Goal: Task Accomplishment & Management: Manage account settings

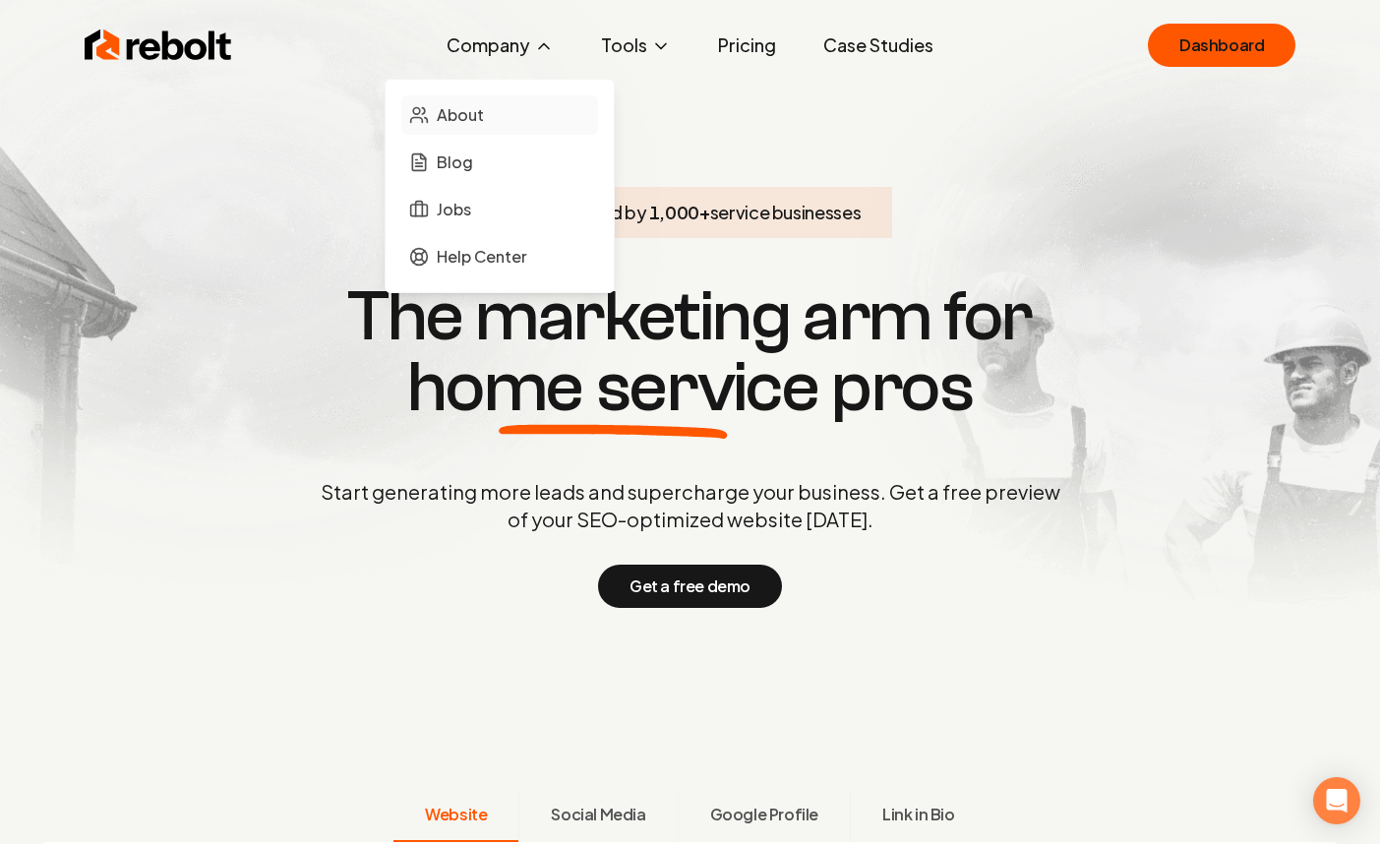
click at [476, 110] on span "About" at bounding box center [460, 115] width 47 height 24
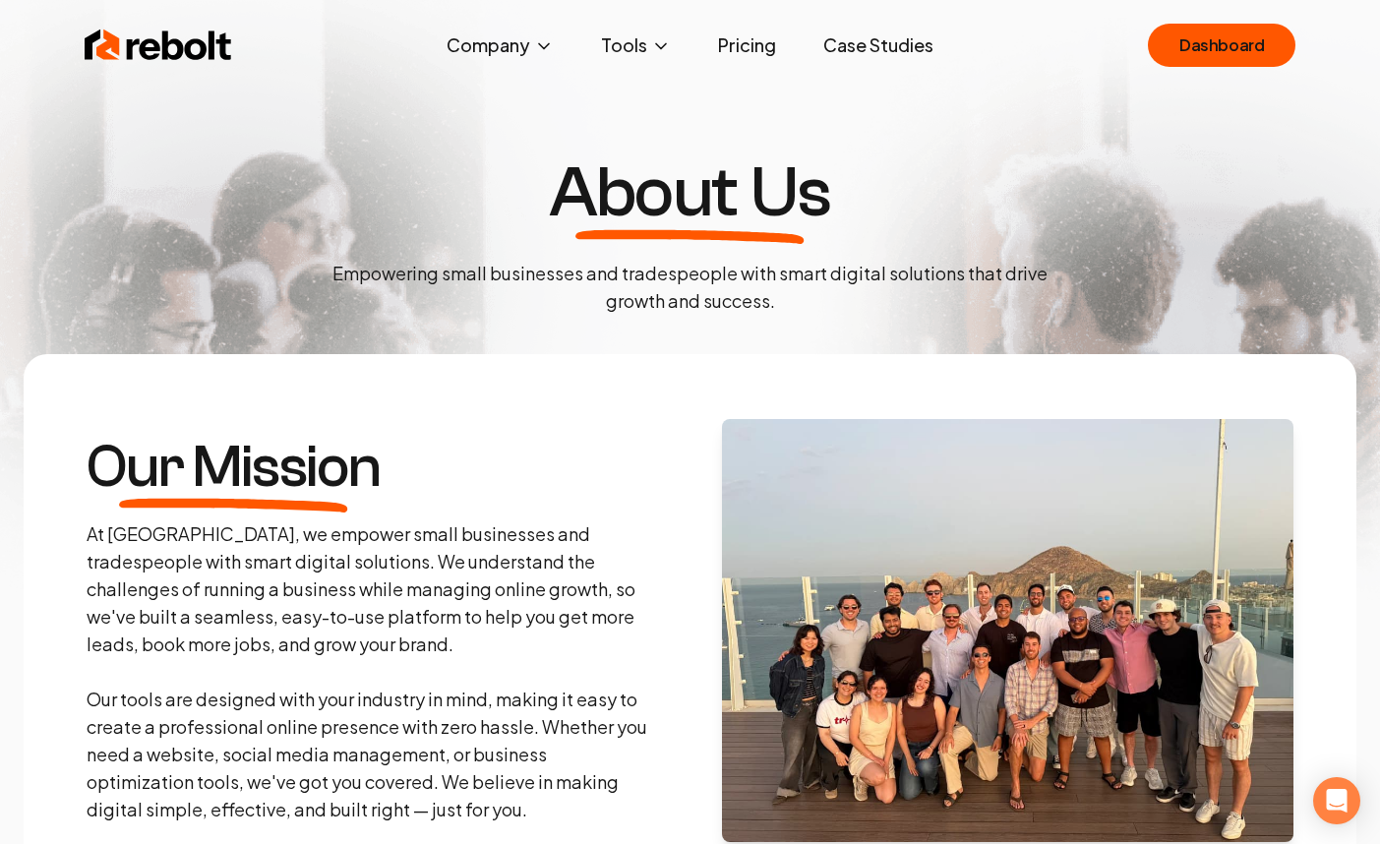
click at [752, 65] on div "Rebolt Company About Blog Jobs Help Center Tools Google Review QR Code Generato…" at bounding box center [690, 45] width 1259 height 59
click at [754, 49] on link "Pricing" at bounding box center [747, 45] width 90 height 39
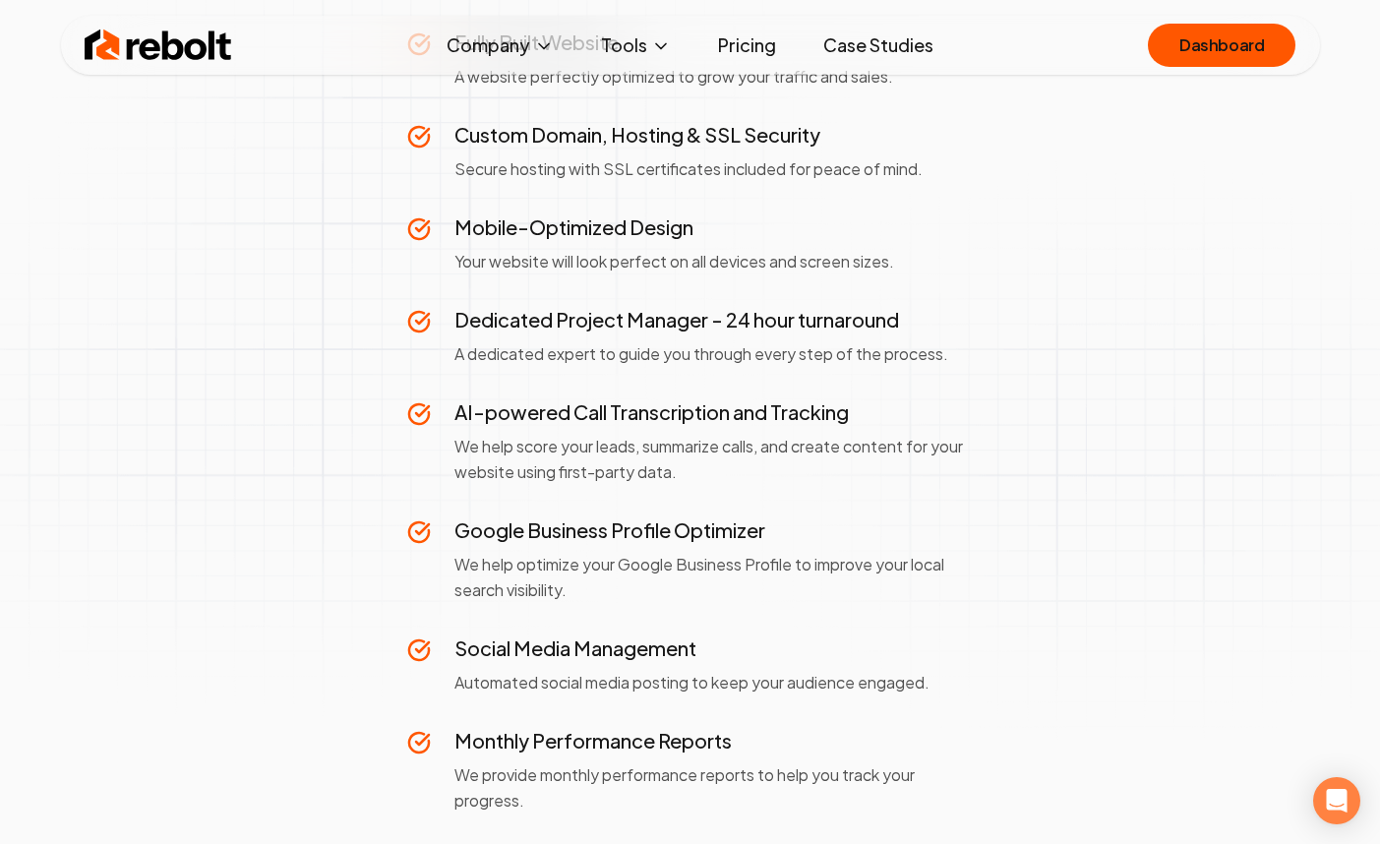
scroll to position [1108, 0]
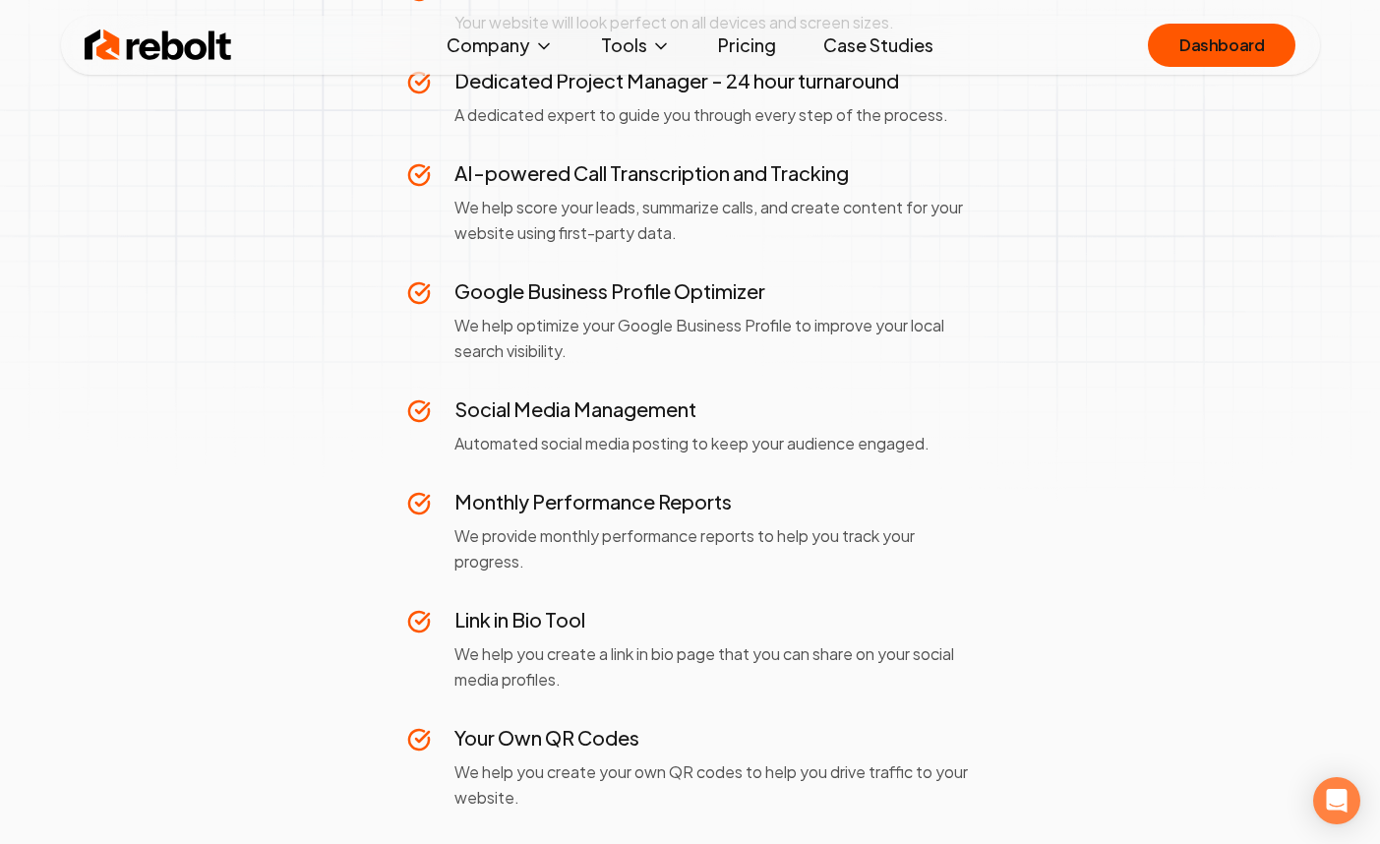
click at [177, 58] on img at bounding box center [159, 45] width 148 height 39
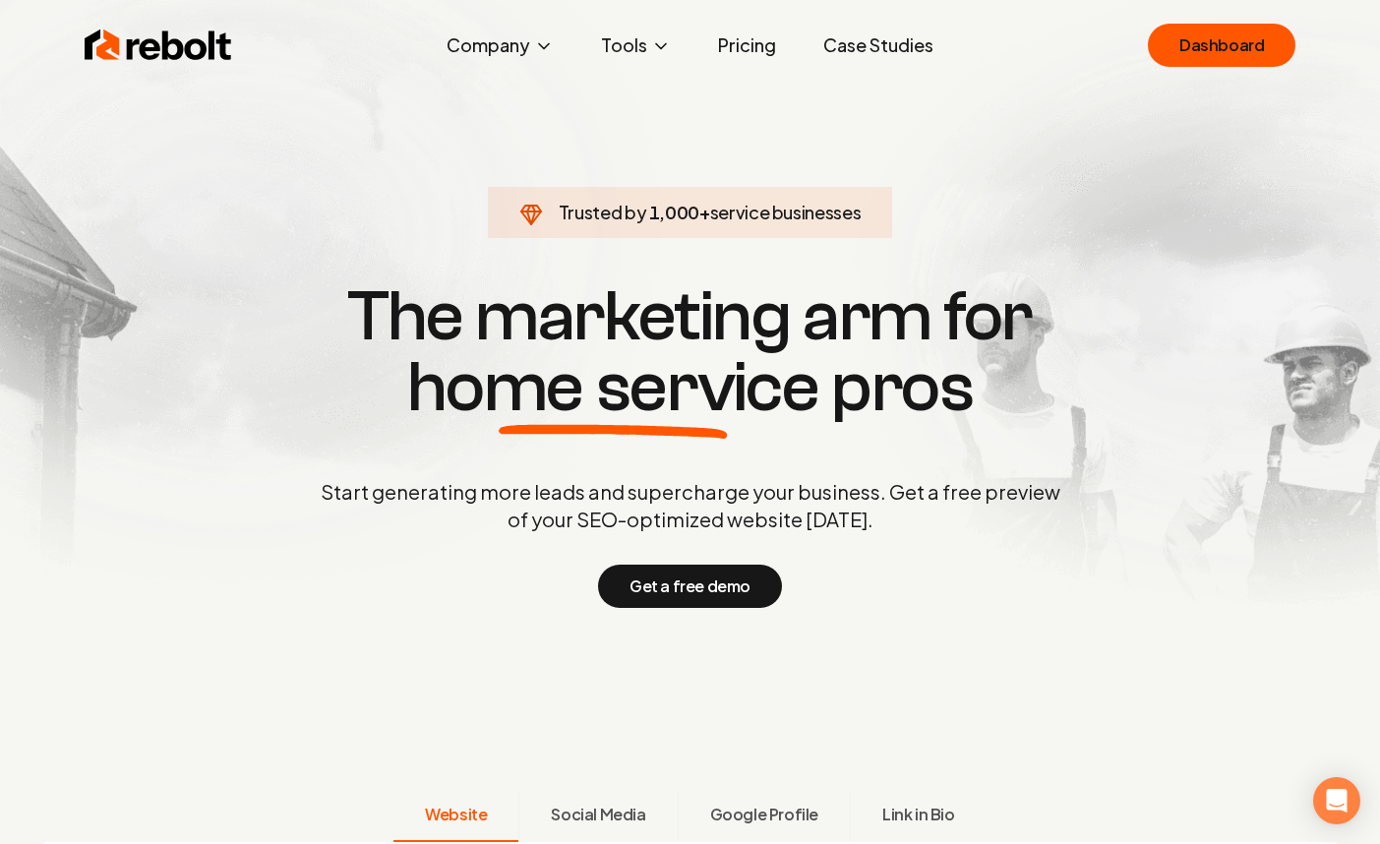
drag, startPoint x: 884, startPoint y: 75, endPoint x: 885, endPoint y: 39, distance: 35.4
click at [884, 74] on div "Rebolt Company About Blog Jobs Help Center Tools Google Review QR Code Generato…" at bounding box center [690, 422] width 1380 height 844
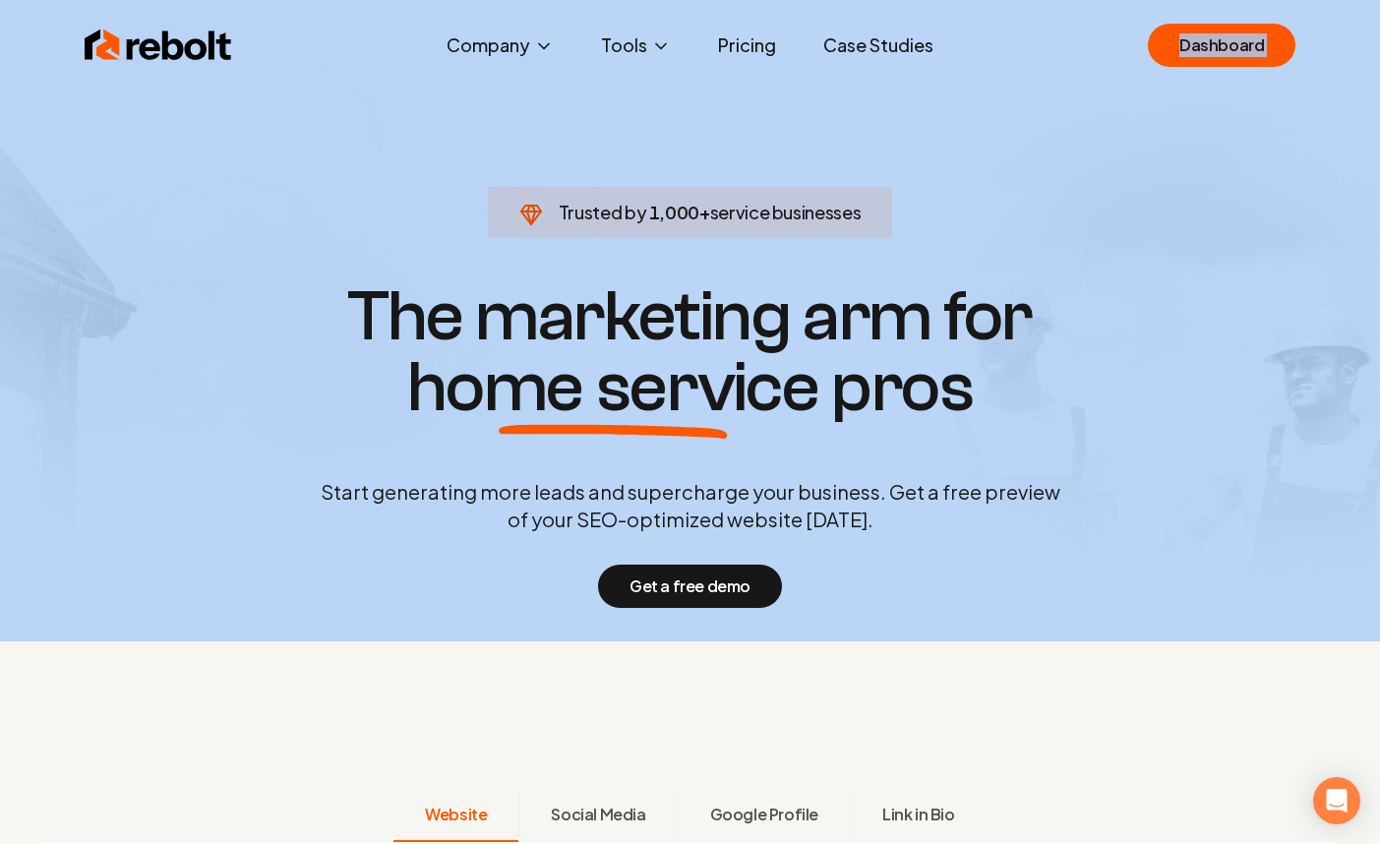
click at [885, 39] on link "Case Studies" at bounding box center [879, 45] width 142 height 39
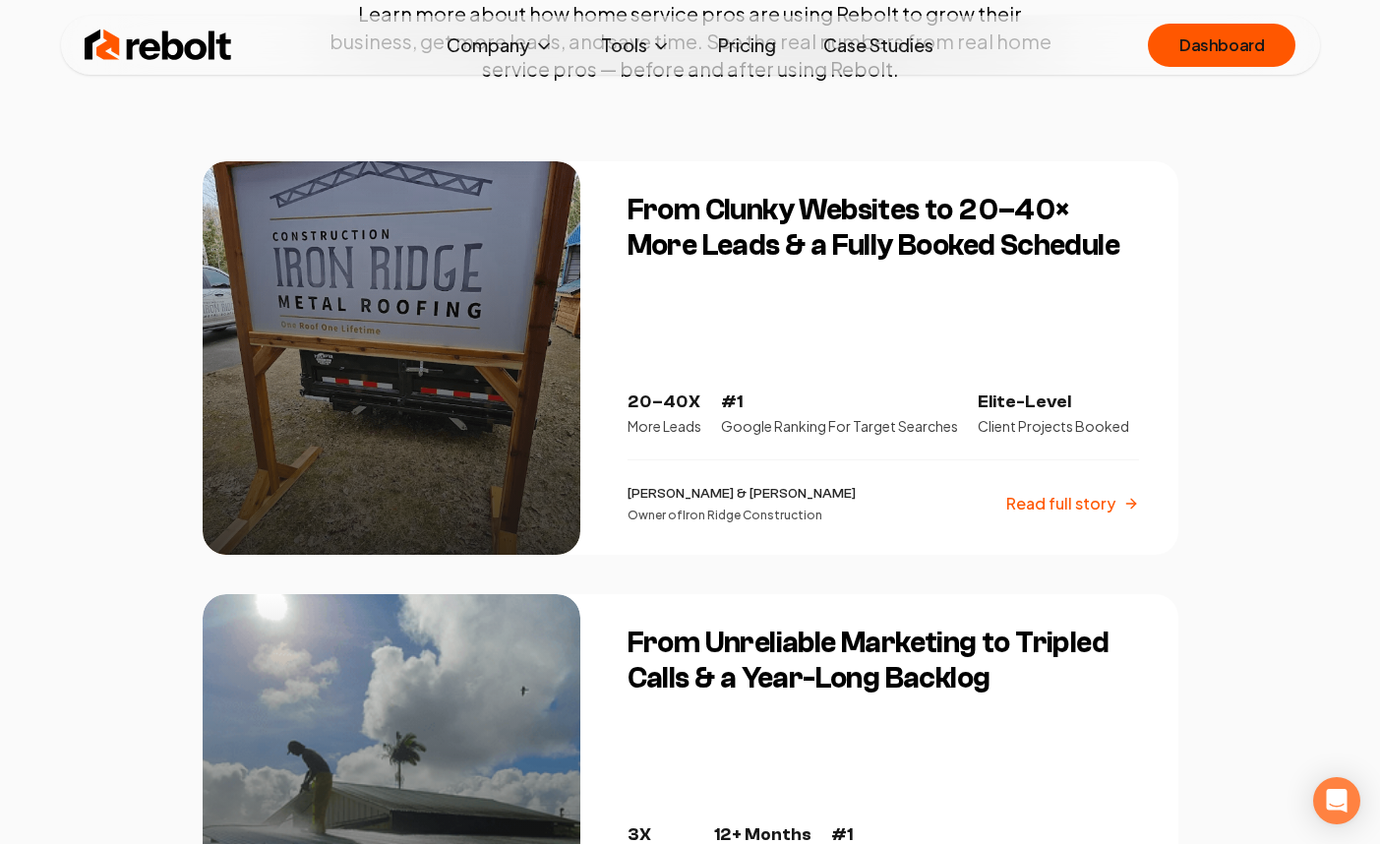
scroll to position [319, 0]
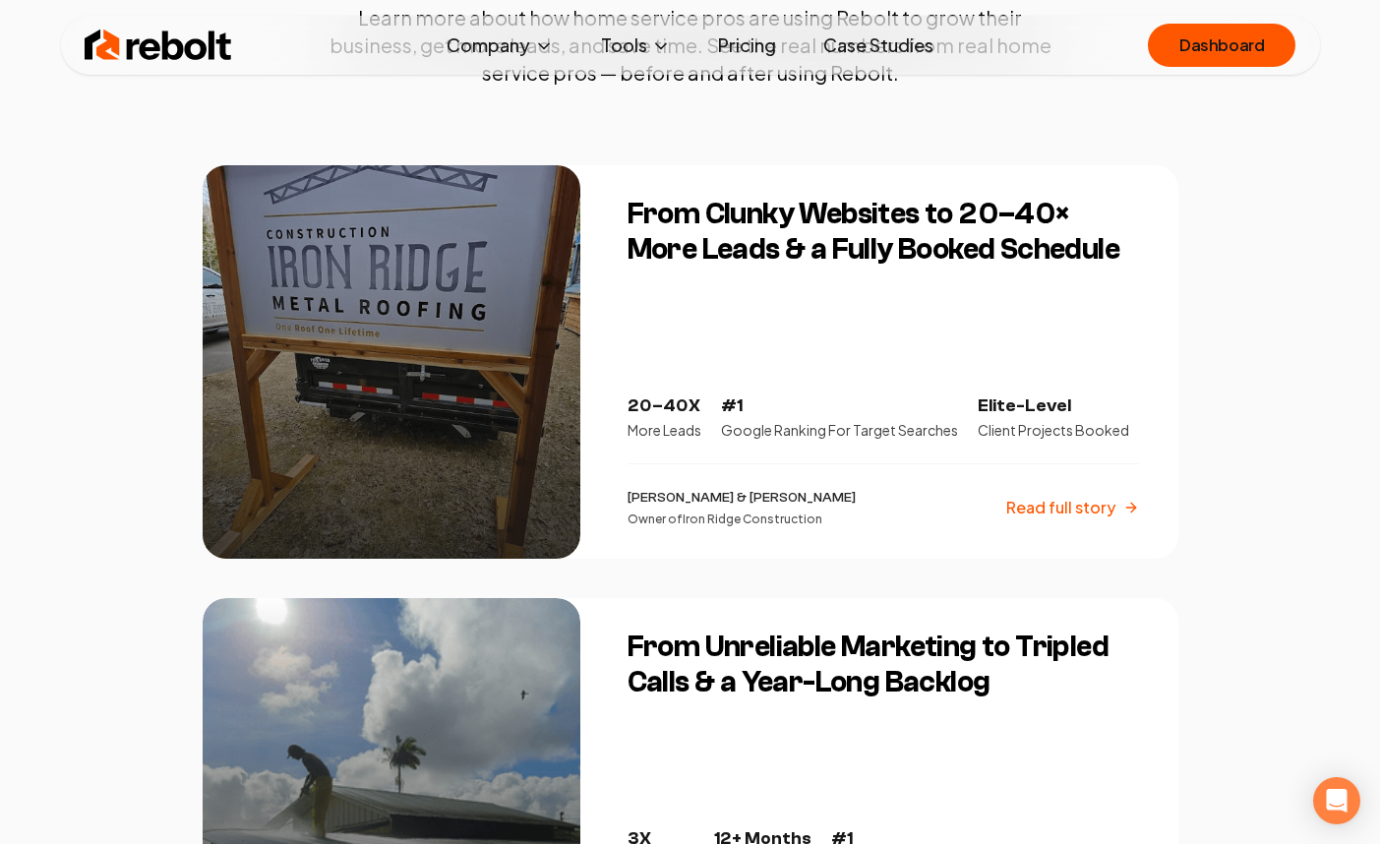
click at [635, 228] on h3 "From Clunky Websites to 20–40× More Leads & a Fully Booked Schedule" at bounding box center [883, 232] width 511 height 71
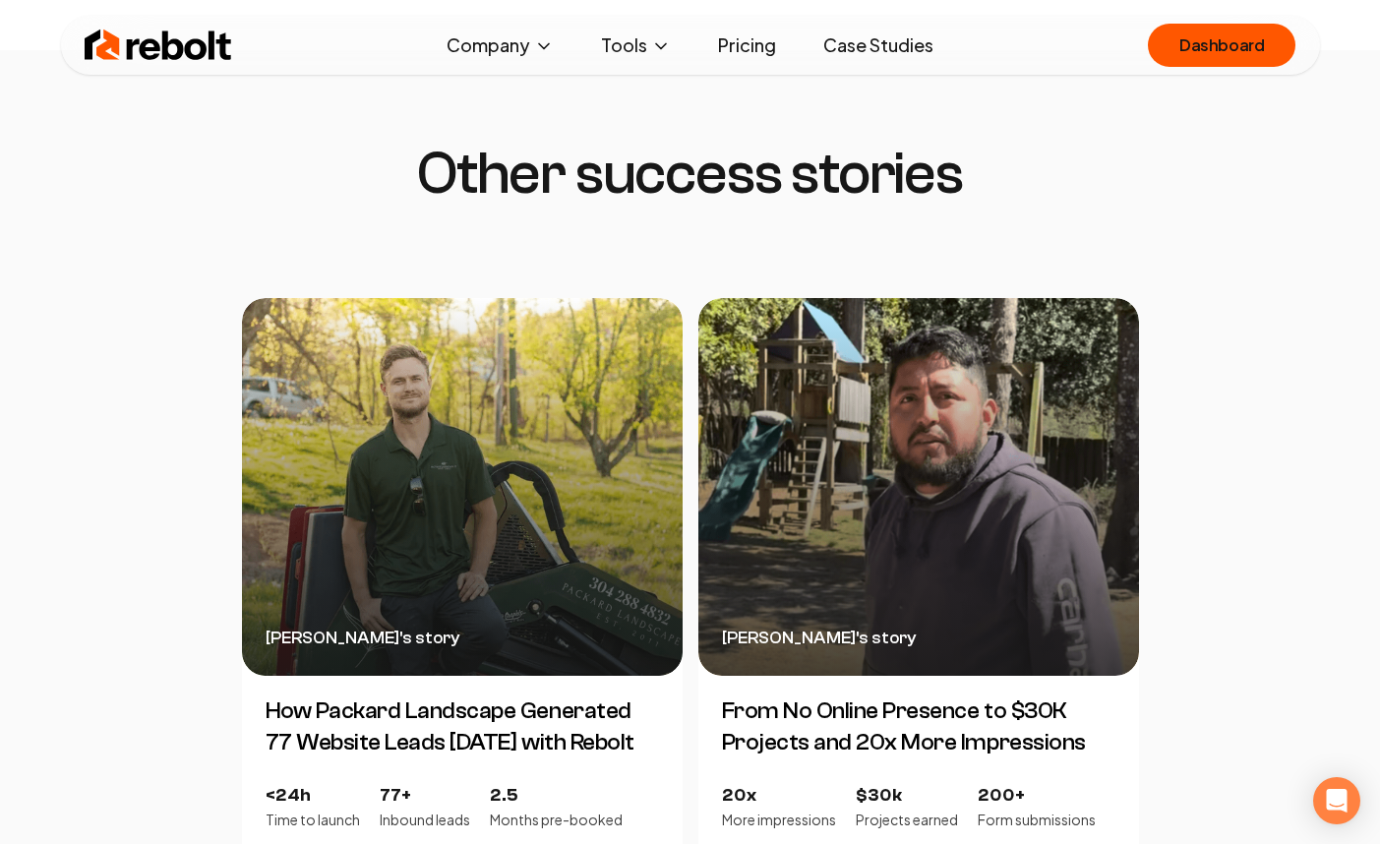
scroll to position [4509, 0]
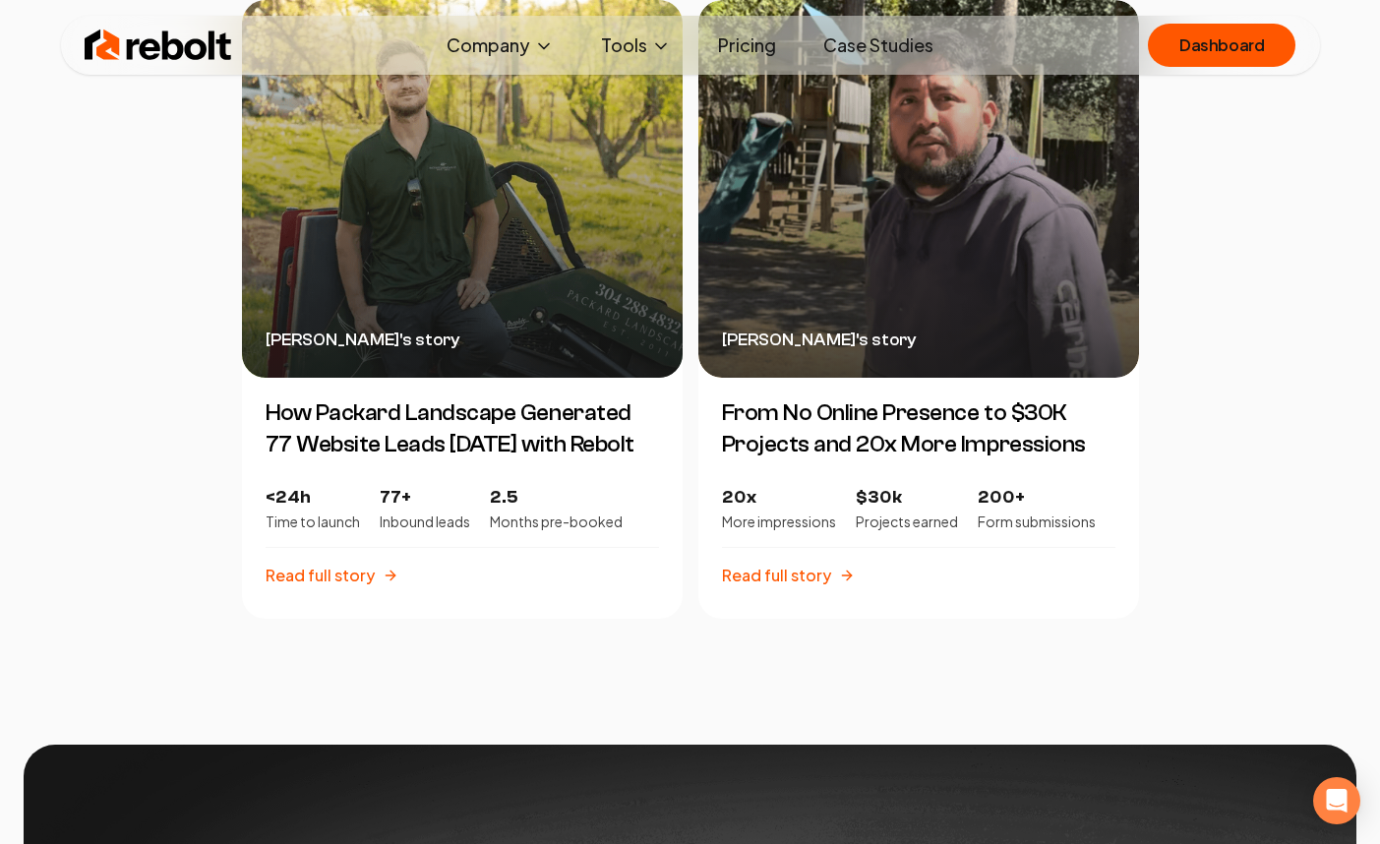
click at [452, 239] on div "Austin Packard 's story" at bounding box center [462, 189] width 441 height 378
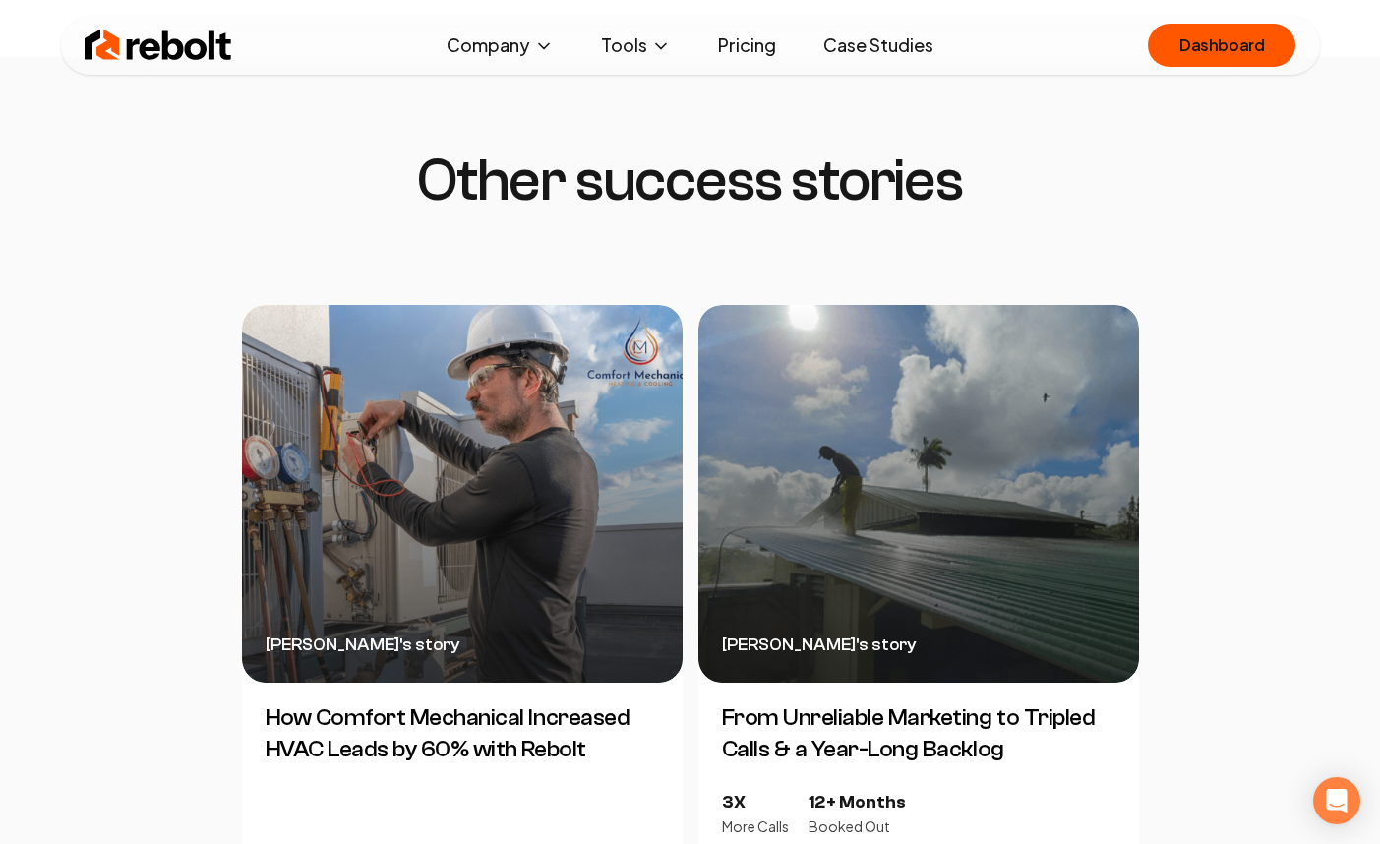
scroll to position [4617, 0]
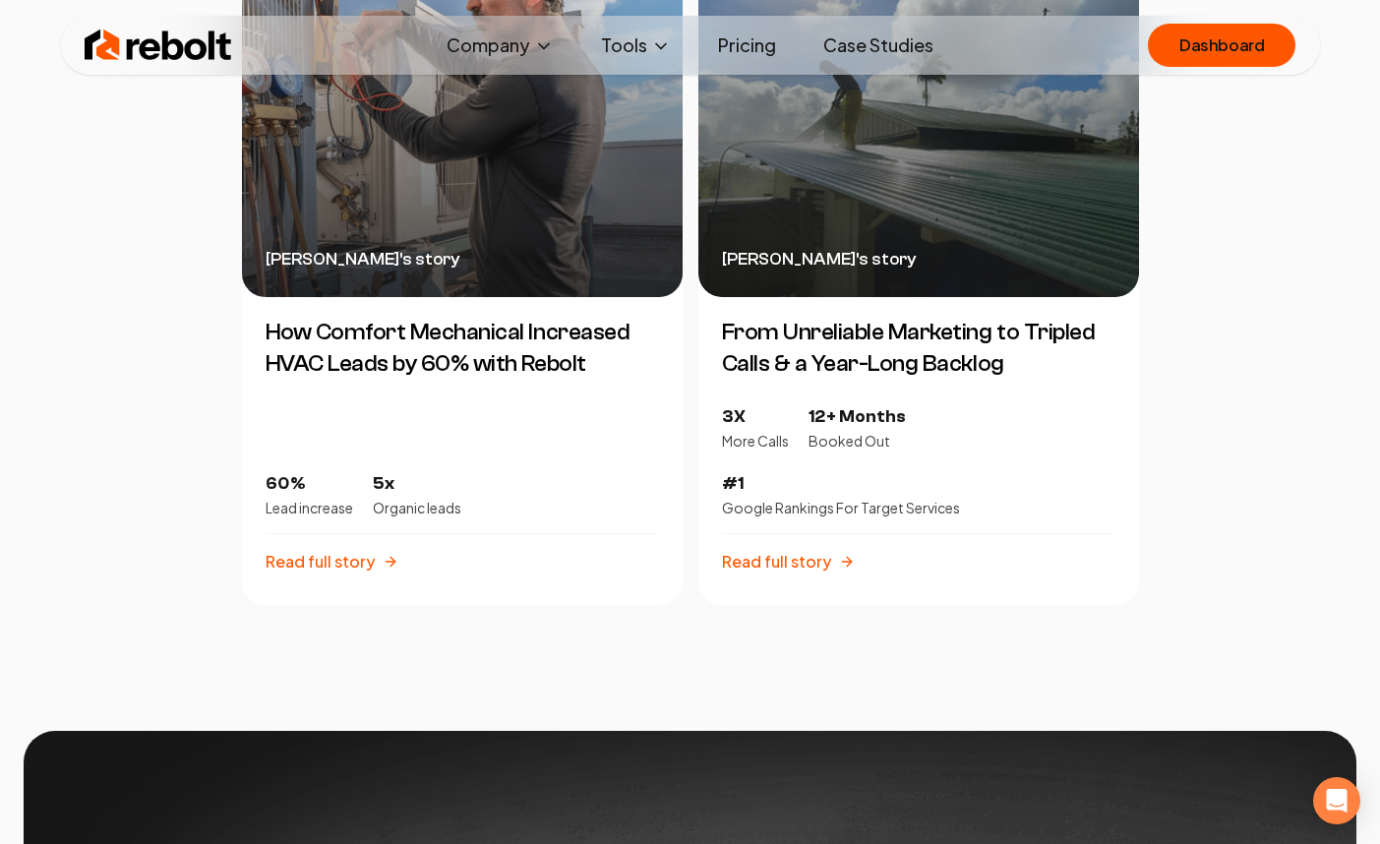
click at [450, 187] on div "Adam Alobaidy 's story" at bounding box center [462, 108] width 441 height 378
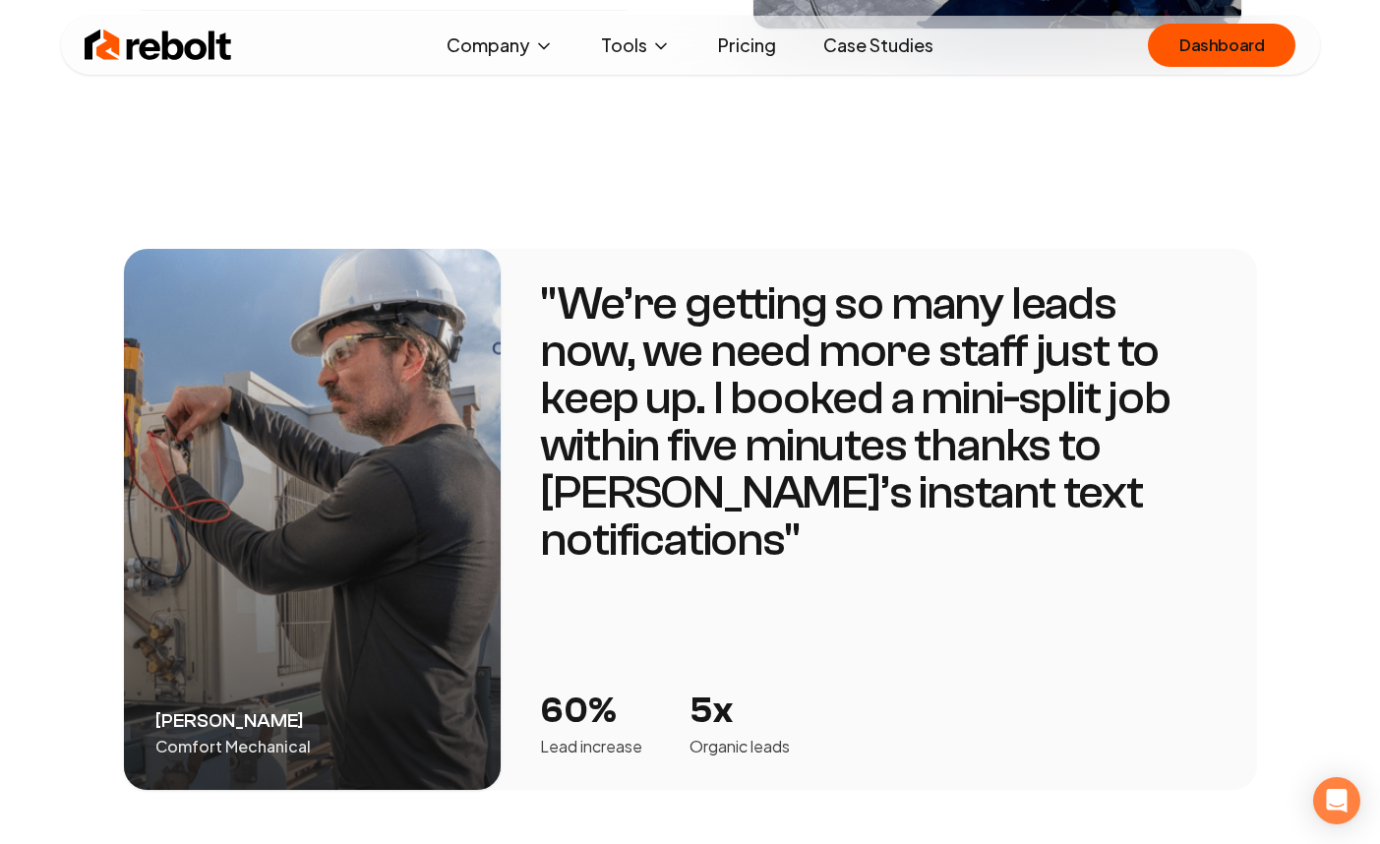
scroll to position [4265, 0]
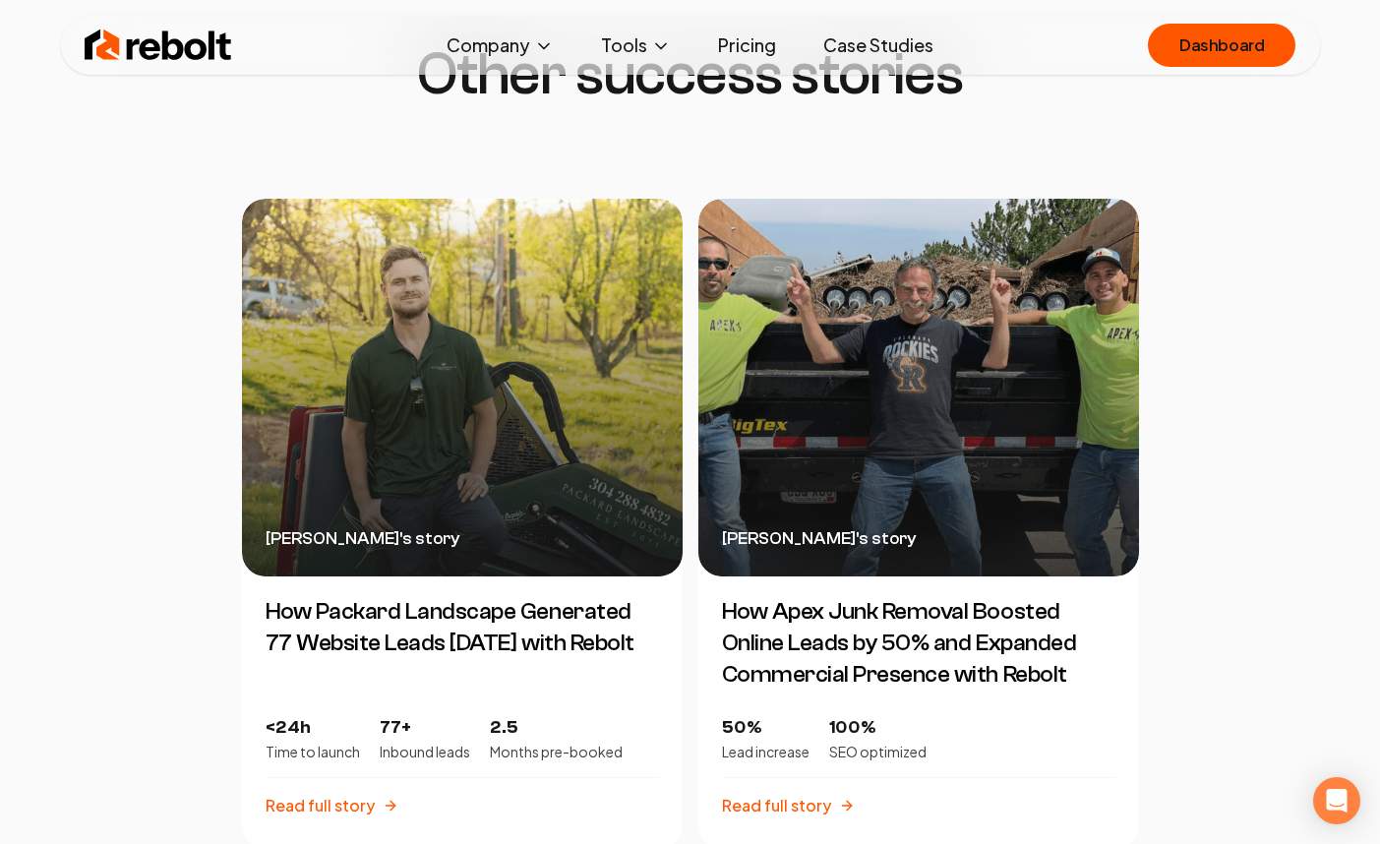
click at [103, 36] on img at bounding box center [159, 45] width 148 height 39
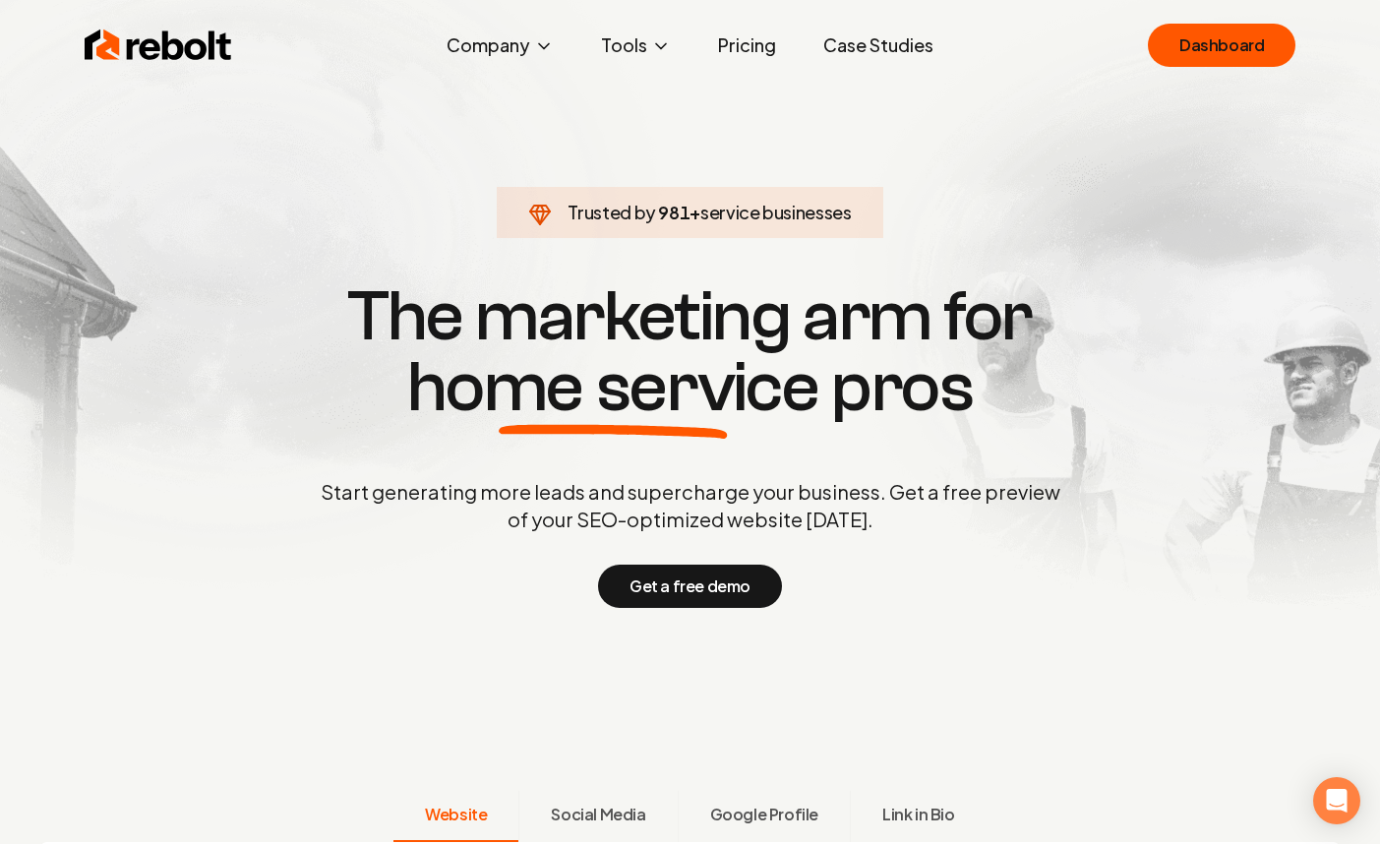
click at [889, 37] on link "Case Studies" at bounding box center [879, 45] width 142 height 39
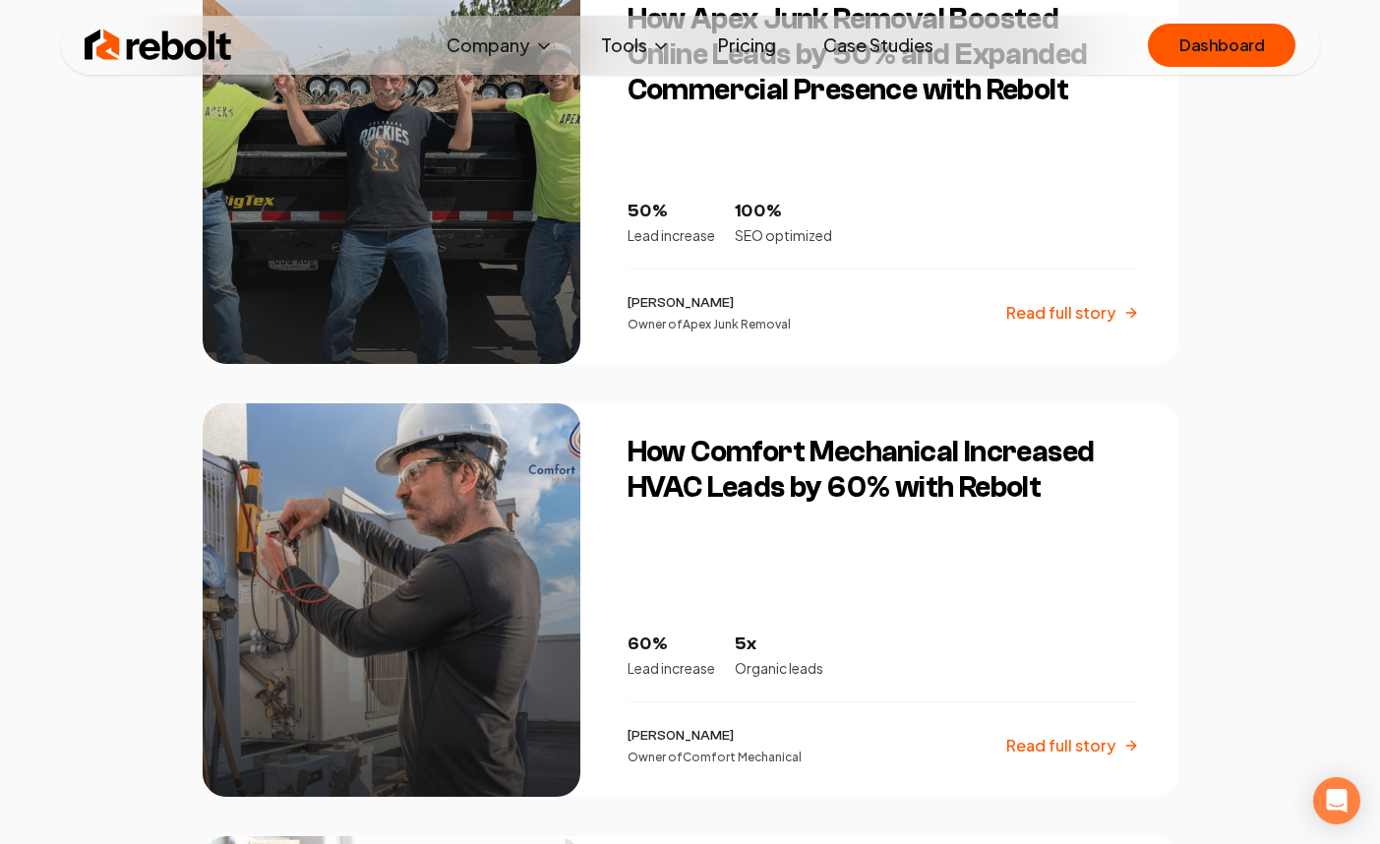
scroll to position [1085, 0]
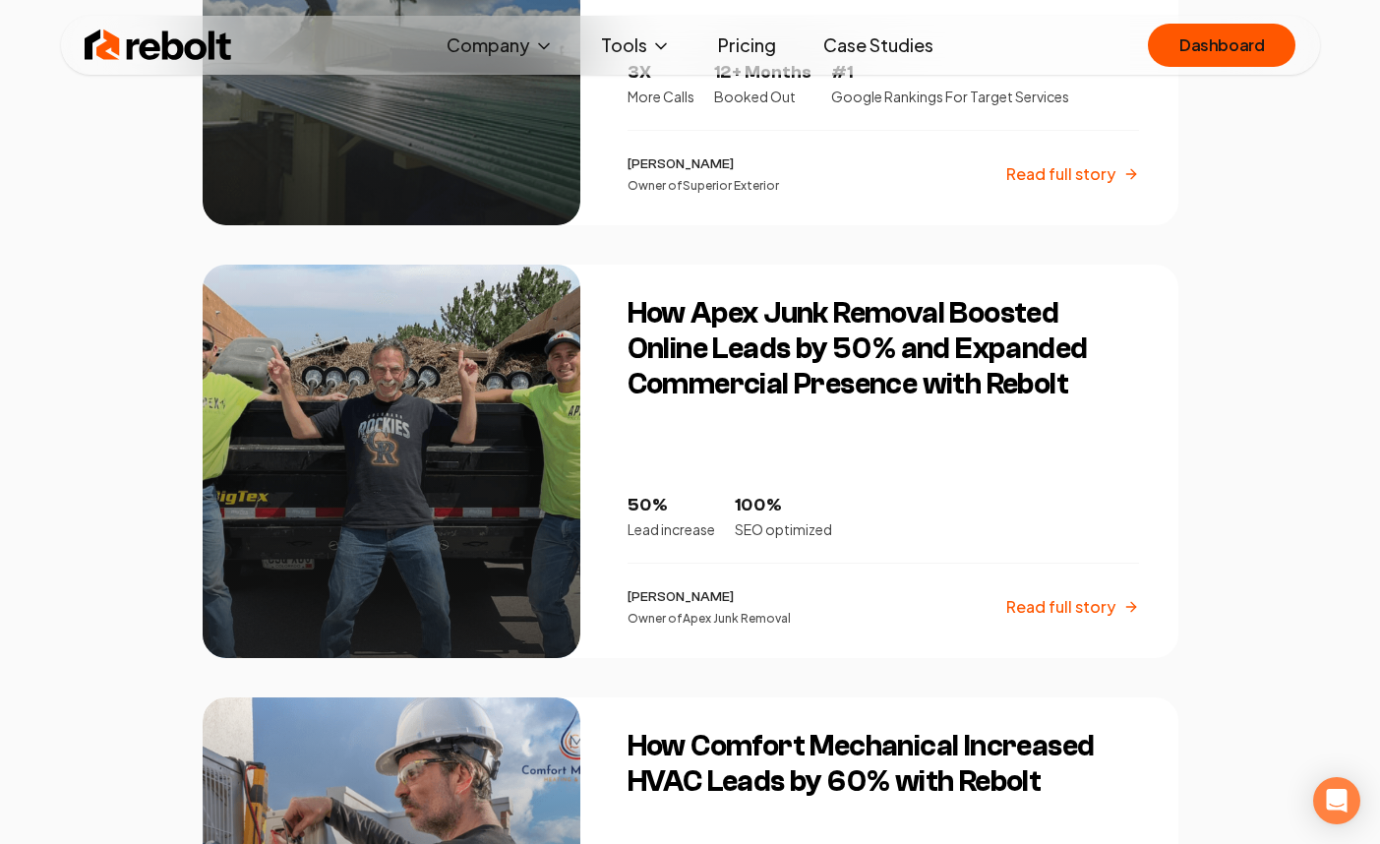
click at [749, 394] on h3 "How Apex Junk Removal Boosted Online Leads by 50% and Expanded Commercial Prese…" at bounding box center [883, 349] width 511 height 106
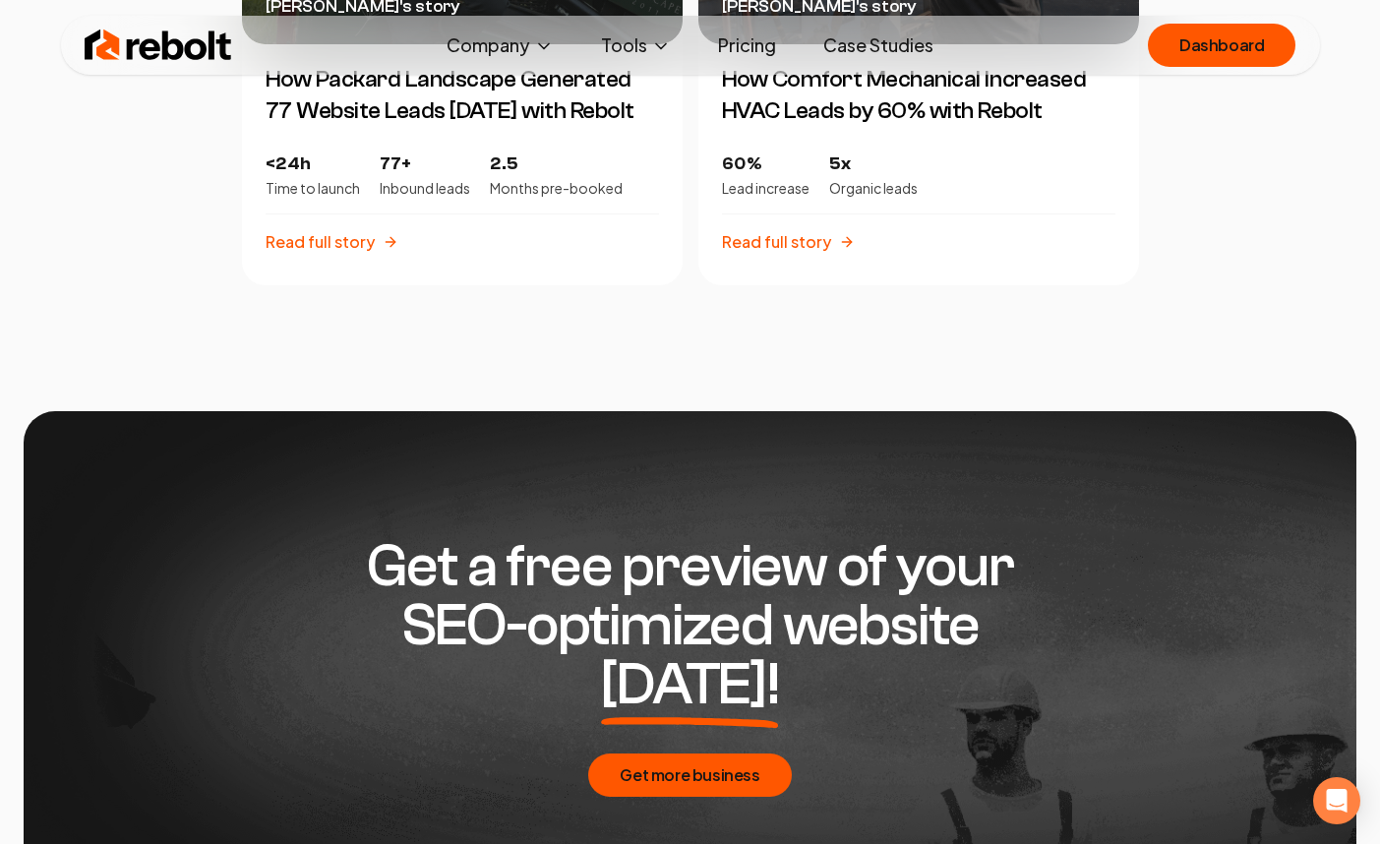
scroll to position [4885, 0]
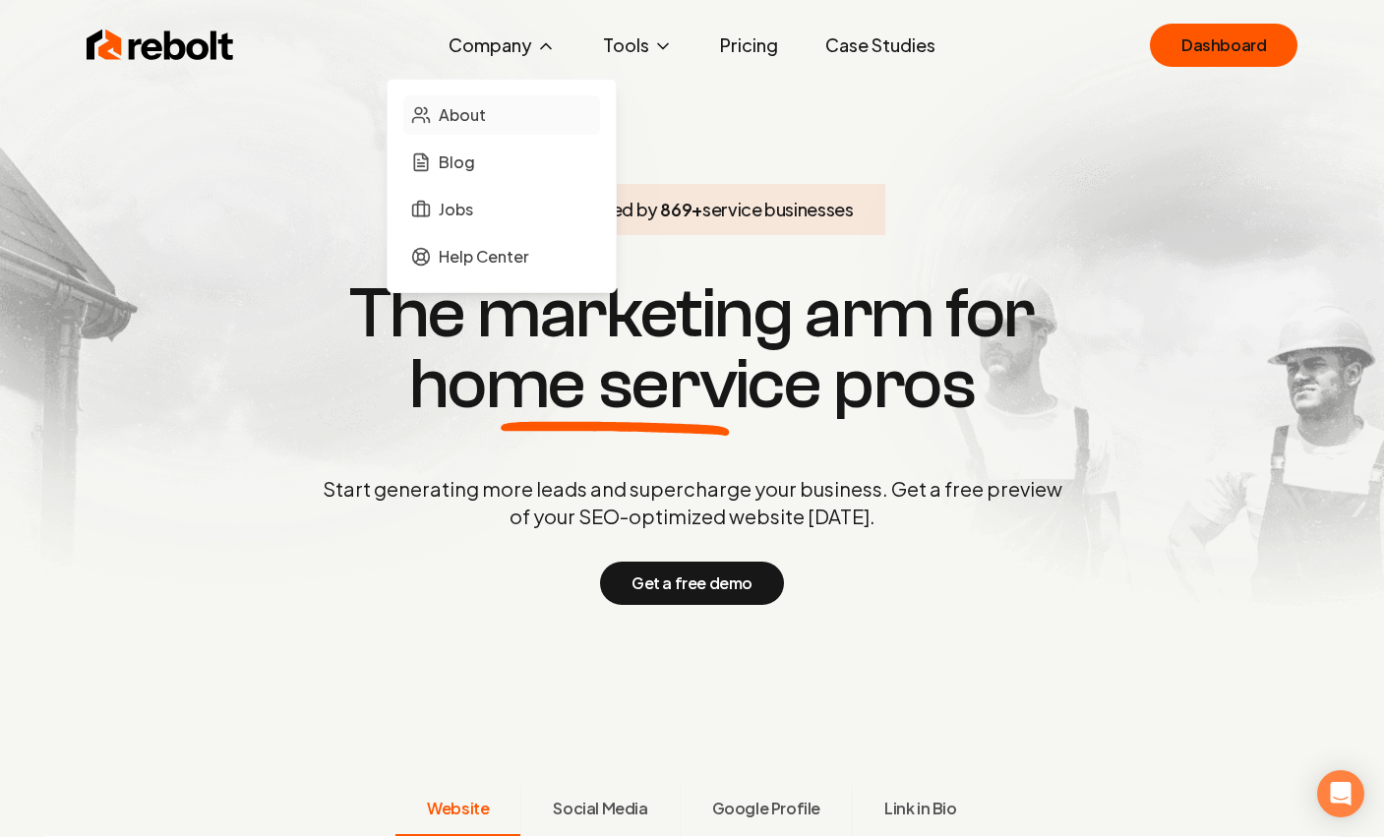
click at [440, 116] on link "About" at bounding box center [501, 114] width 197 height 39
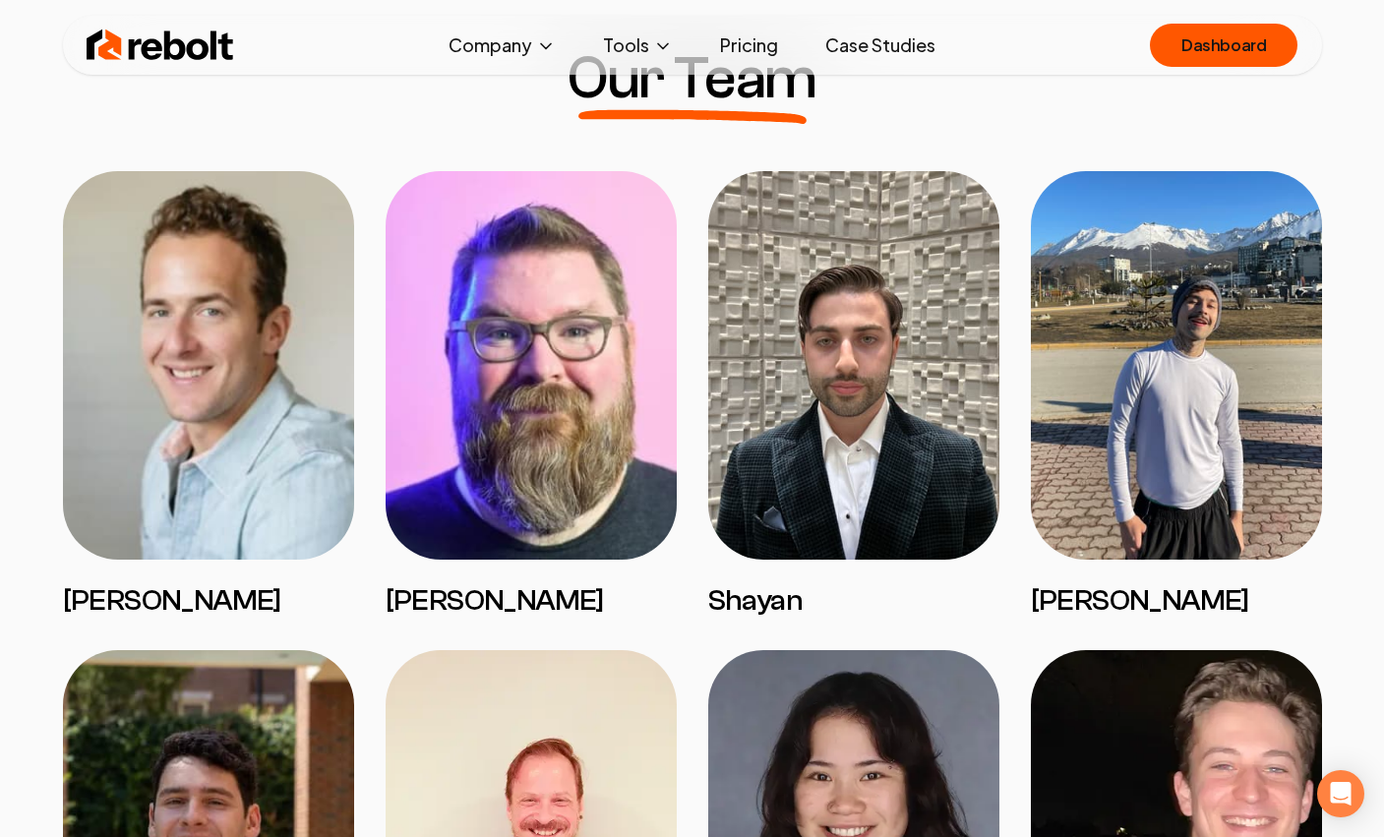
scroll to position [1422, 0]
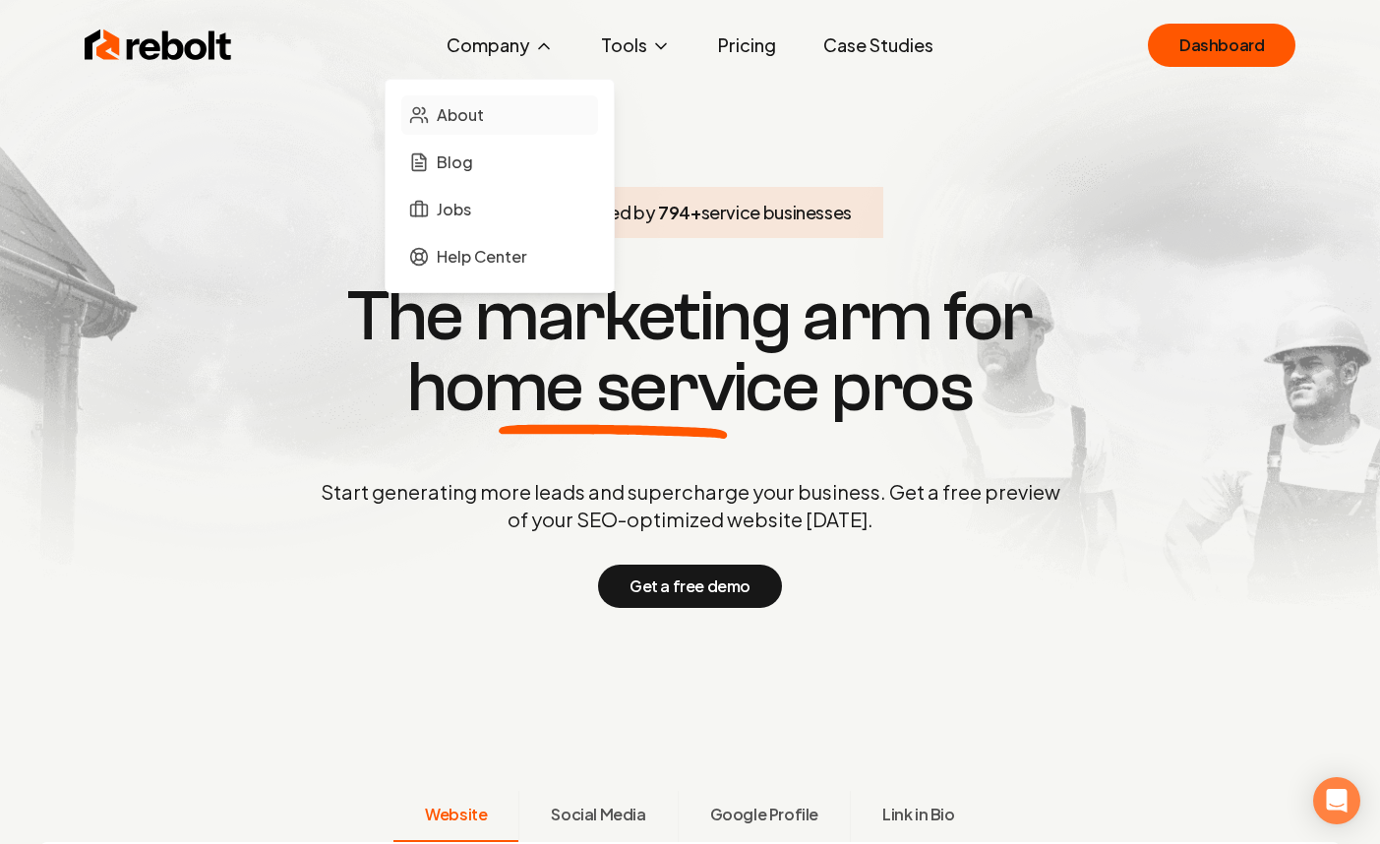
click at [465, 115] on span "About" at bounding box center [460, 115] width 47 height 24
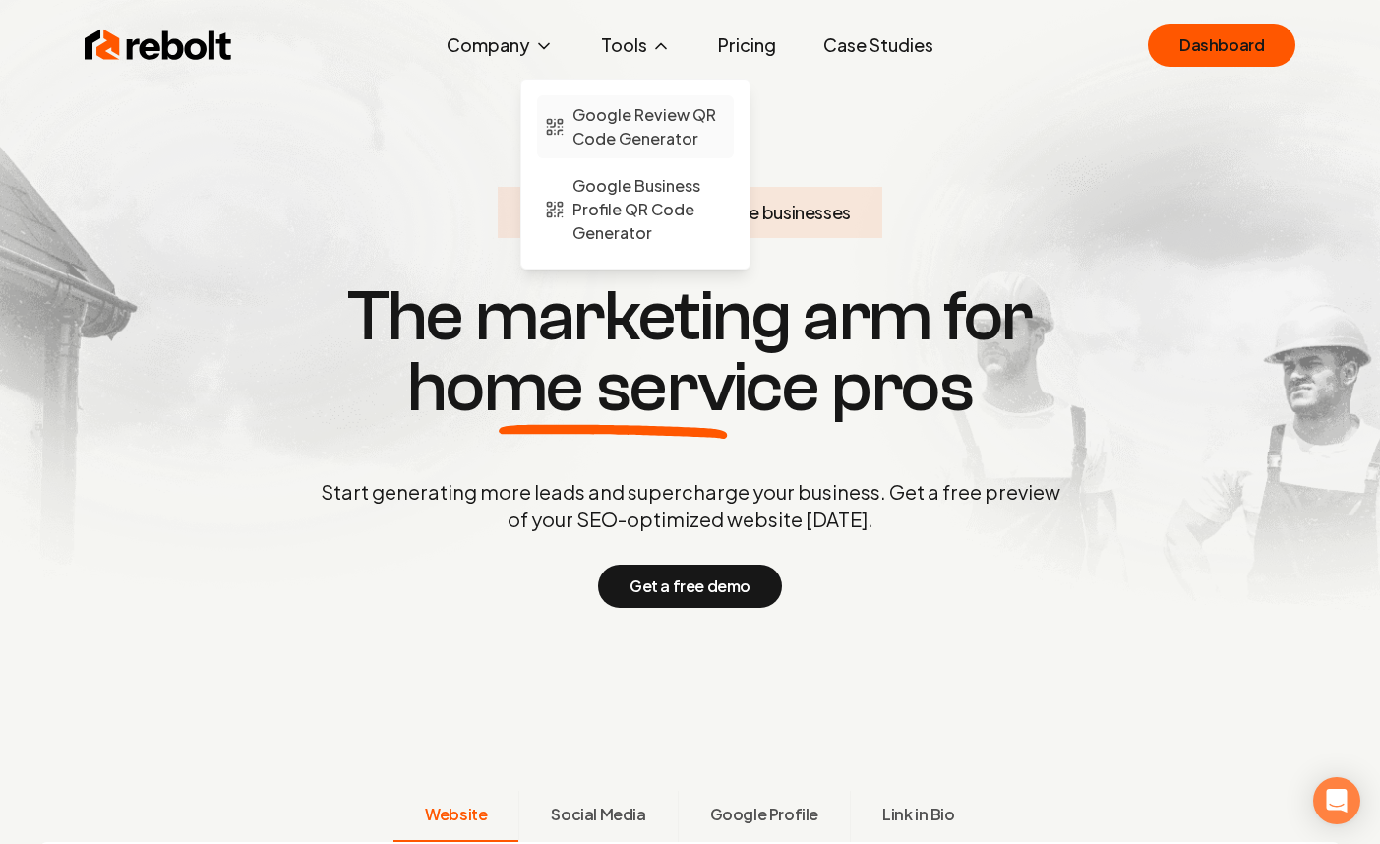
click at [615, 112] on span "Google Review QR Code Generator" at bounding box center [648, 126] width 153 height 47
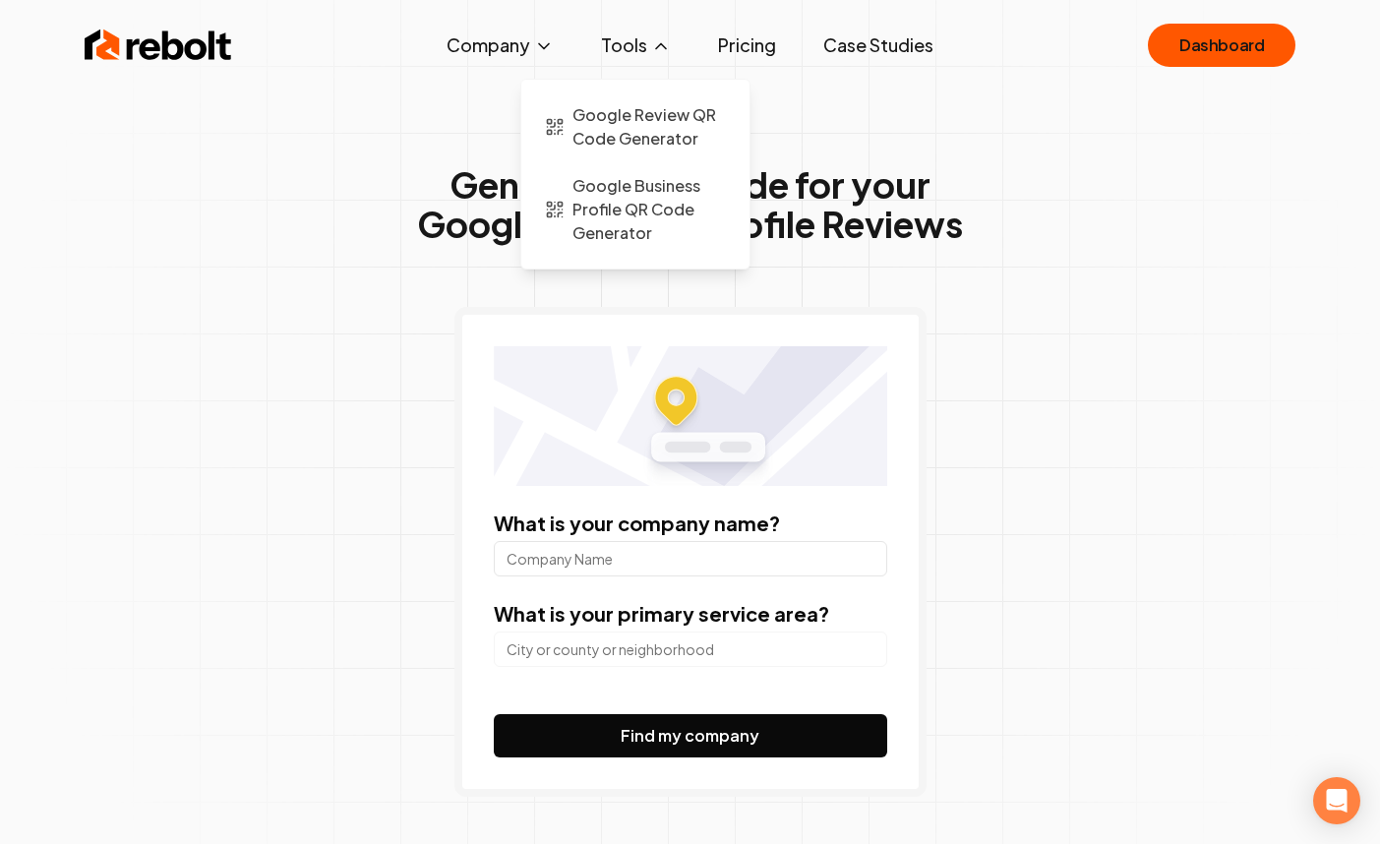
click at [674, 46] on button "Tools" at bounding box center [635, 45] width 101 height 39
click at [626, 201] on span "Google Business Profile QR Code Generator" at bounding box center [648, 209] width 153 height 71
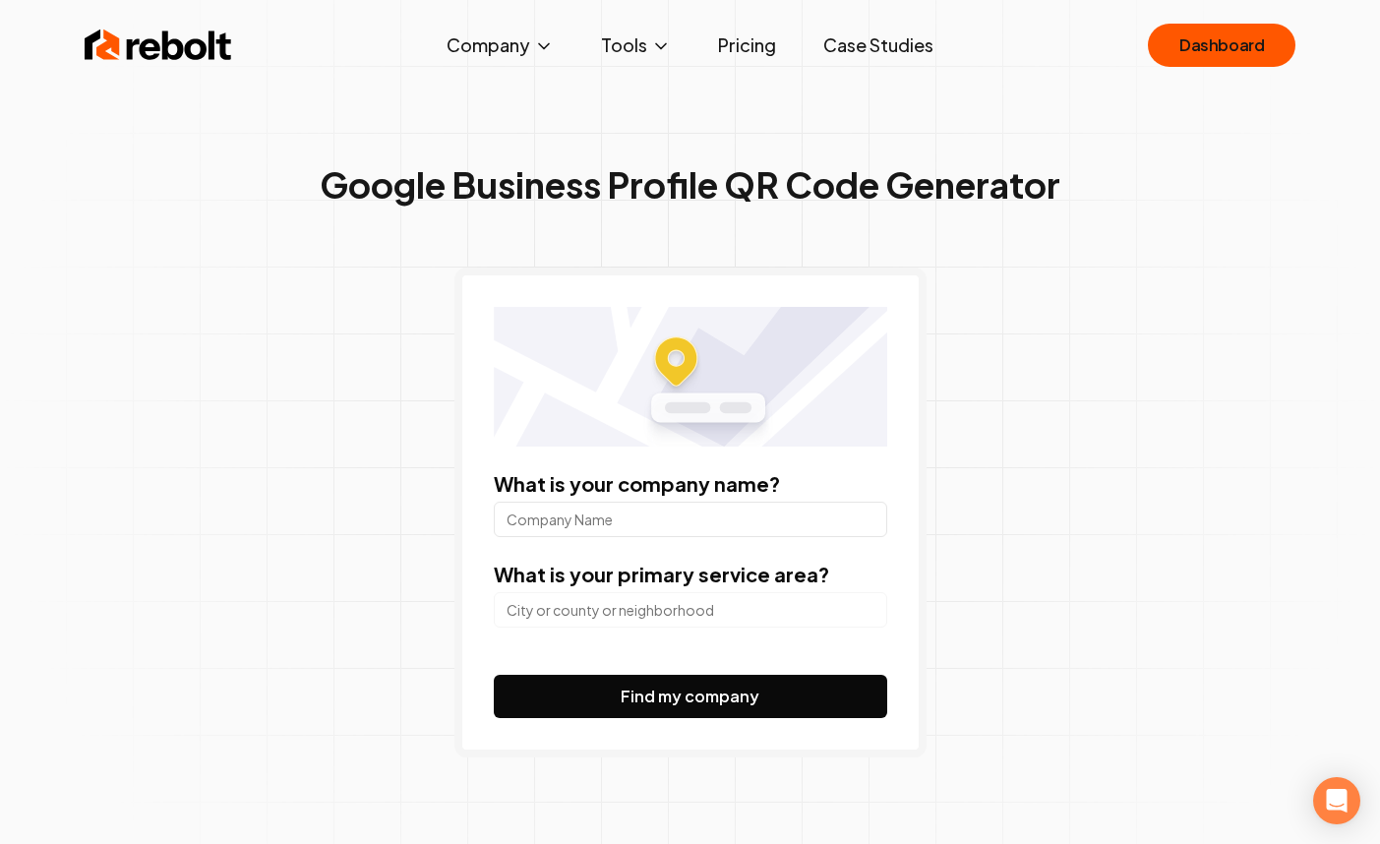
click at [208, 36] on img at bounding box center [159, 45] width 148 height 39
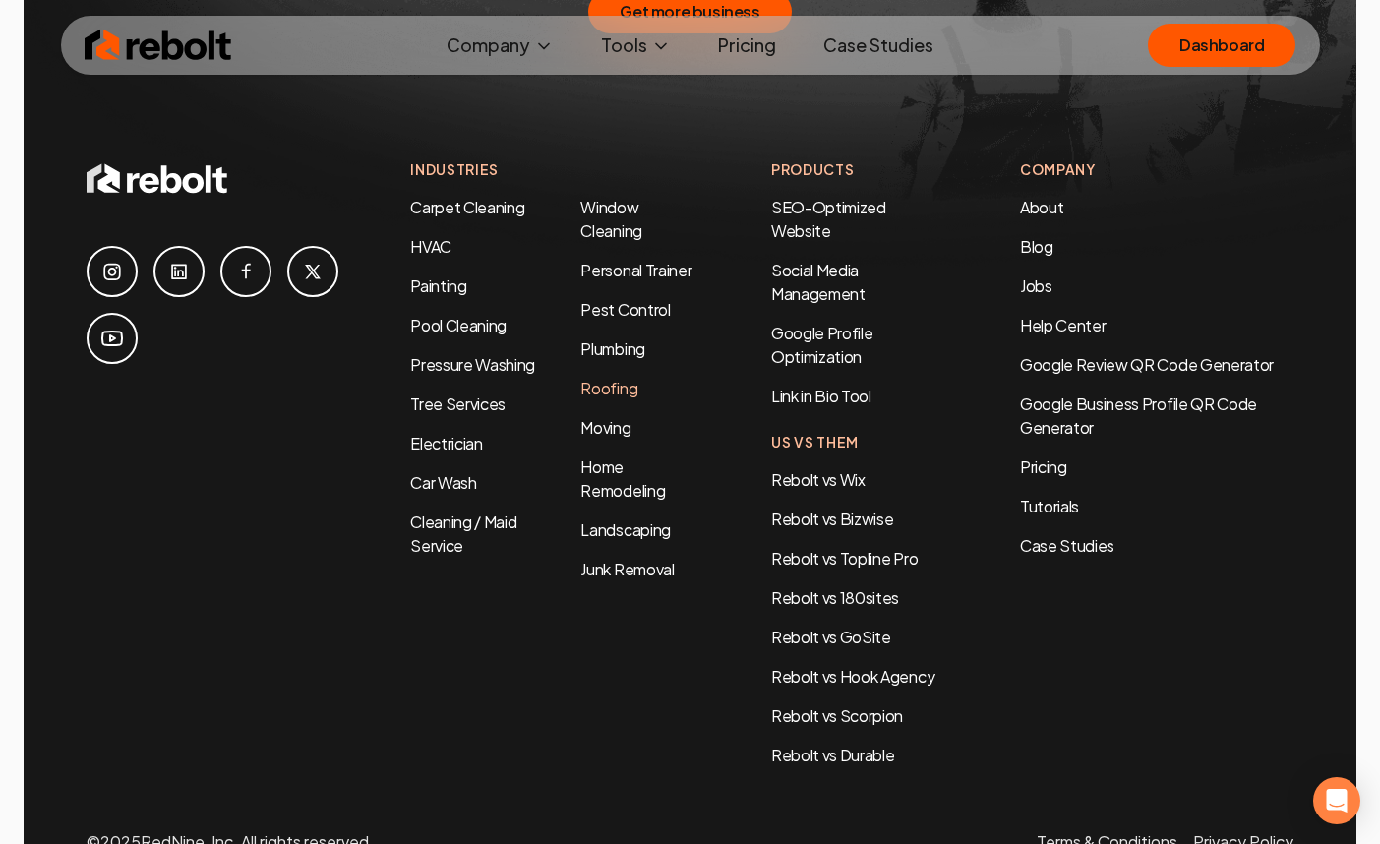
scroll to position [10303, 0]
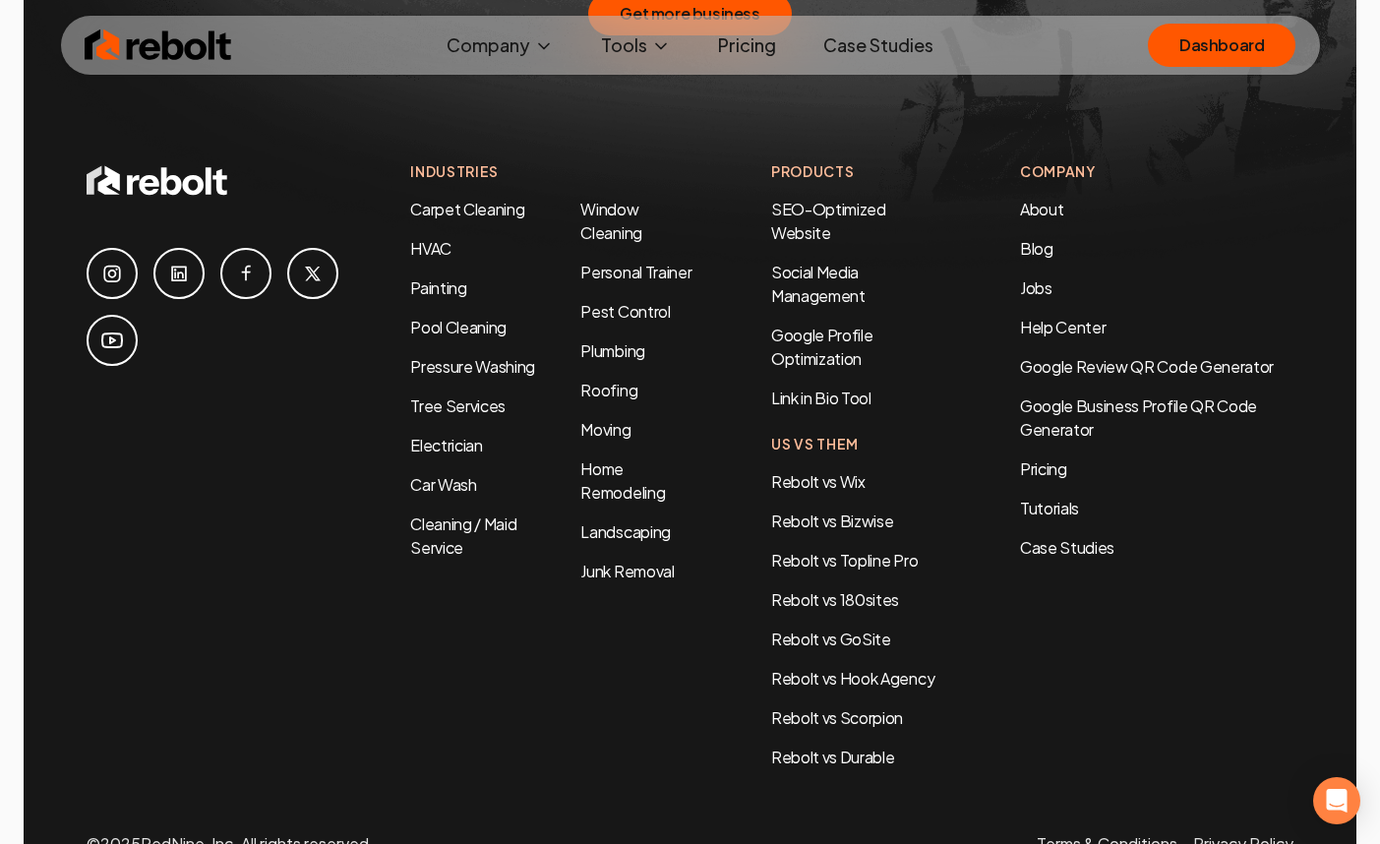
click at [103, 46] on img at bounding box center [159, 45] width 148 height 39
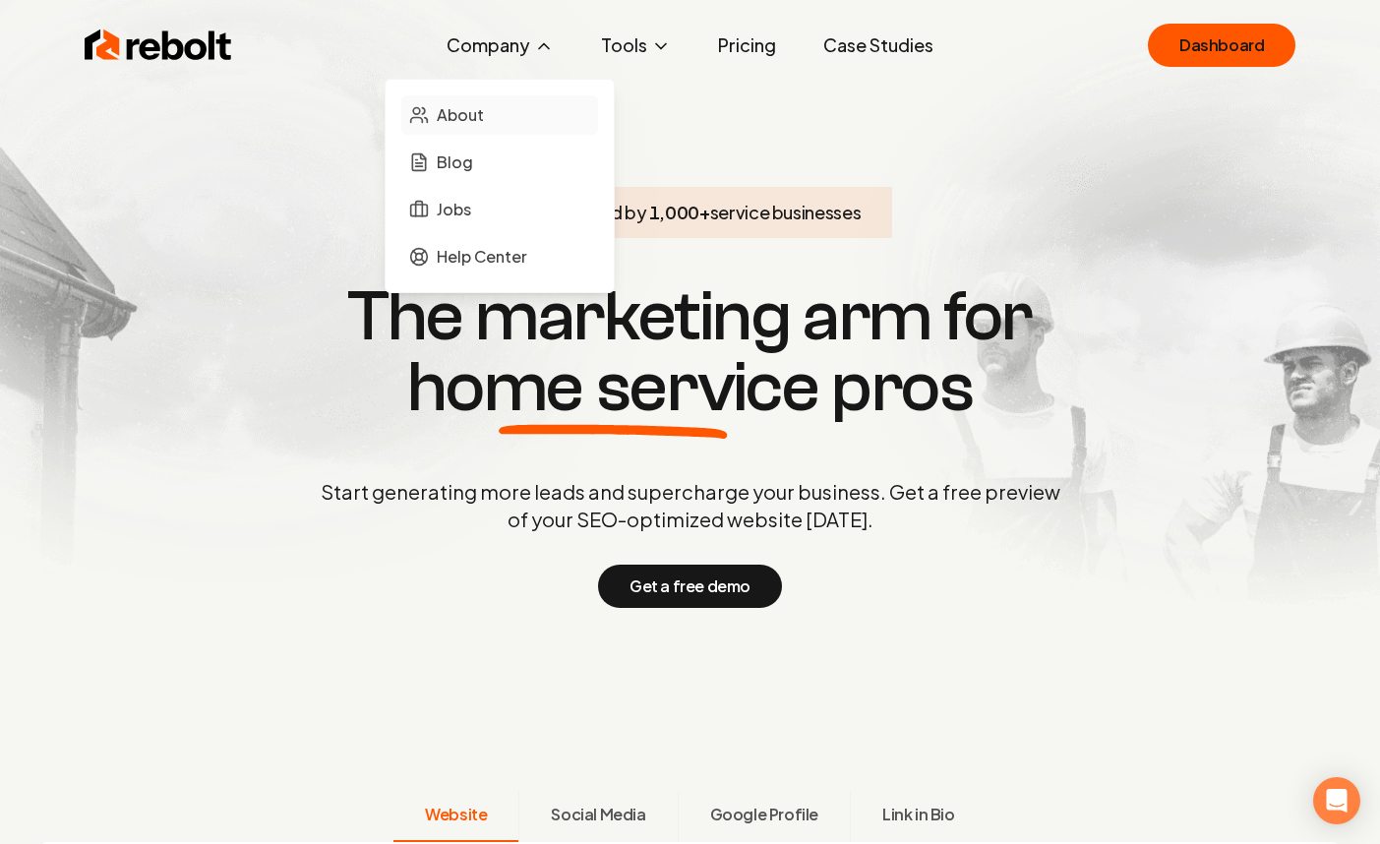
click at [475, 112] on span "About" at bounding box center [460, 115] width 47 height 24
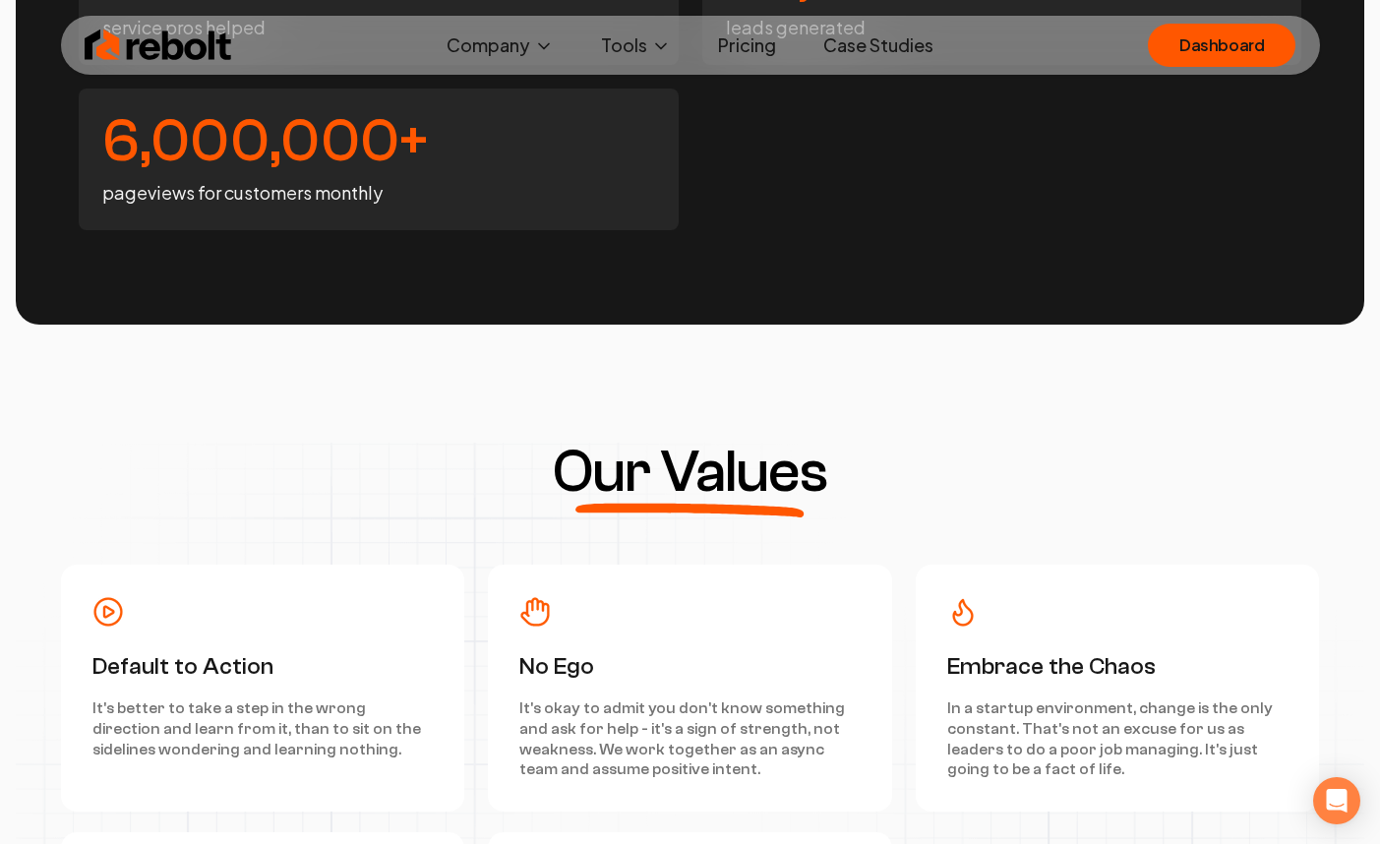
scroll to position [6028, 0]
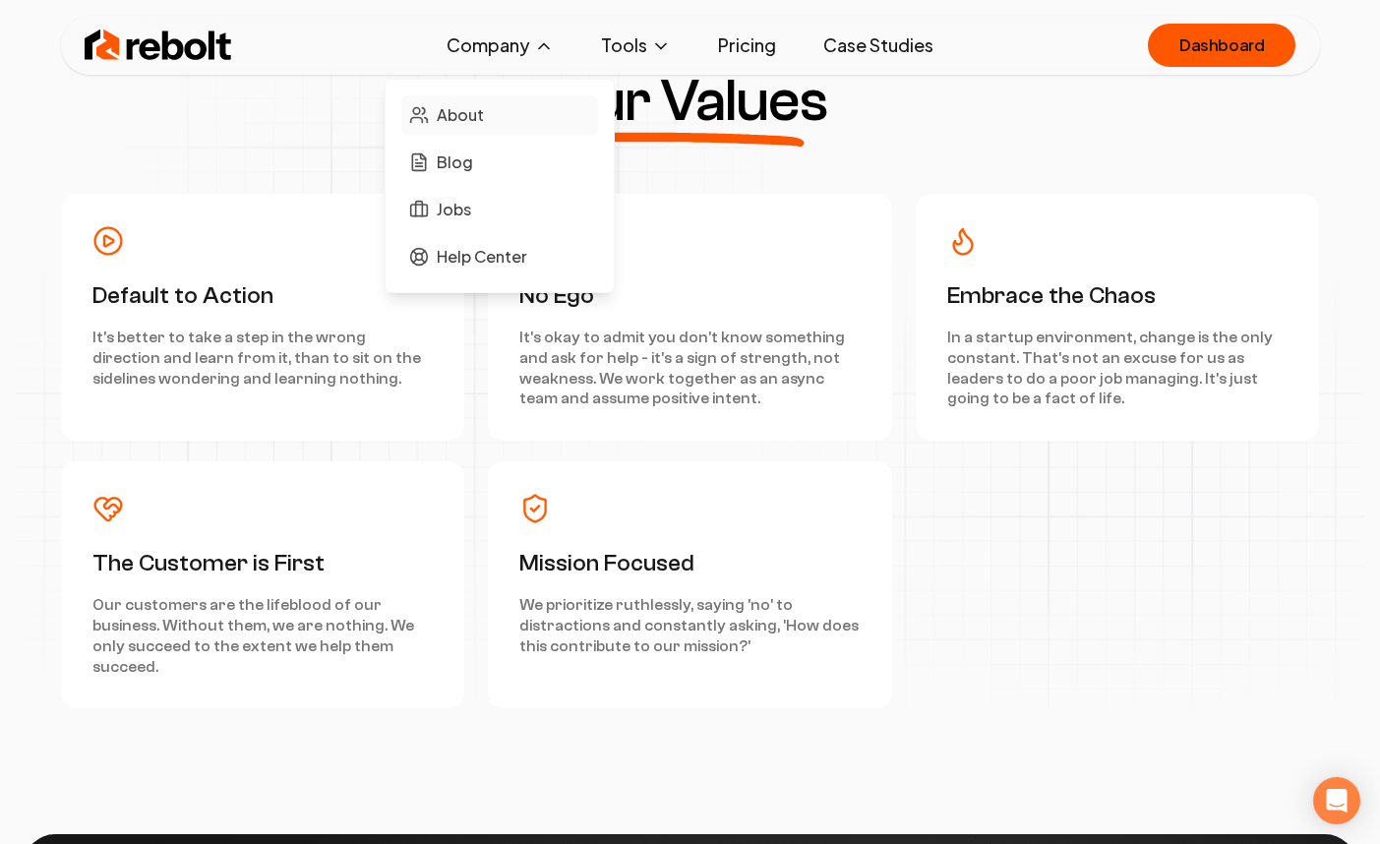
click at [480, 97] on link "About" at bounding box center [499, 114] width 197 height 39
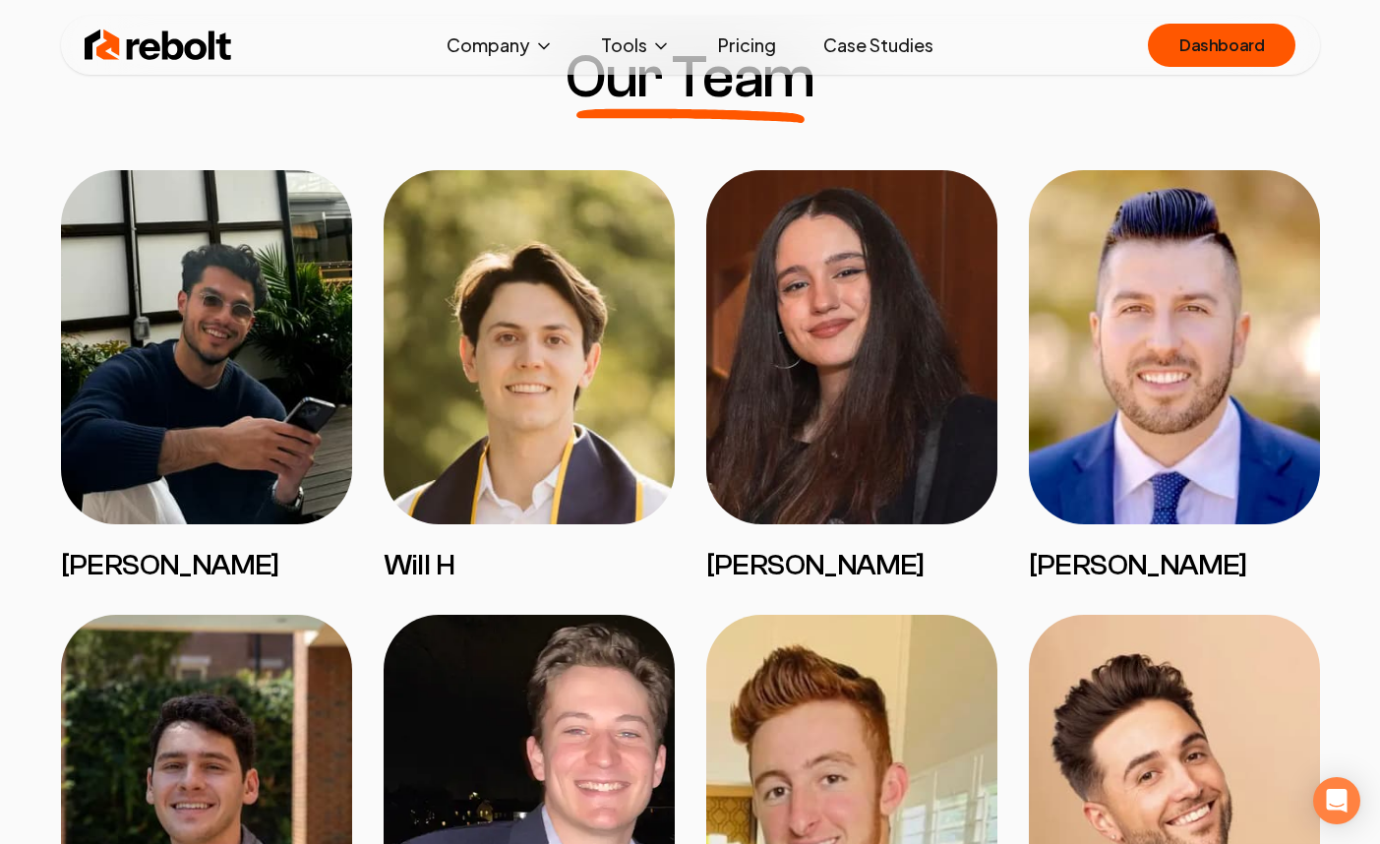
scroll to position [1552, 0]
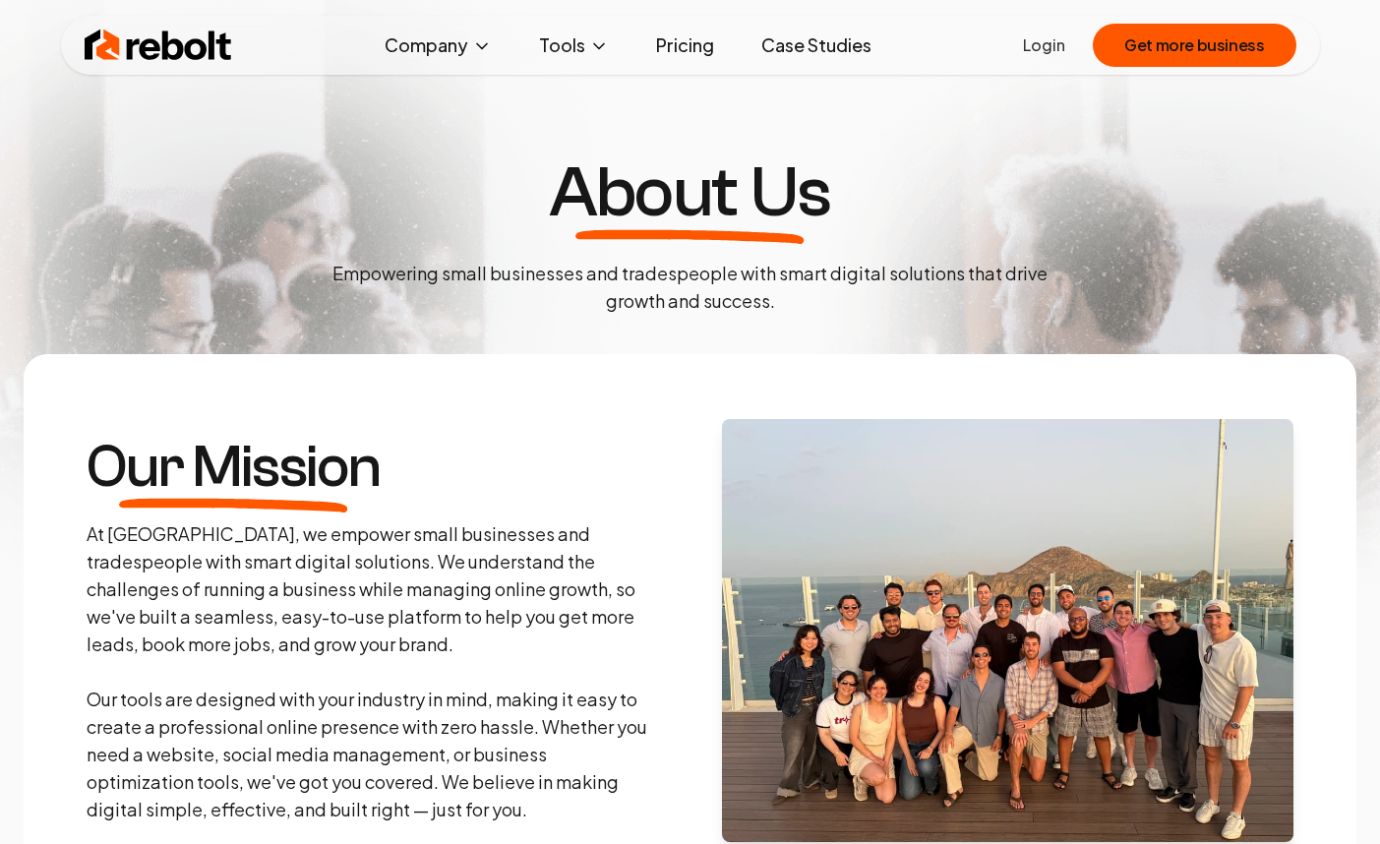
scroll to position [1552, 0]
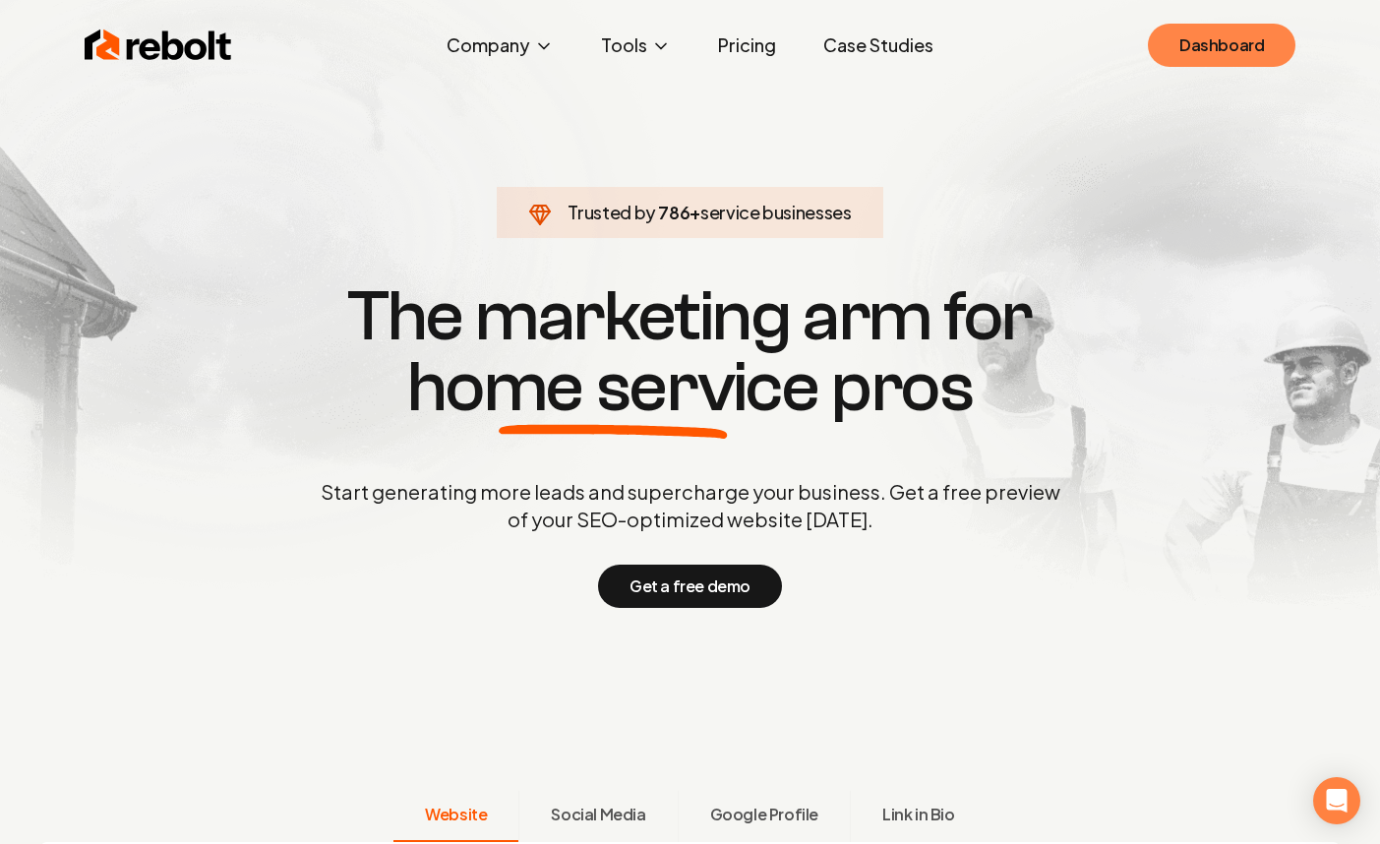
click at [1256, 62] on link "Dashboard" at bounding box center [1222, 45] width 148 height 43
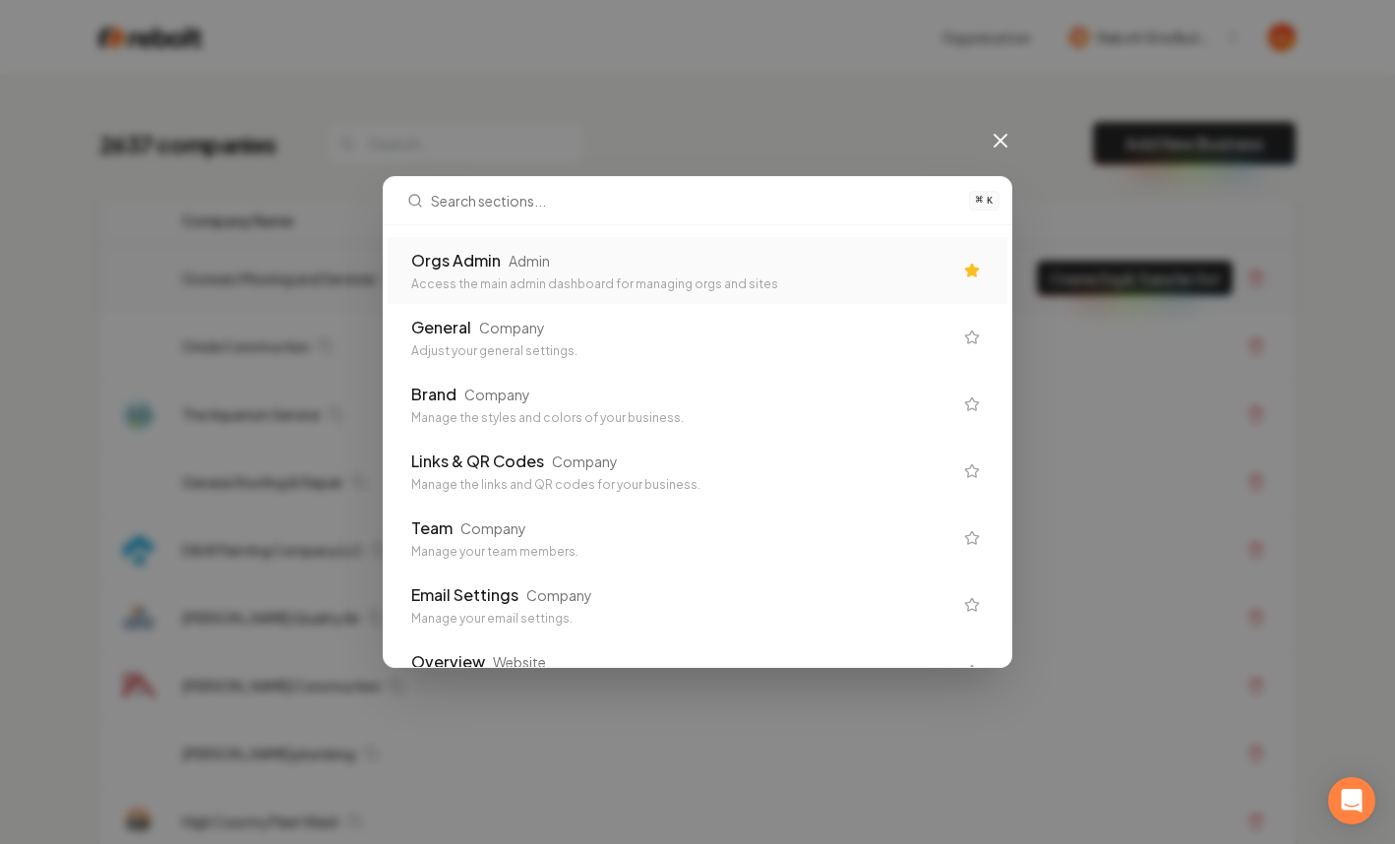
click at [519, 286] on div "Access the main admin dashboard for managing orgs and sites" at bounding box center [681, 284] width 541 height 16
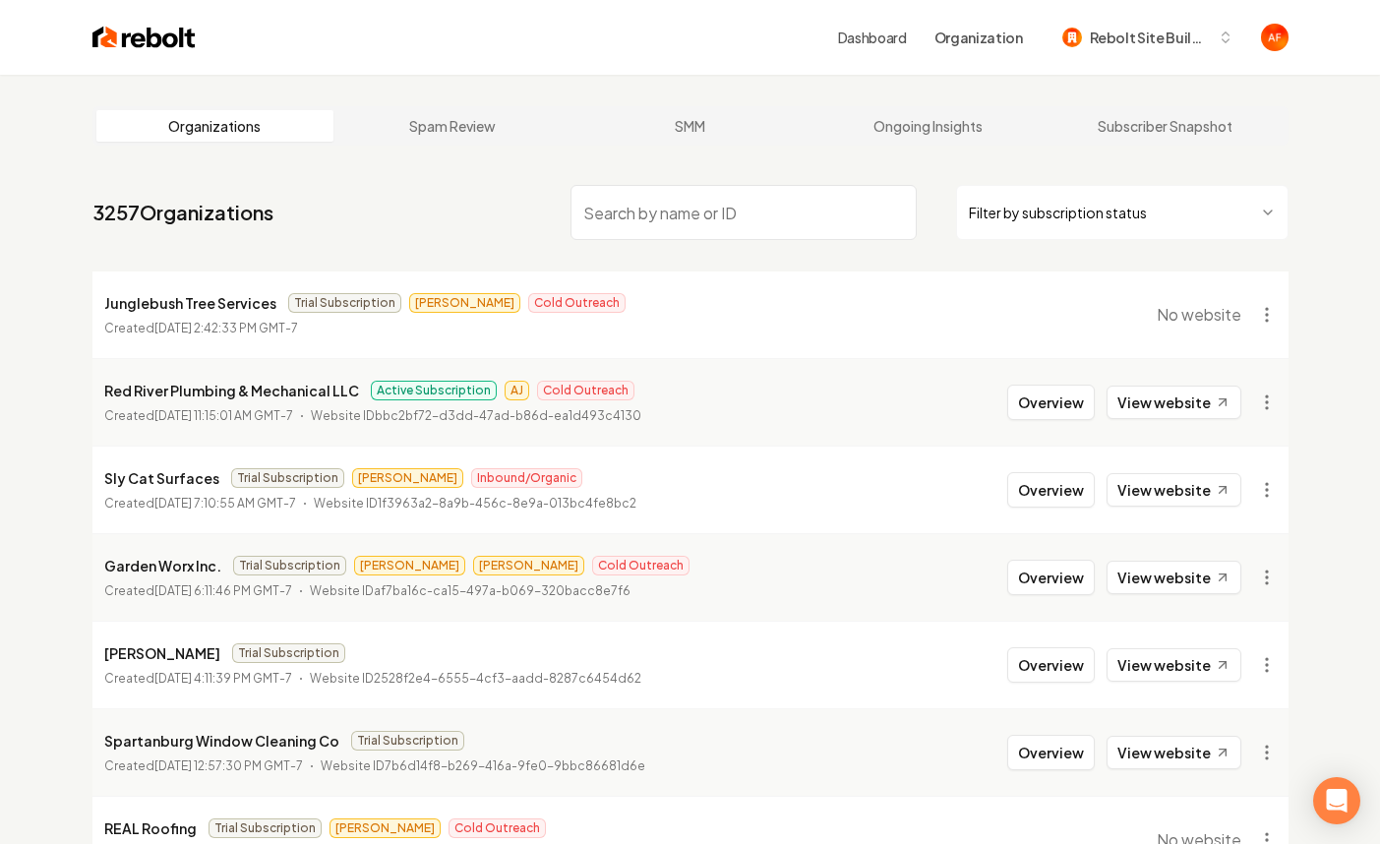
click at [640, 234] on nav "3257 Organizations Filter by subscription status" at bounding box center [690, 220] width 1196 height 87
click at [644, 218] on input "search" at bounding box center [743, 212] width 346 height 55
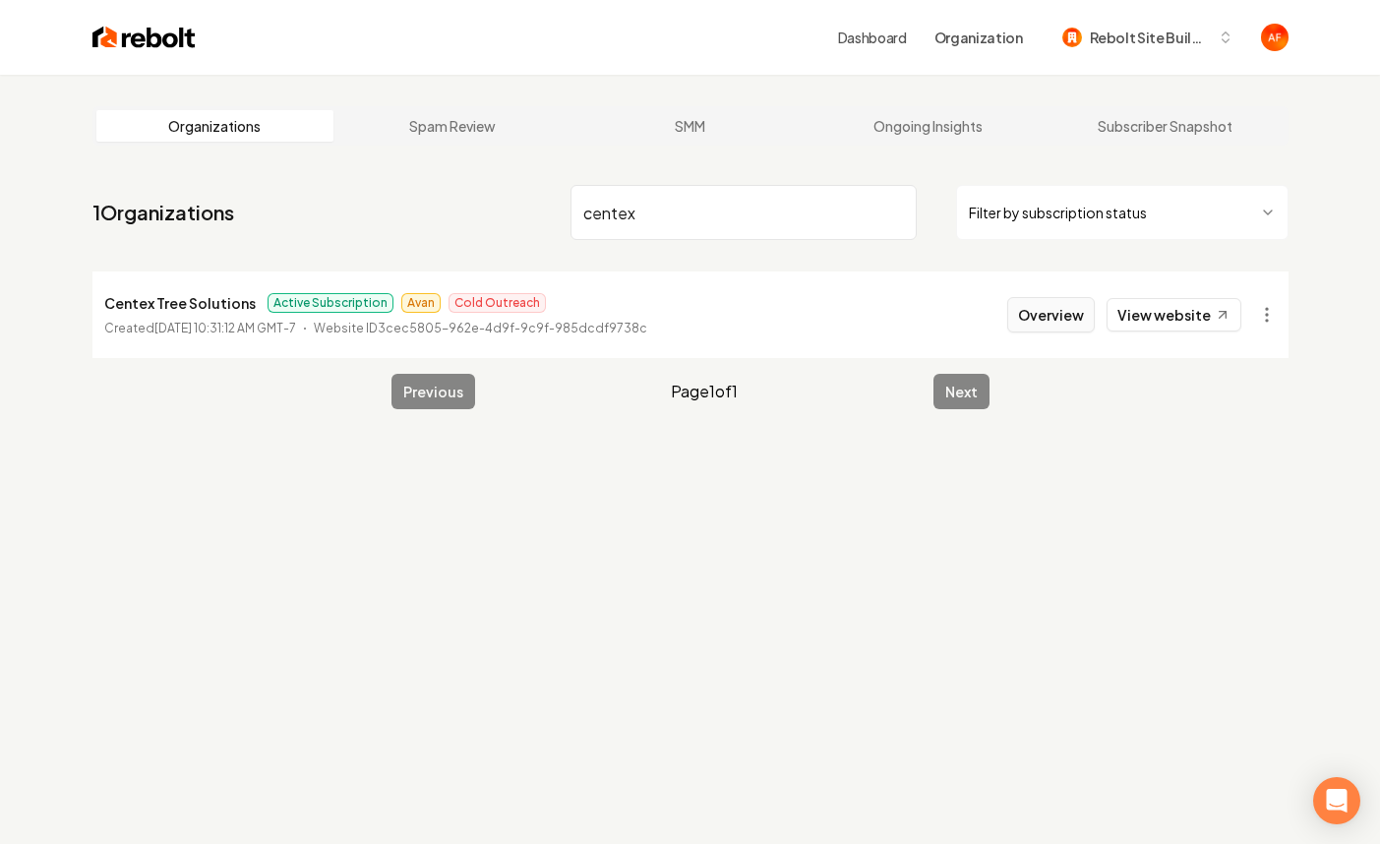
type input "centex"
click at [1077, 325] on button "Overview" at bounding box center [1051, 314] width 88 height 35
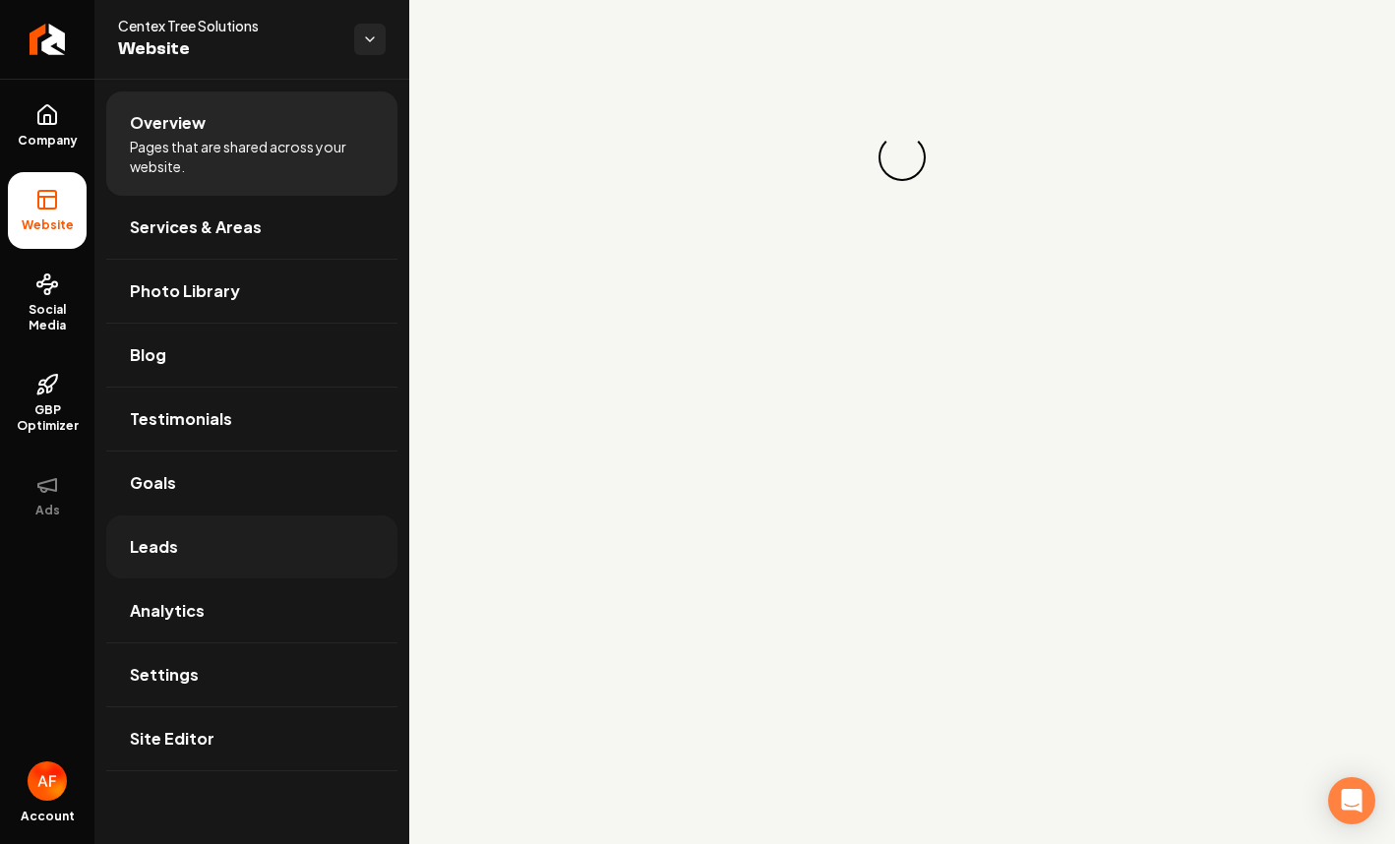
click at [184, 536] on link "Leads" at bounding box center [251, 546] width 291 height 63
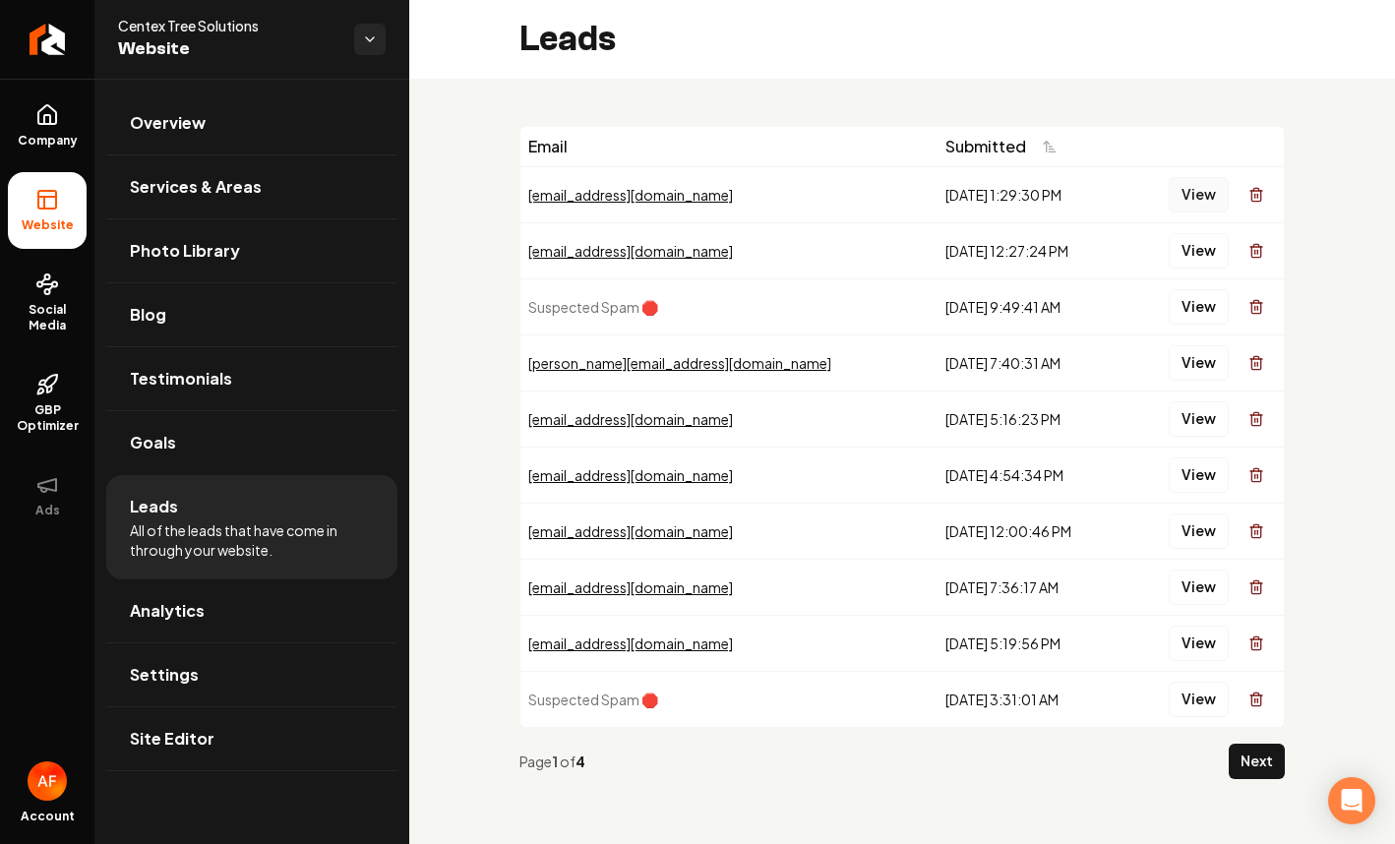
click at [1208, 194] on button "View" at bounding box center [1199, 194] width 60 height 35
click at [188, 605] on span "Analytics" at bounding box center [167, 611] width 75 height 24
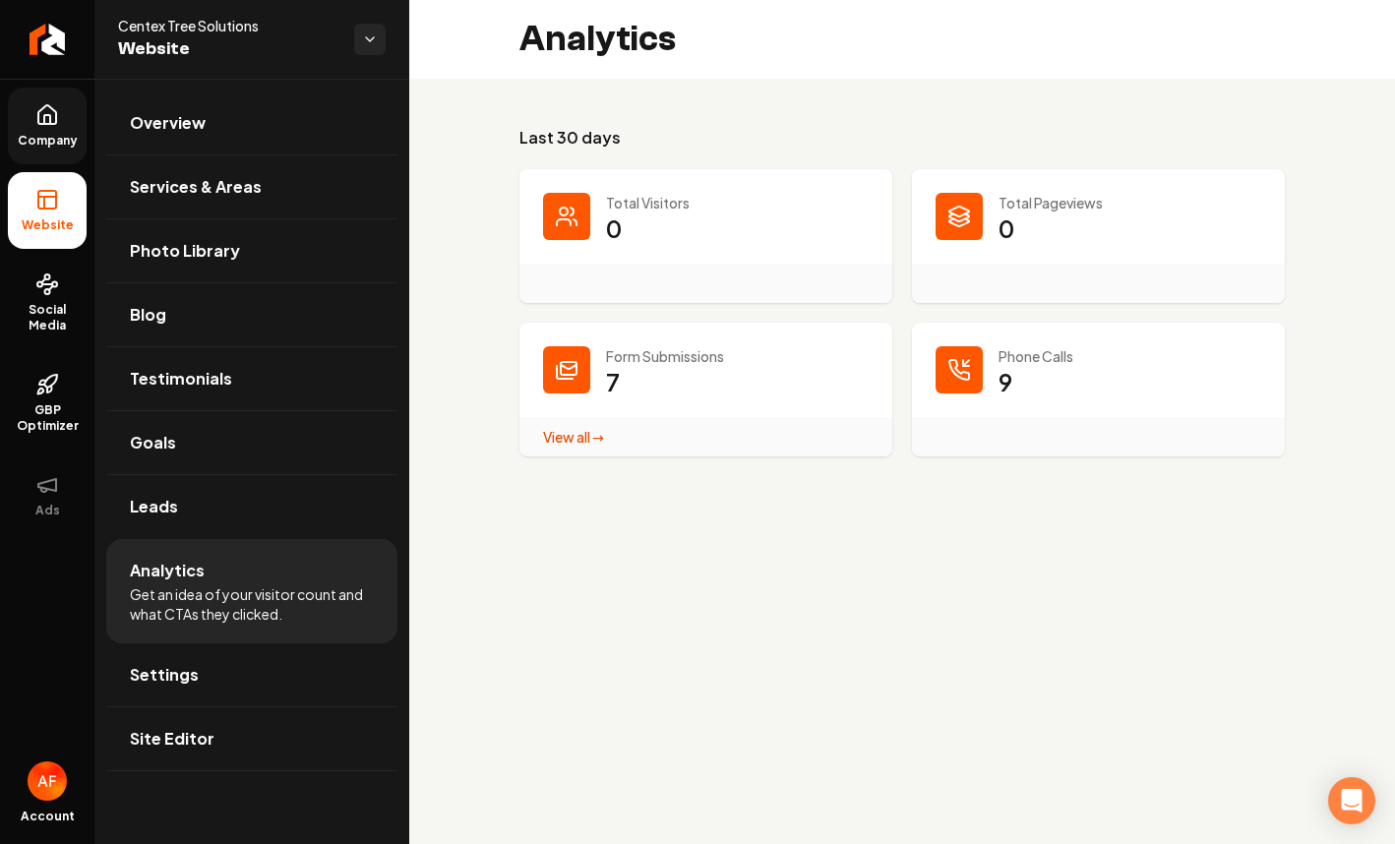
click at [48, 127] on link "Company" at bounding box center [47, 126] width 79 height 77
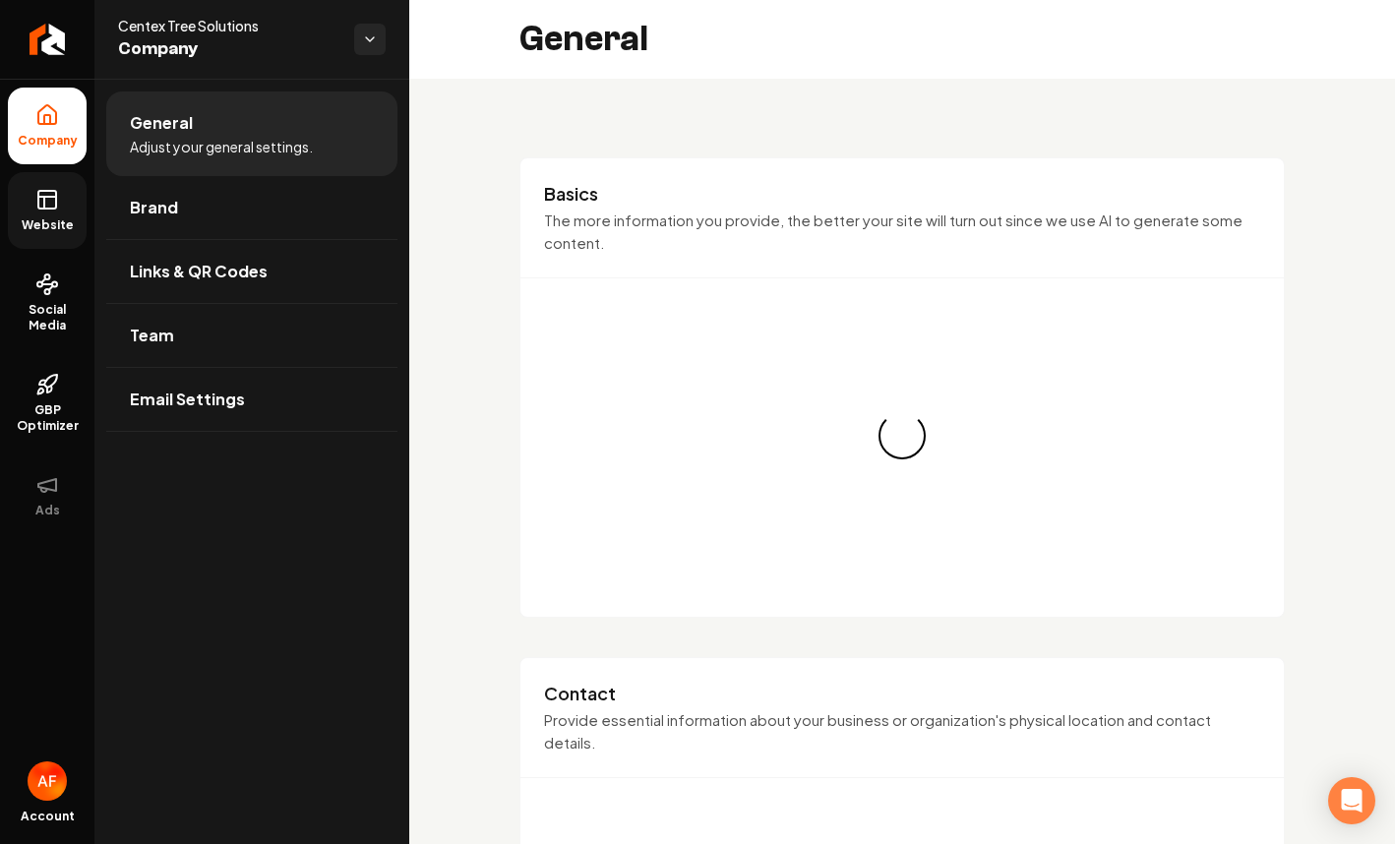
click at [51, 197] on icon at bounding box center [47, 197] width 18 height 0
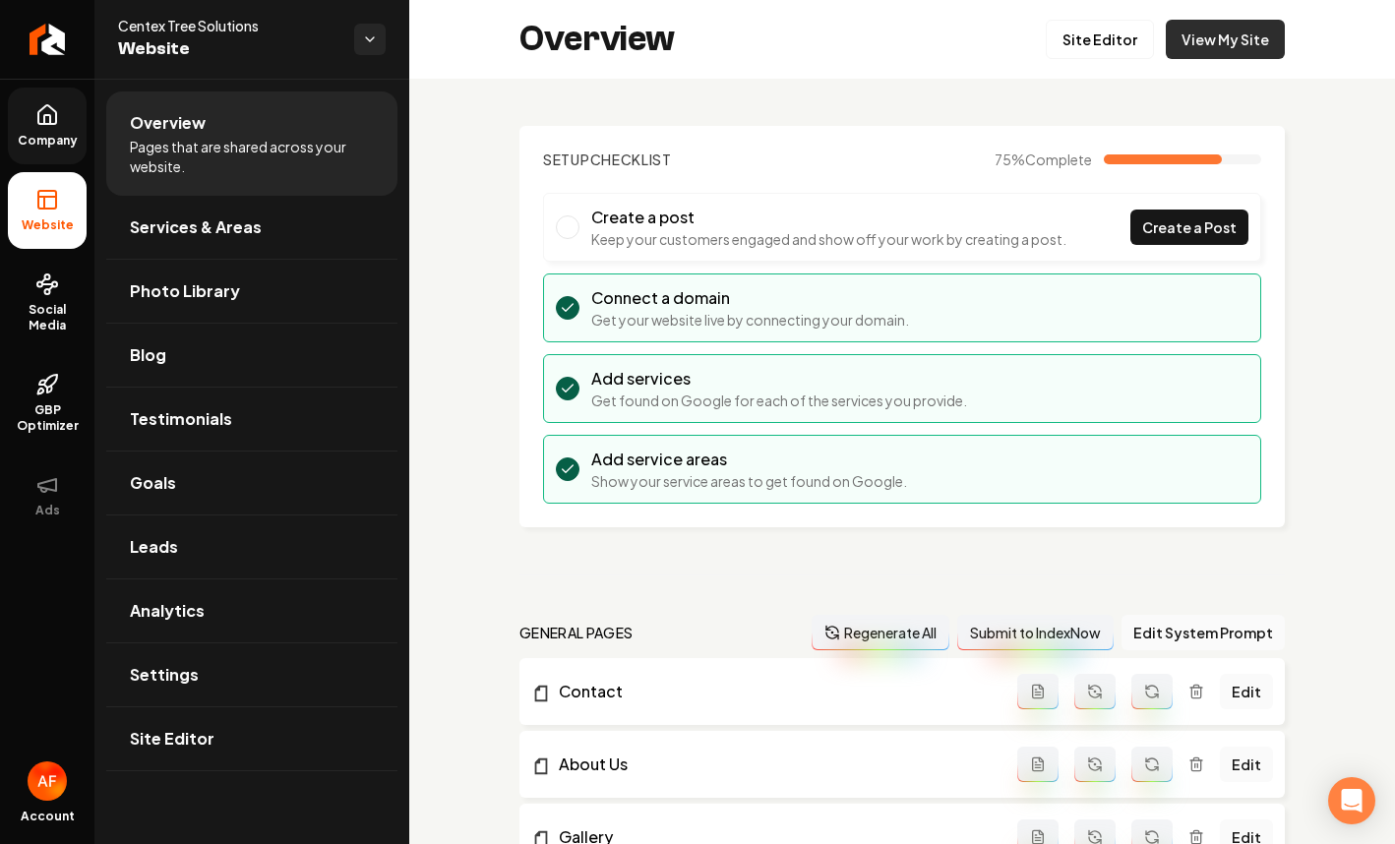
click at [1212, 40] on link "View My Site" at bounding box center [1225, 39] width 119 height 39
click at [58, 50] on icon "Return to dashboard" at bounding box center [46, 39] width 31 height 31
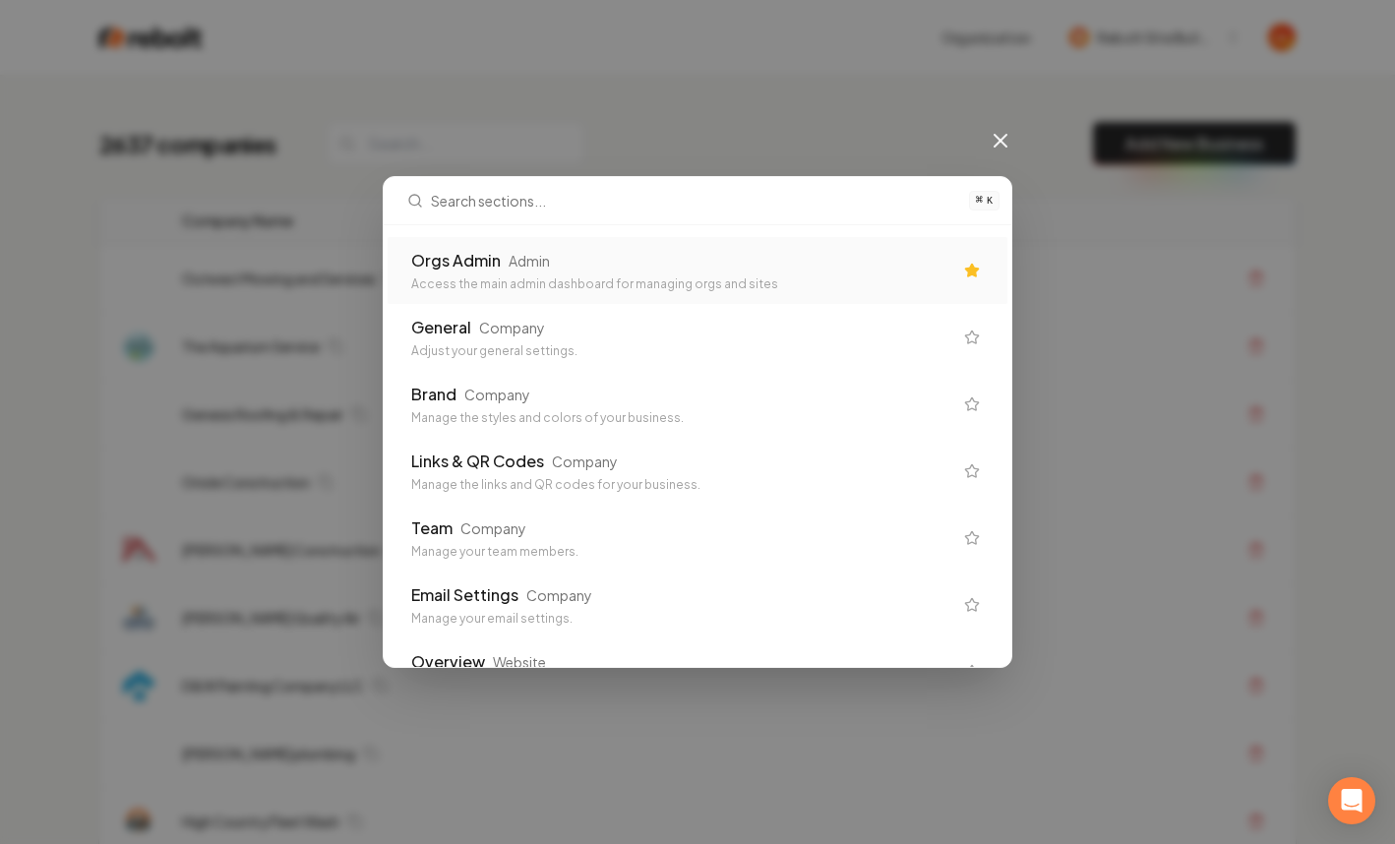
click at [738, 261] on div "Orgs Admin Admin" at bounding box center [681, 261] width 541 height 24
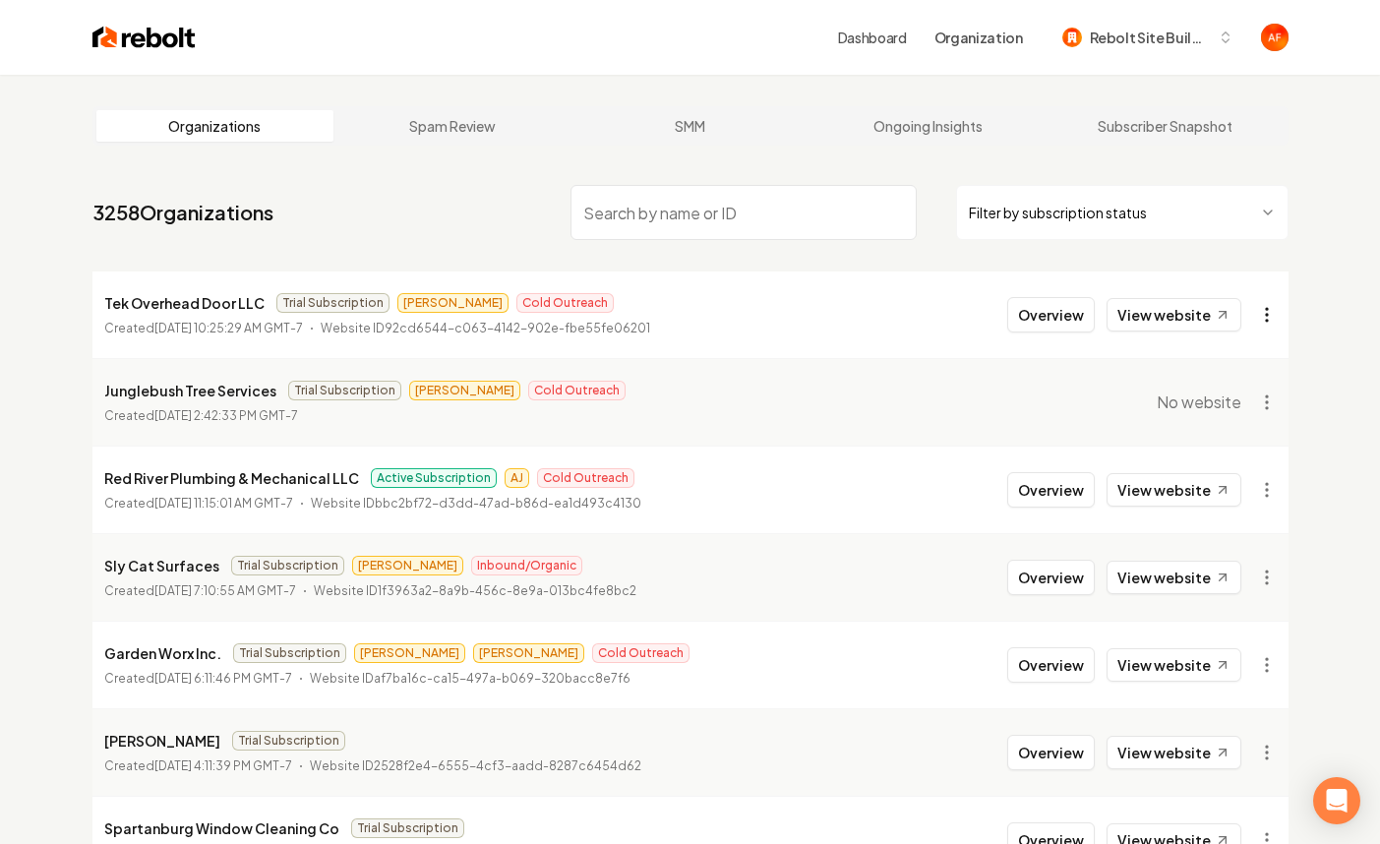
click at [1262, 314] on html "Dashboard Organization Rebolt Site Builder Organizations Spam Review SMM Ongoin…" at bounding box center [690, 422] width 1380 height 844
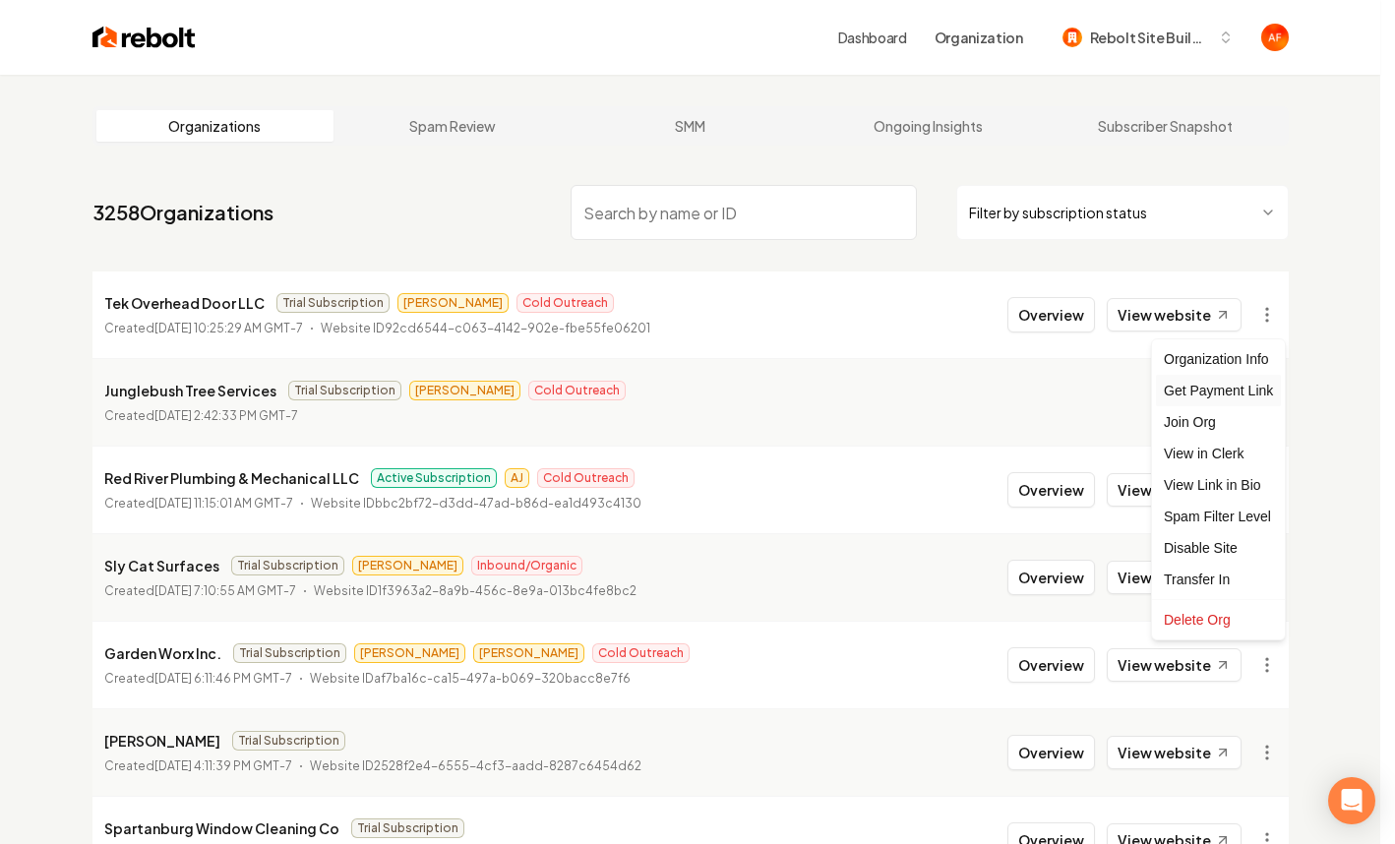
click at [1223, 393] on div "Get Payment Link" at bounding box center [1218, 390] width 125 height 31
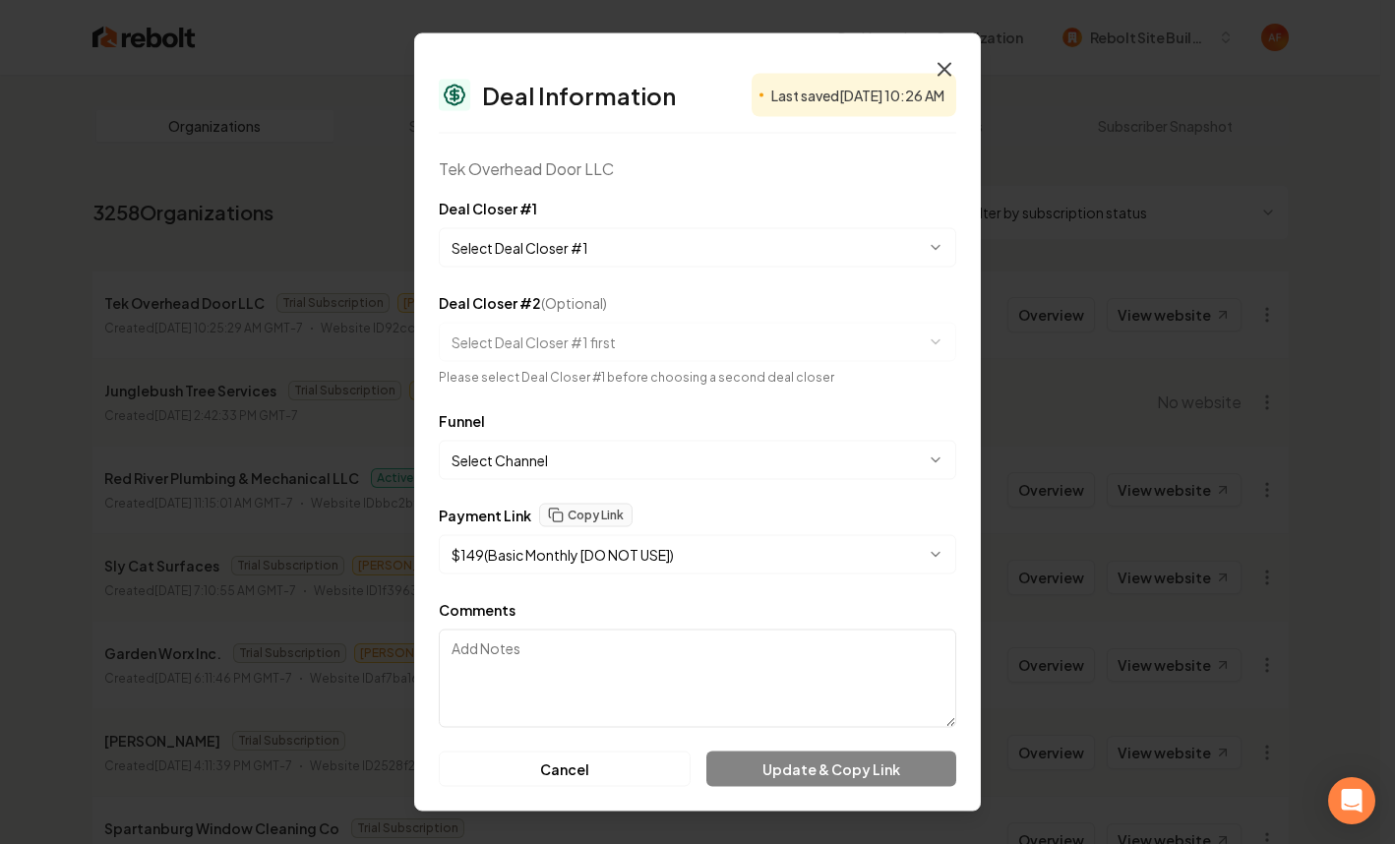
click at [941, 75] on icon "button" at bounding box center [944, 70] width 24 height 24
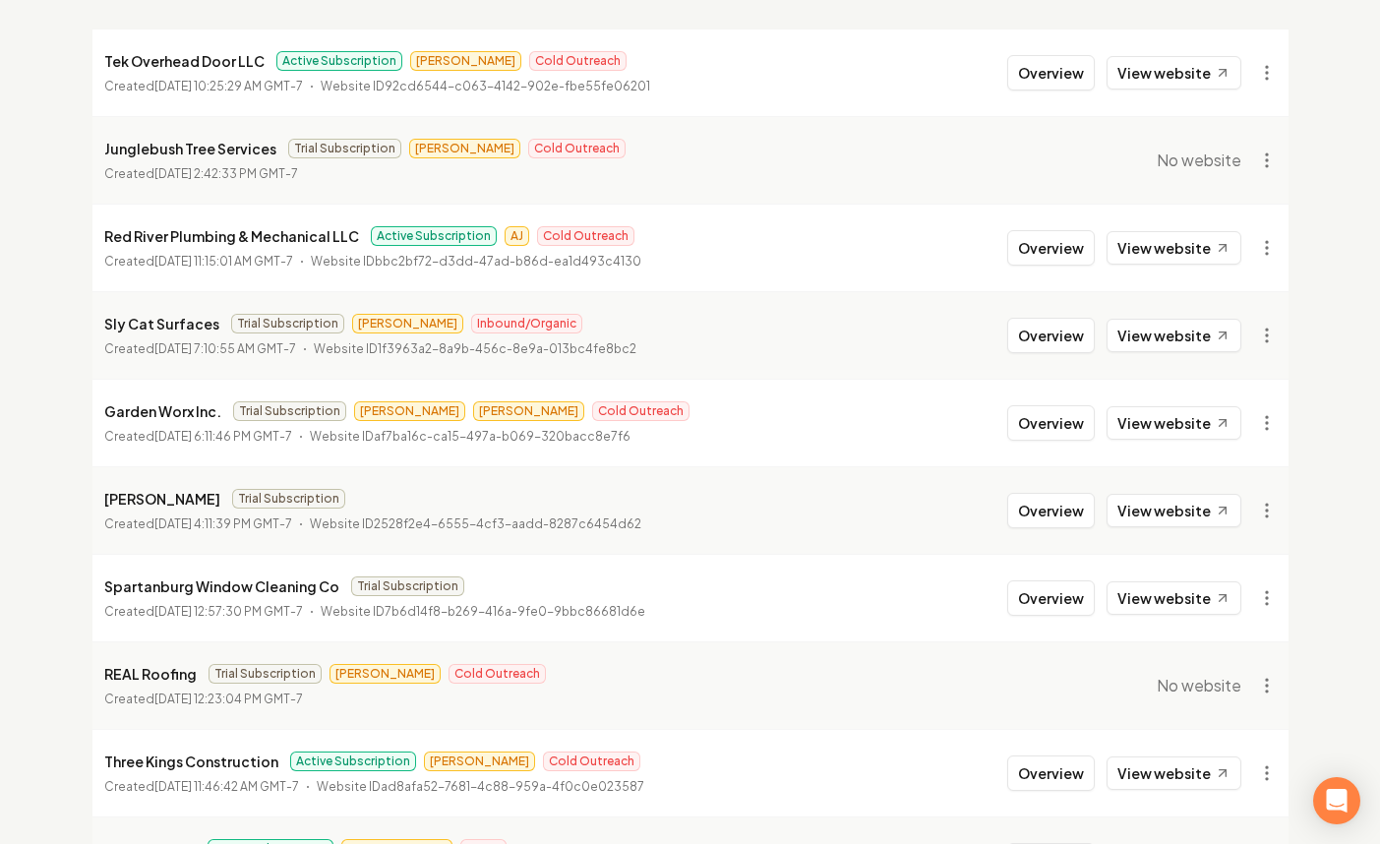
scroll to position [385, 0]
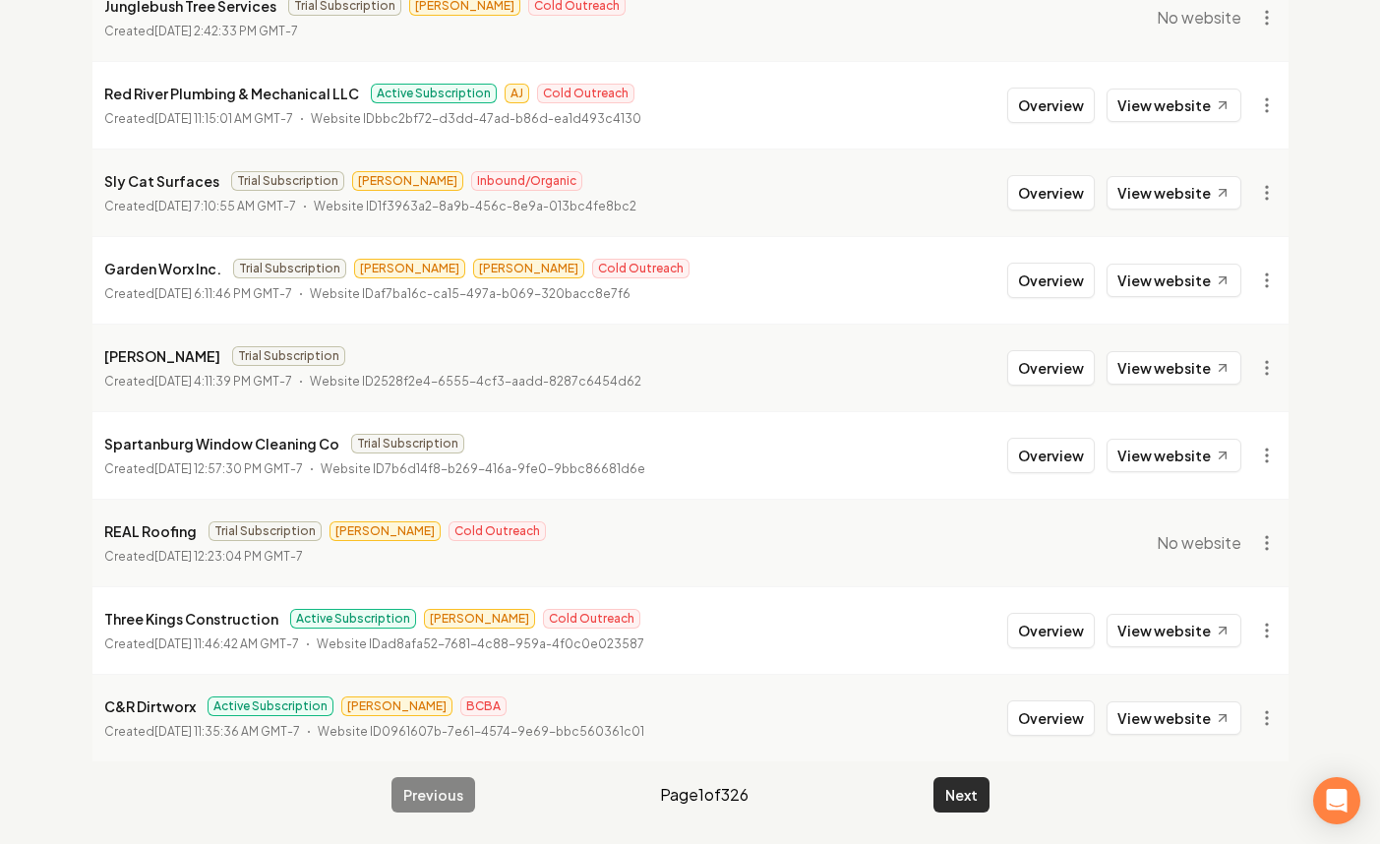
click at [970, 798] on button "Next" at bounding box center [961, 794] width 56 height 35
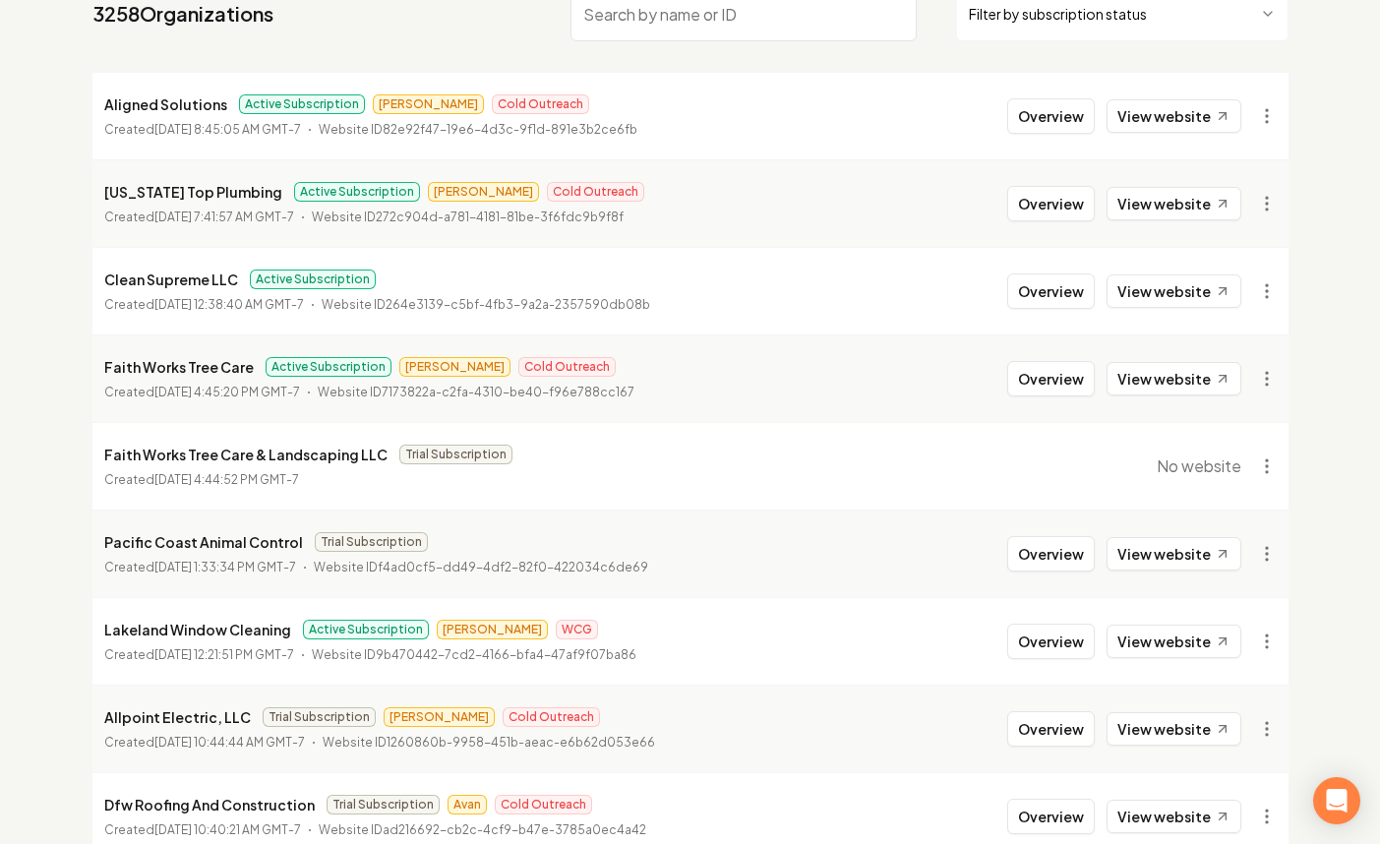
scroll to position [53, 0]
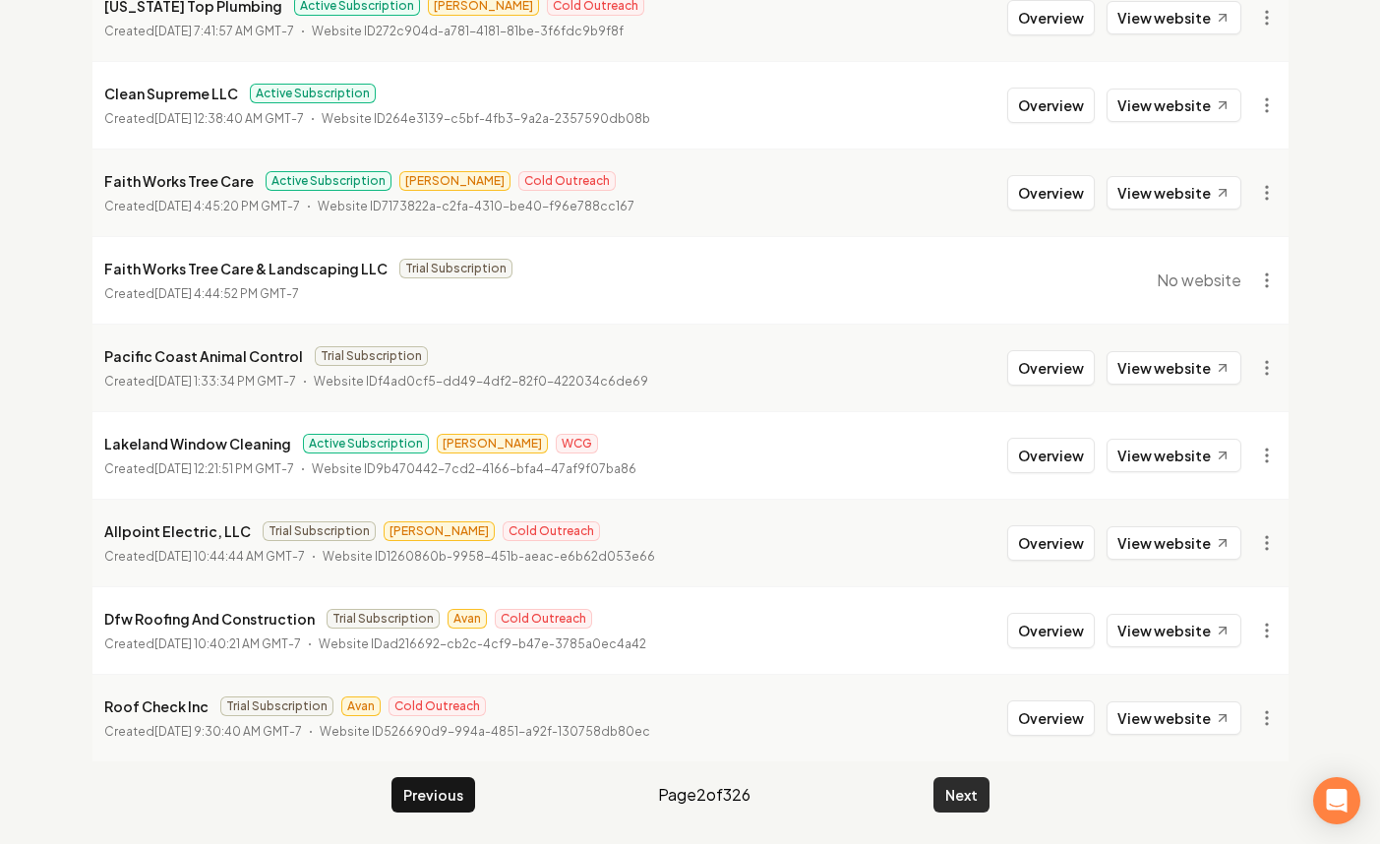
click at [933, 790] on button "Next" at bounding box center [961, 794] width 56 height 35
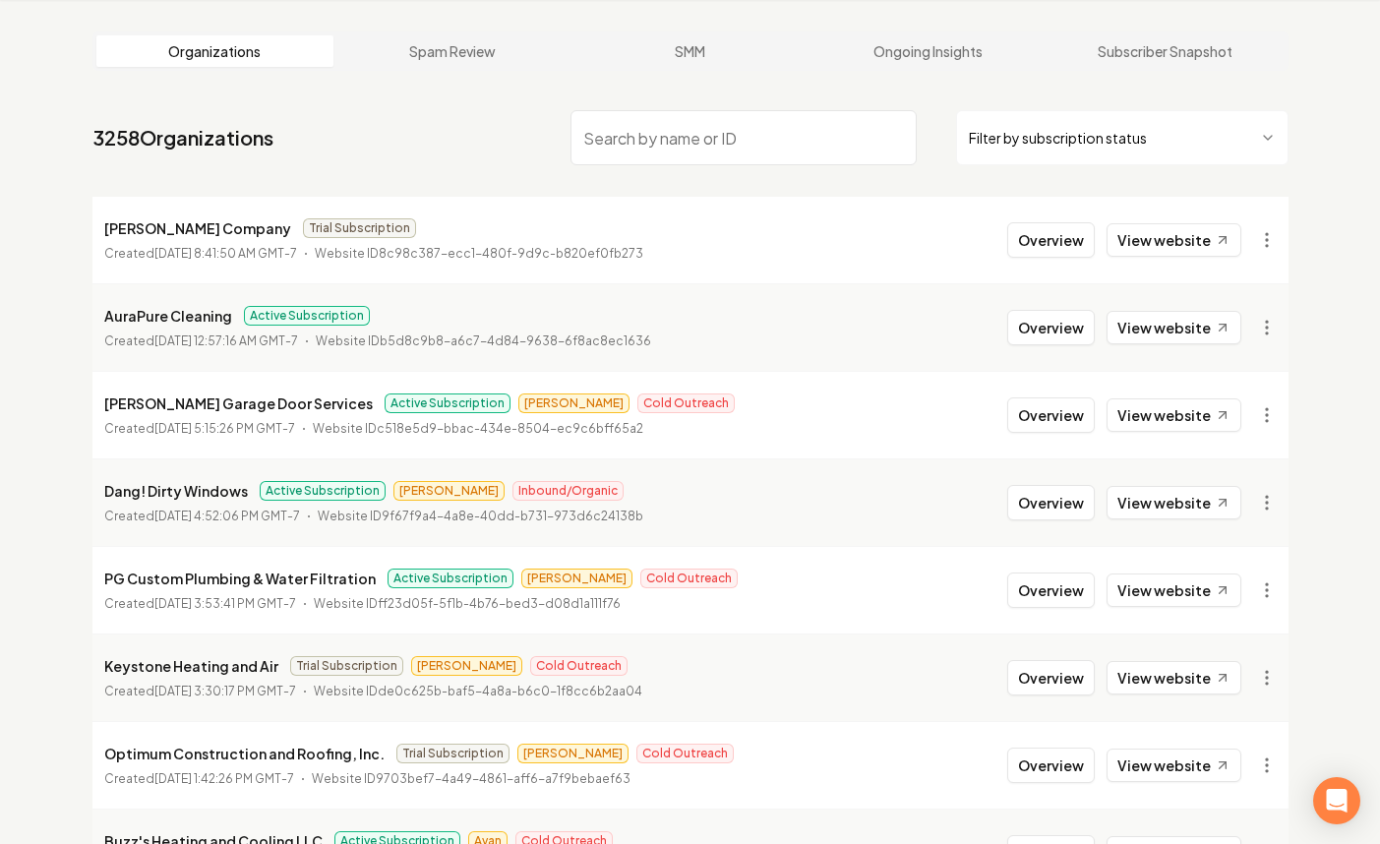
scroll to position [385, 0]
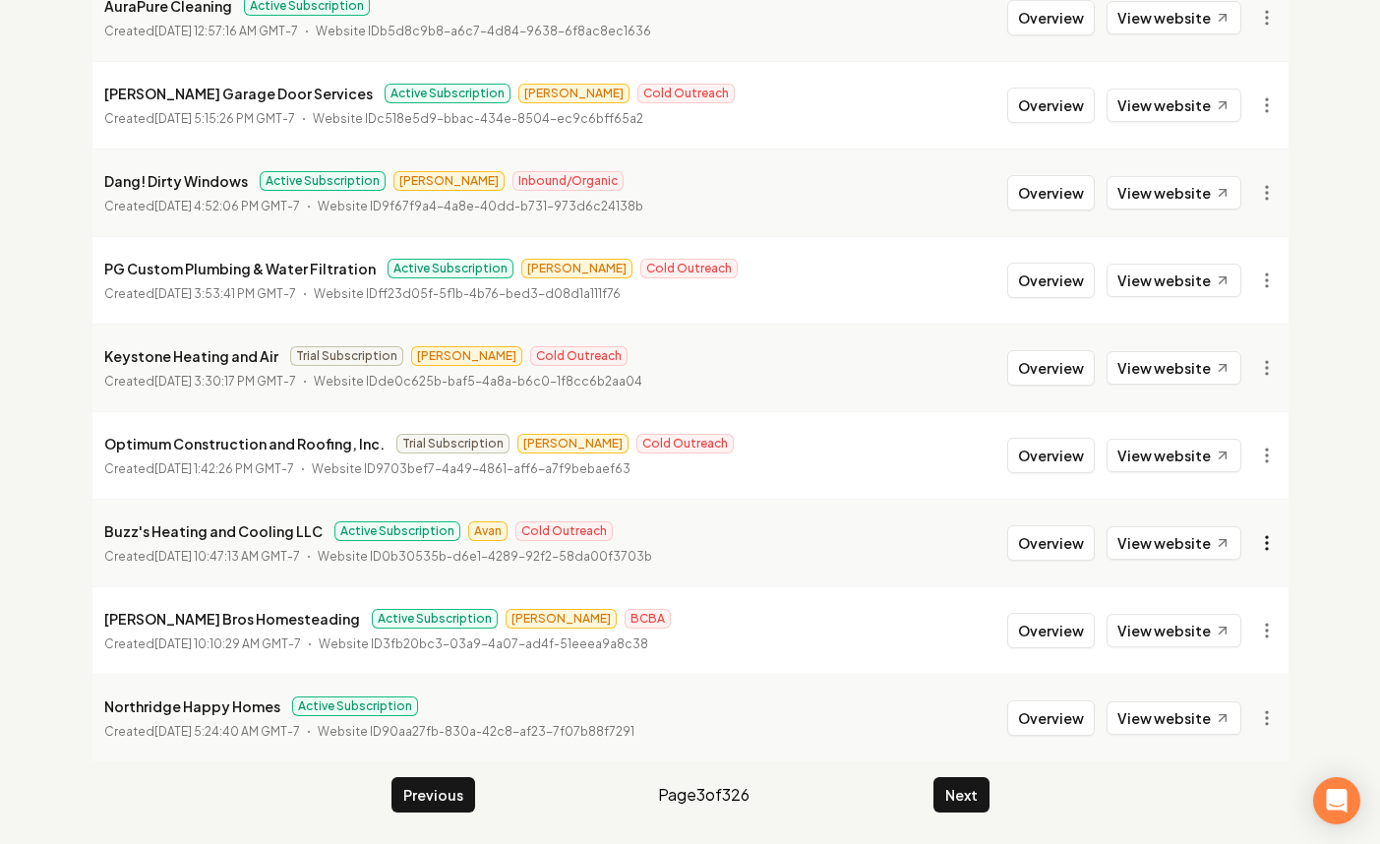
click at [1268, 459] on html "Dashboard Organization Rebolt Site Builder Organizations Spam Review SMM Ongoin…" at bounding box center [690, 37] width 1380 height 844
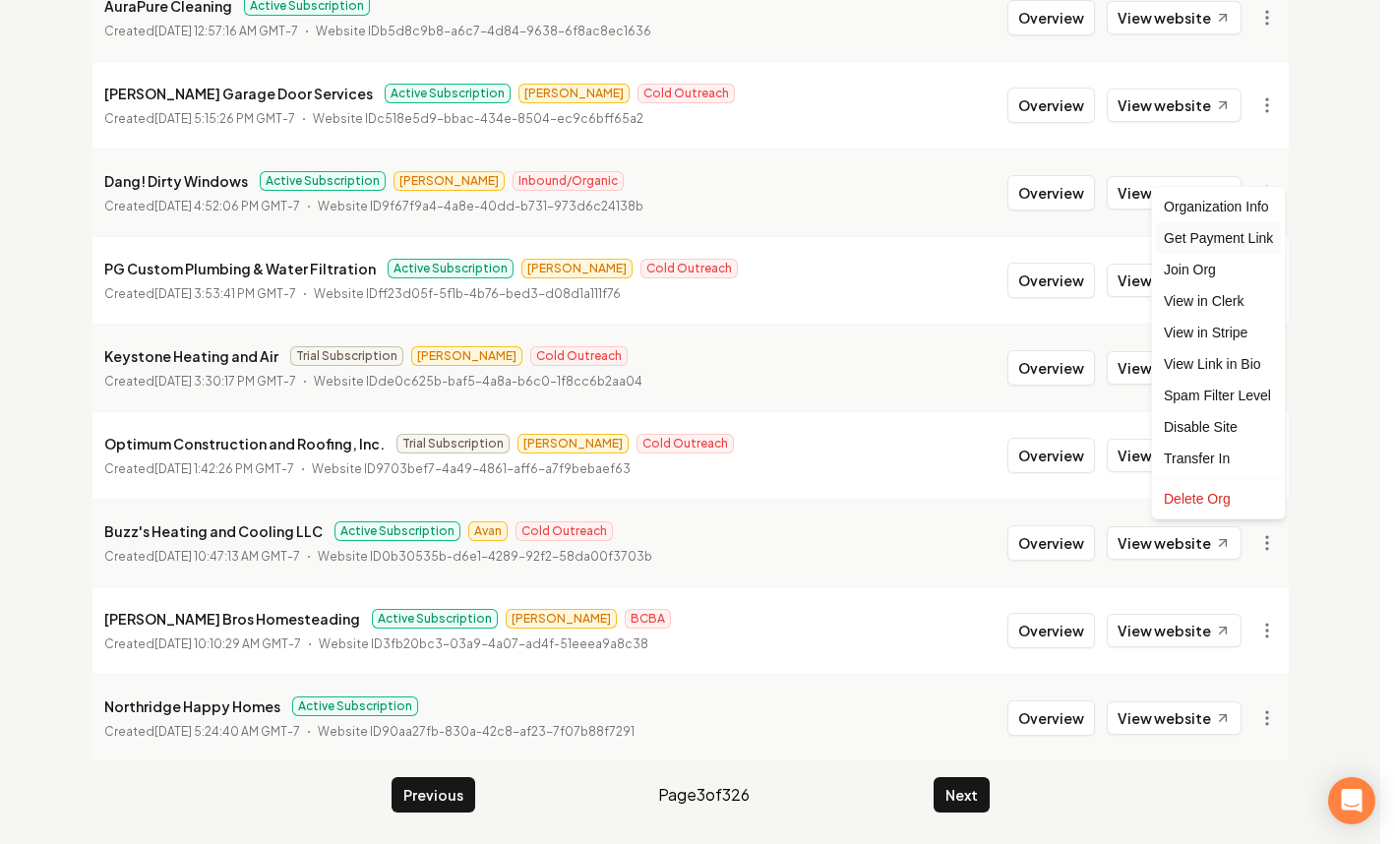
click at [1209, 236] on div "Get Payment Link" at bounding box center [1218, 237] width 125 height 31
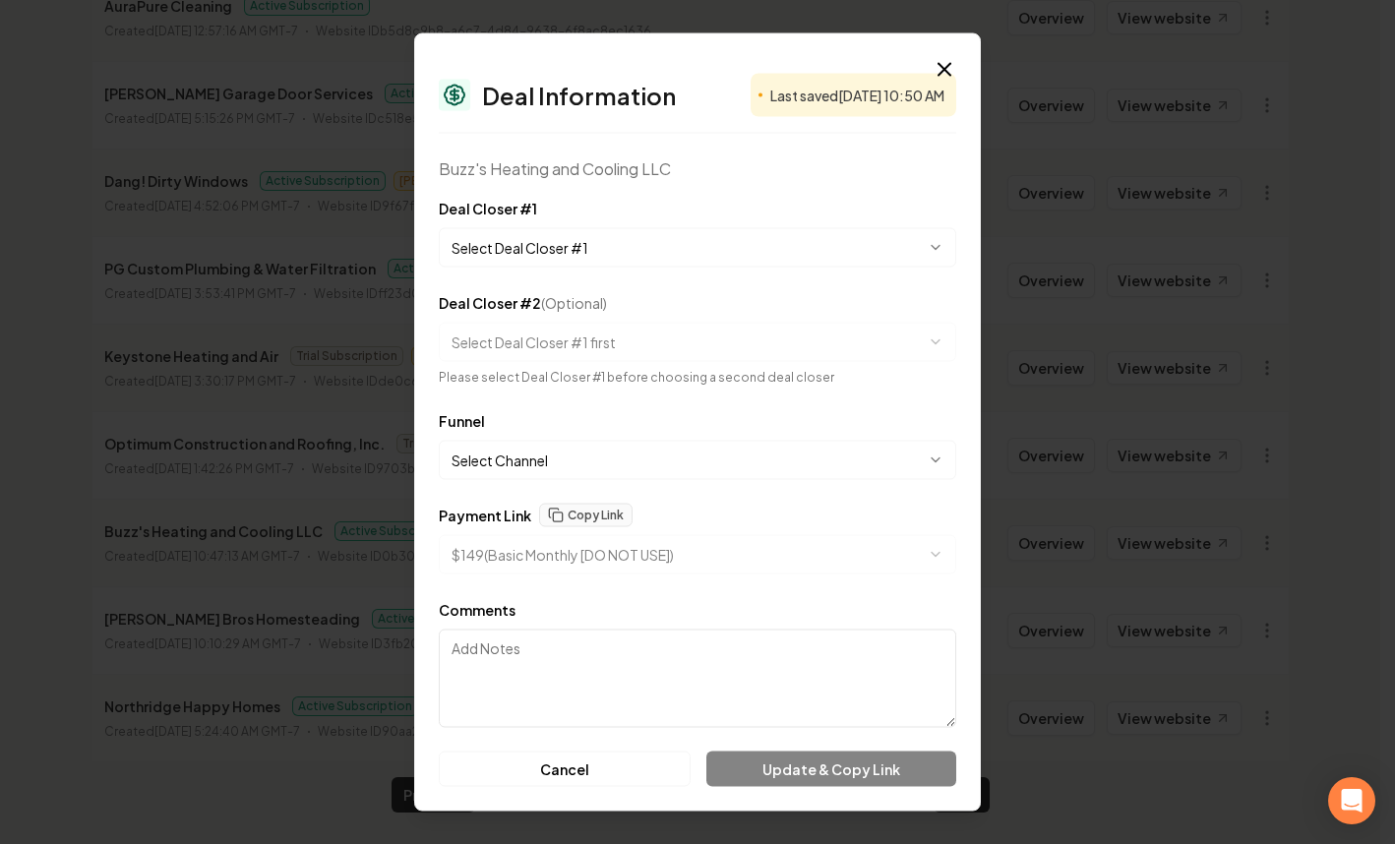
select select "**********"
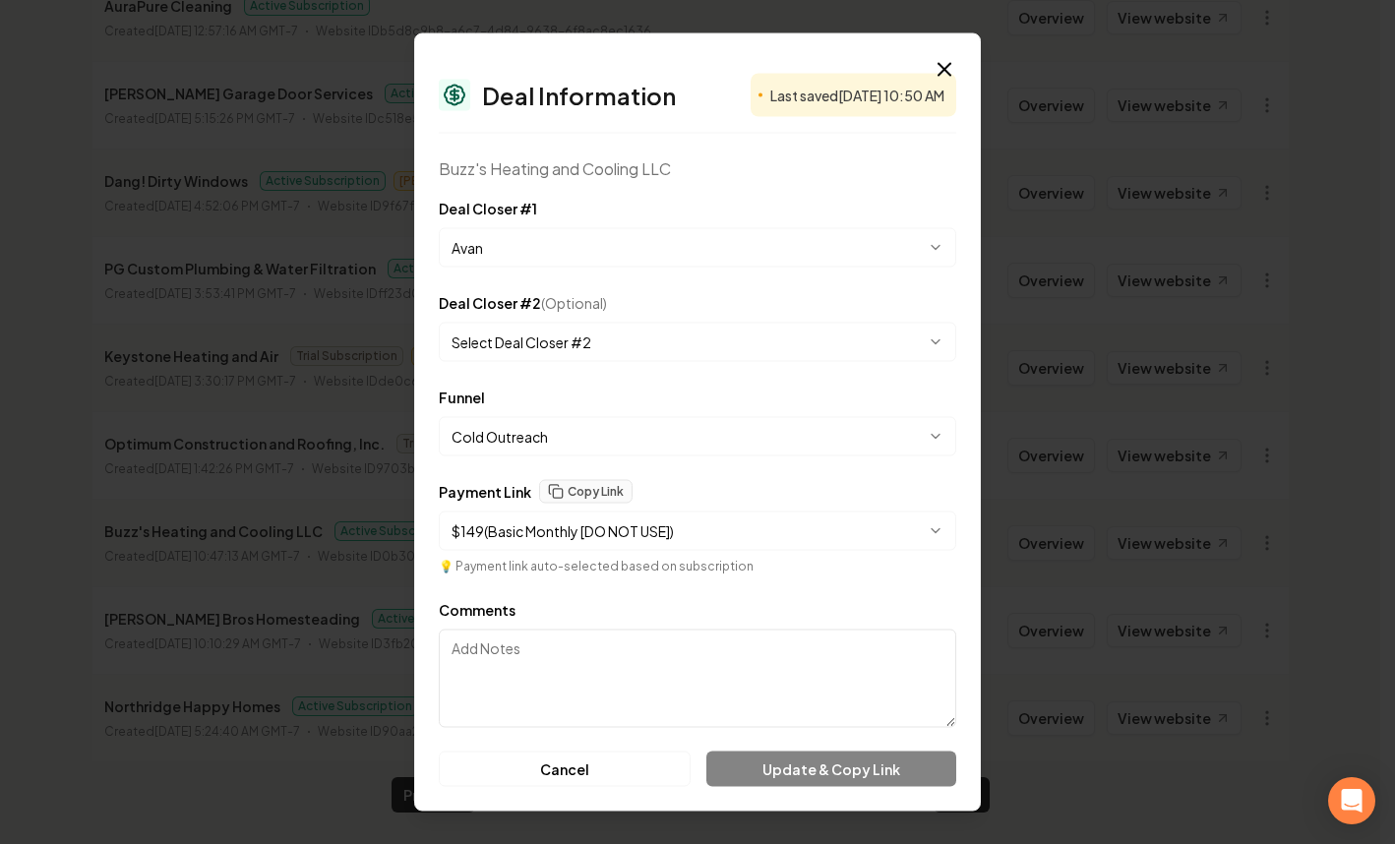
click at [937, 64] on icon "button" at bounding box center [944, 70] width 24 height 24
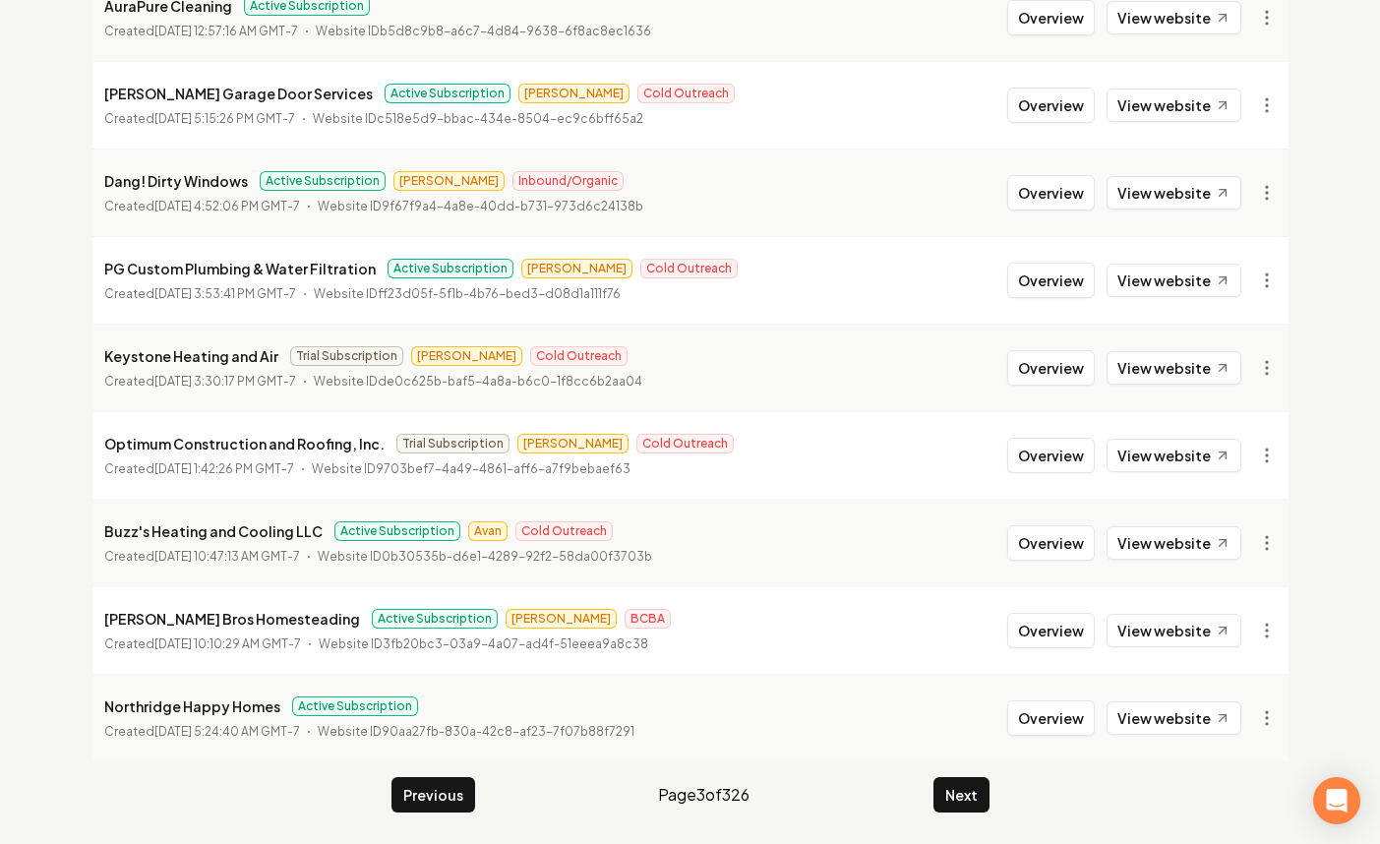
drag, startPoint x: 1255, startPoint y: 255, endPoint x: 1252, endPoint y: 302, distance: 47.3
click at [1255, 255] on li "PG Custom Plumbing & Water Filtration Active Subscription Omar Cold Outreach Cr…" at bounding box center [690, 280] width 1196 height 88
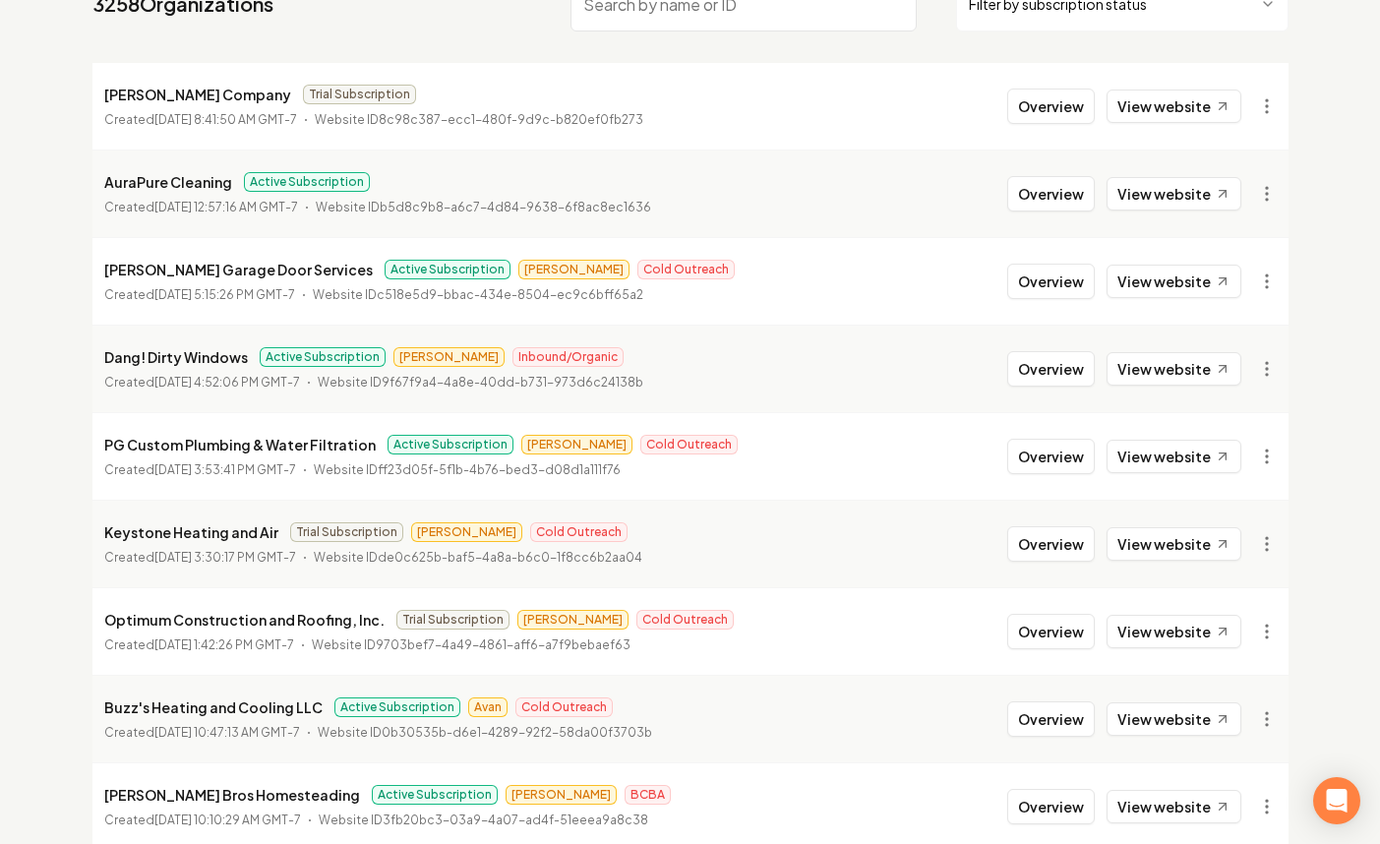
scroll to position [0, 0]
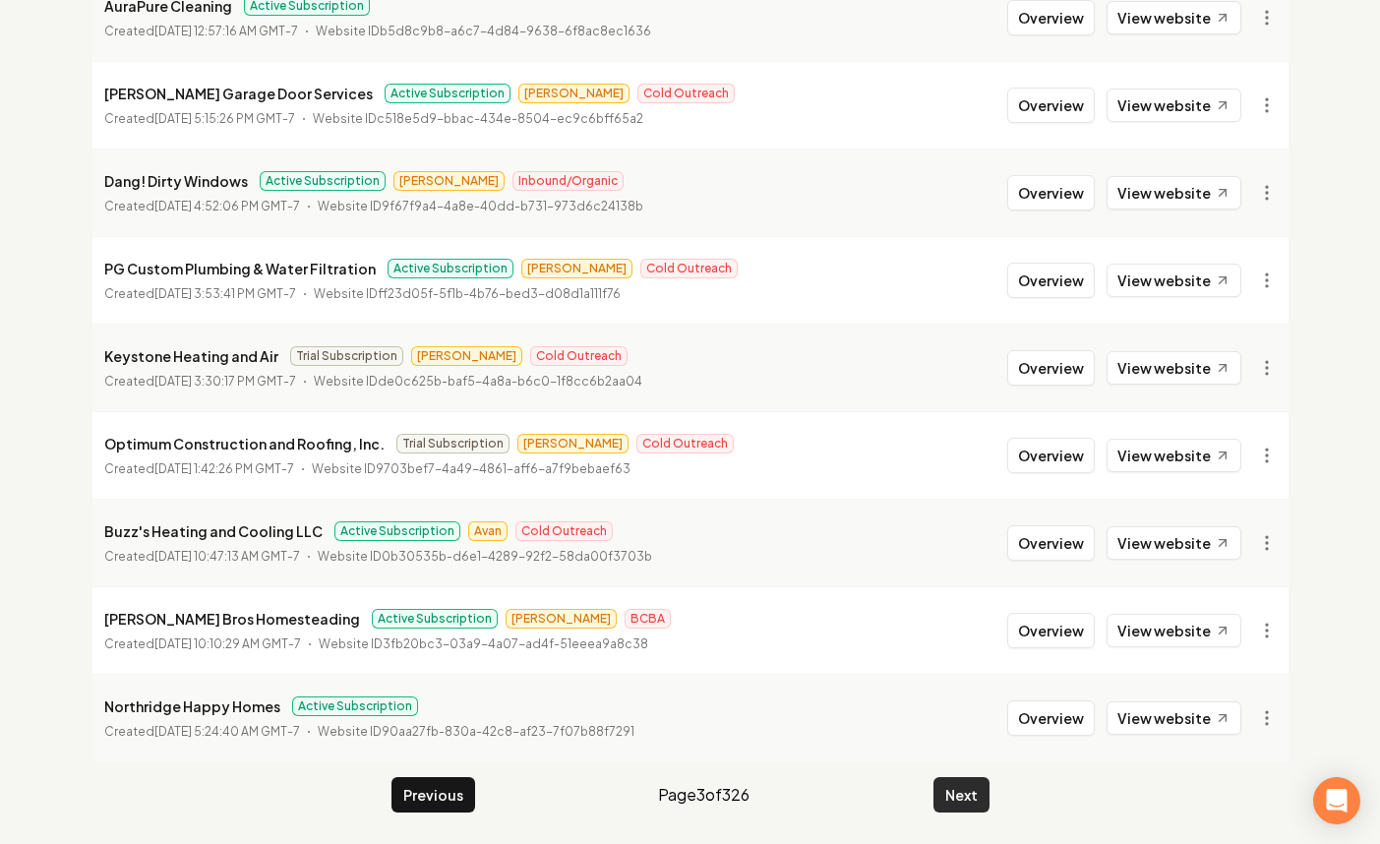
click at [948, 786] on button "Next" at bounding box center [961, 794] width 56 height 35
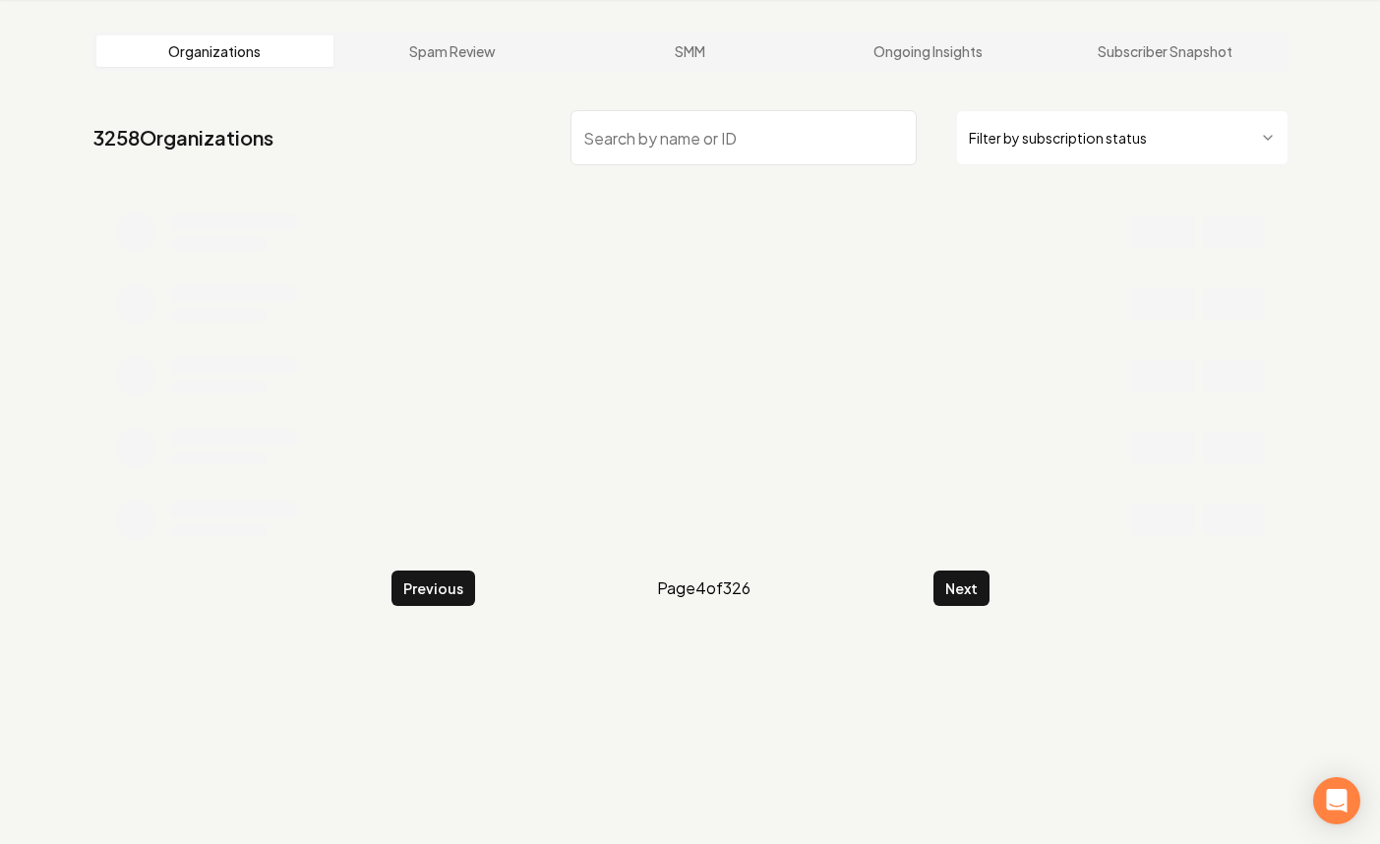
scroll to position [385, 0]
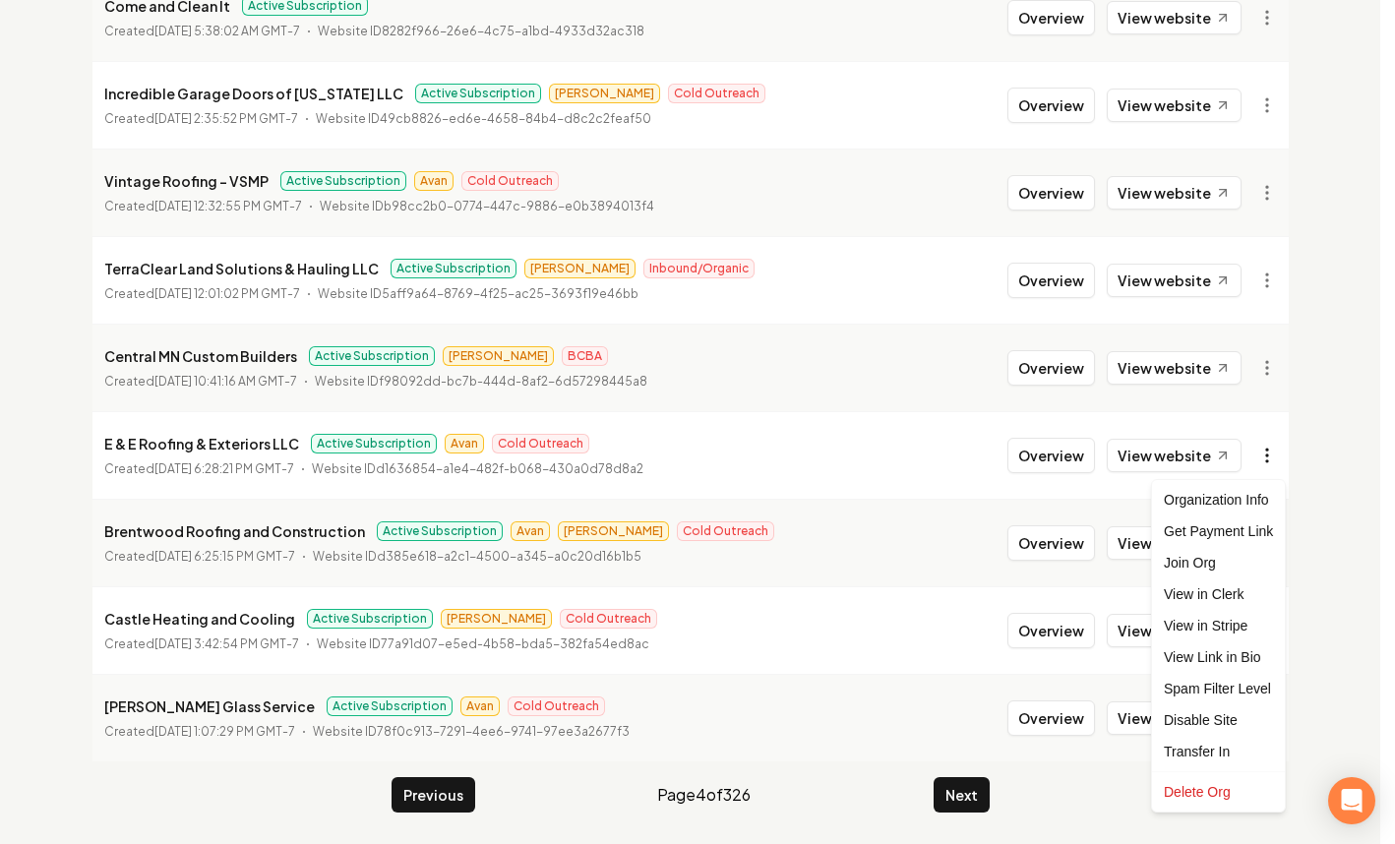
click at [1263, 459] on html "Dashboard Organization Rebolt Site Builder Organizations Spam Review SMM Ongoin…" at bounding box center [697, 37] width 1395 height 844
click at [1223, 538] on div "Get Payment Link" at bounding box center [1218, 530] width 125 height 31
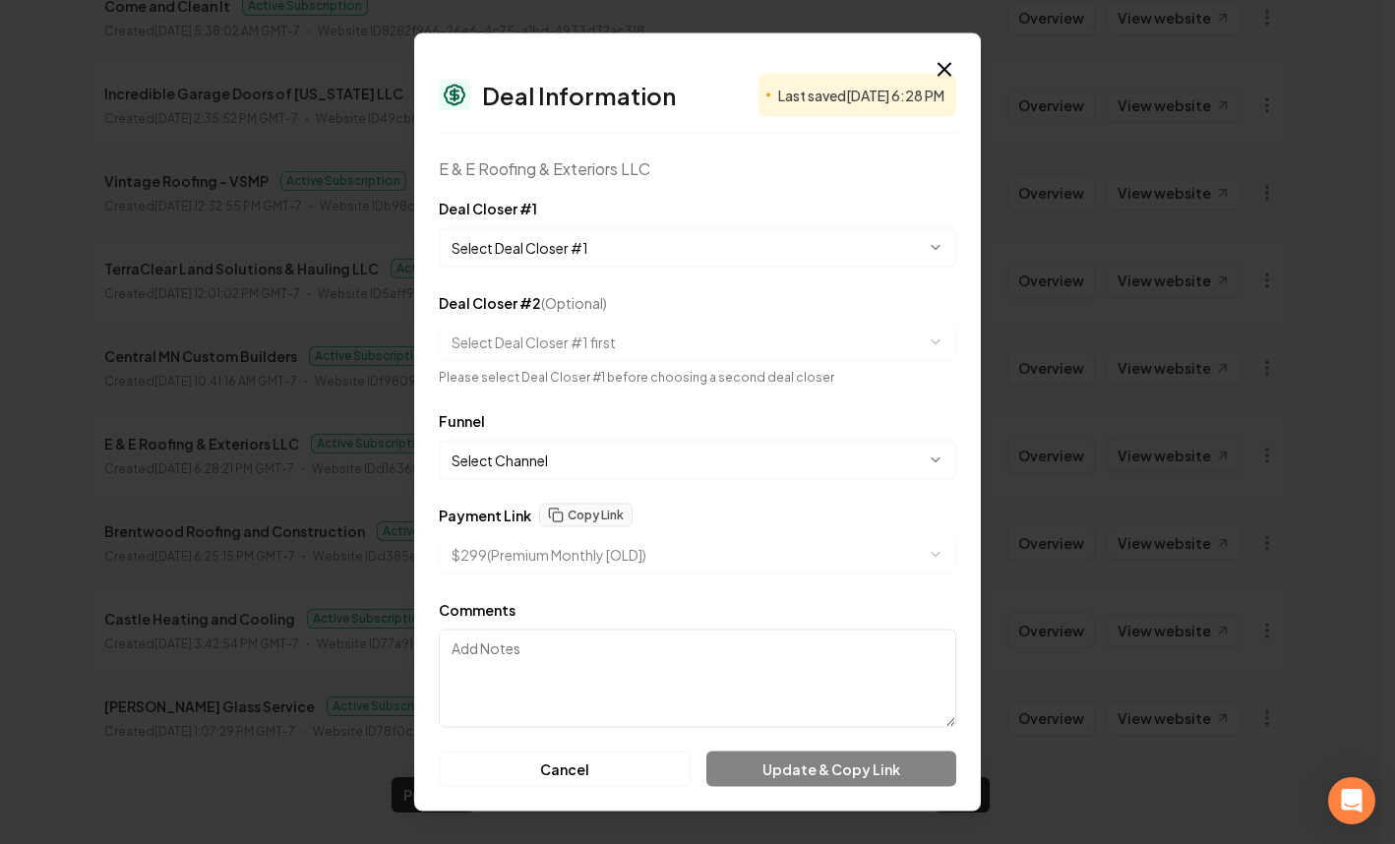
select select "**********"
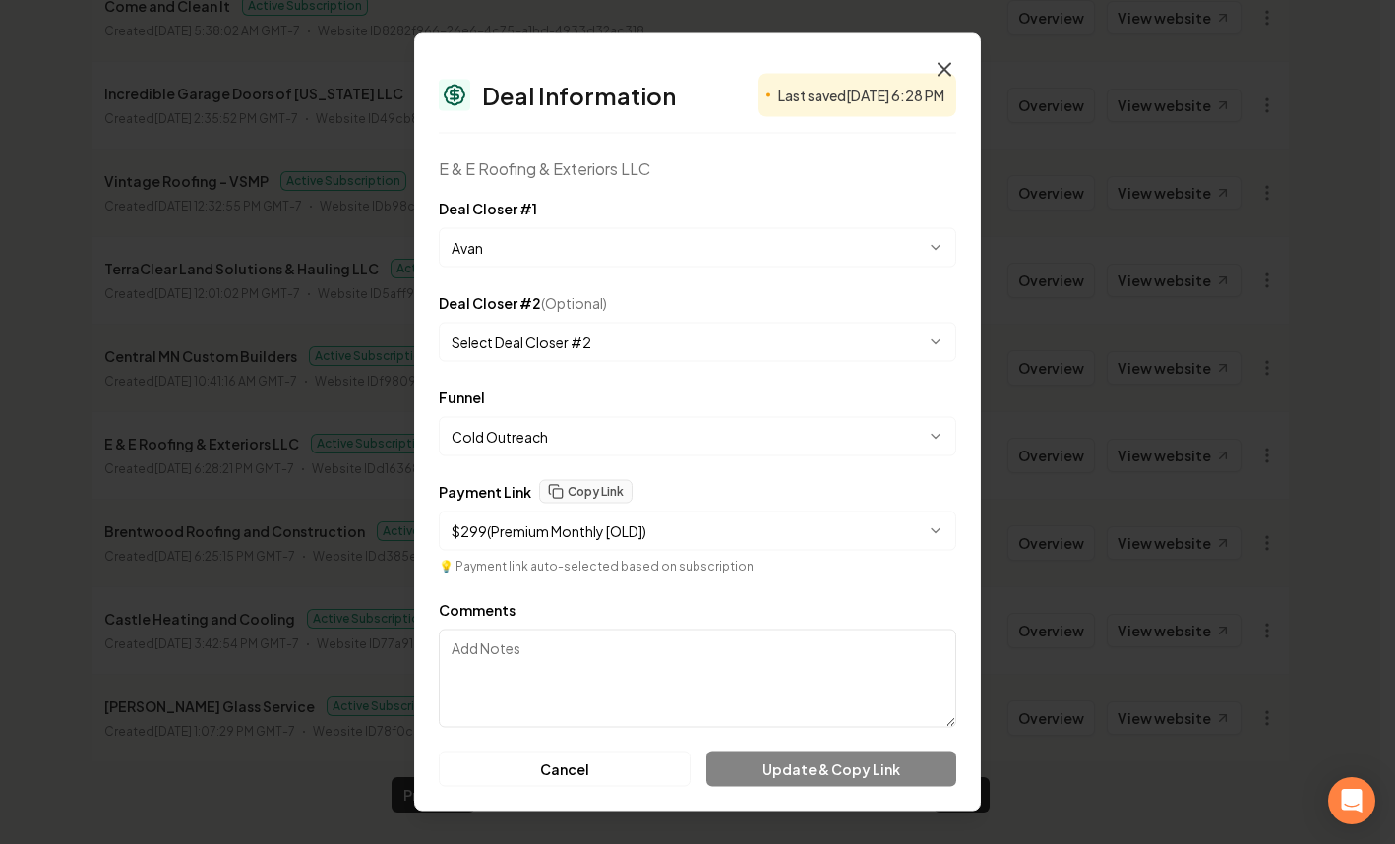
click at [940, 61] on icon "button" at bounding box center [944, 70] width 24 height 24
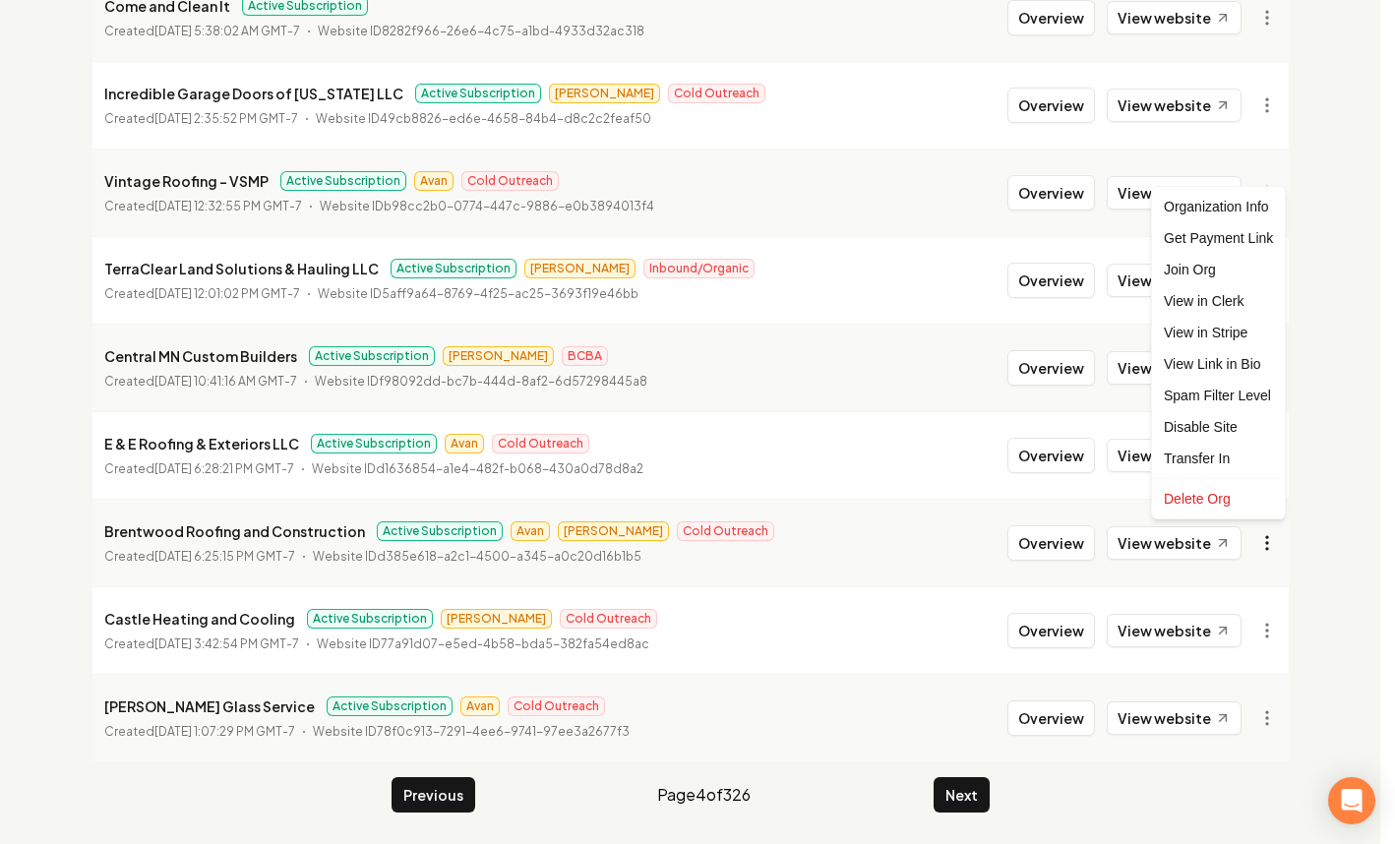
click at [1258, 459] on html "Dashboard Organization Rebolt Site Builder Organizations Spam Review SMM Ongoin…" at bounding box center [697, 37] width 1395 height 844
click at [1198, 241] on div "Get Payment Link" at bounding box center [1218, 237] width 125 height 31
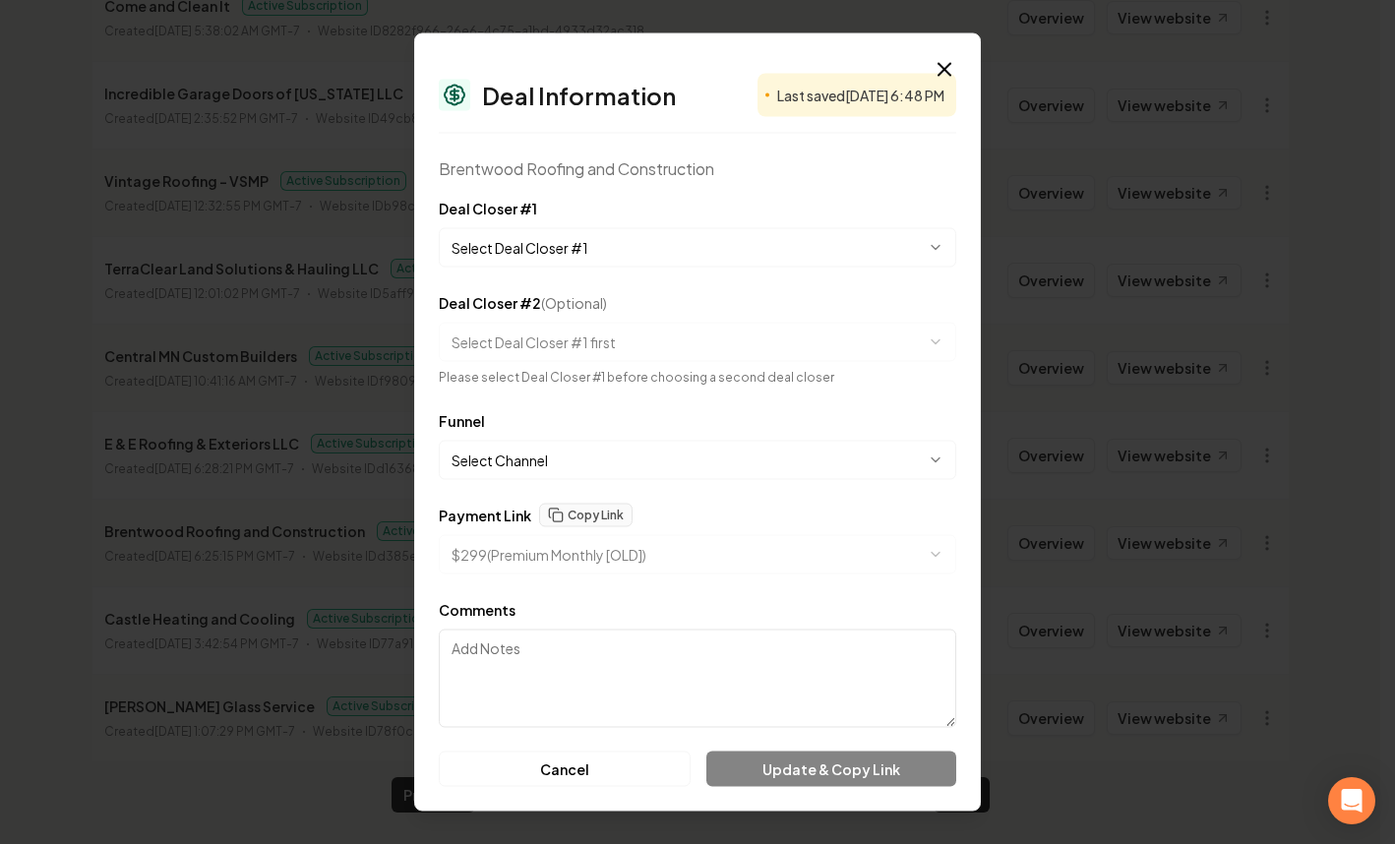
select select "**********"
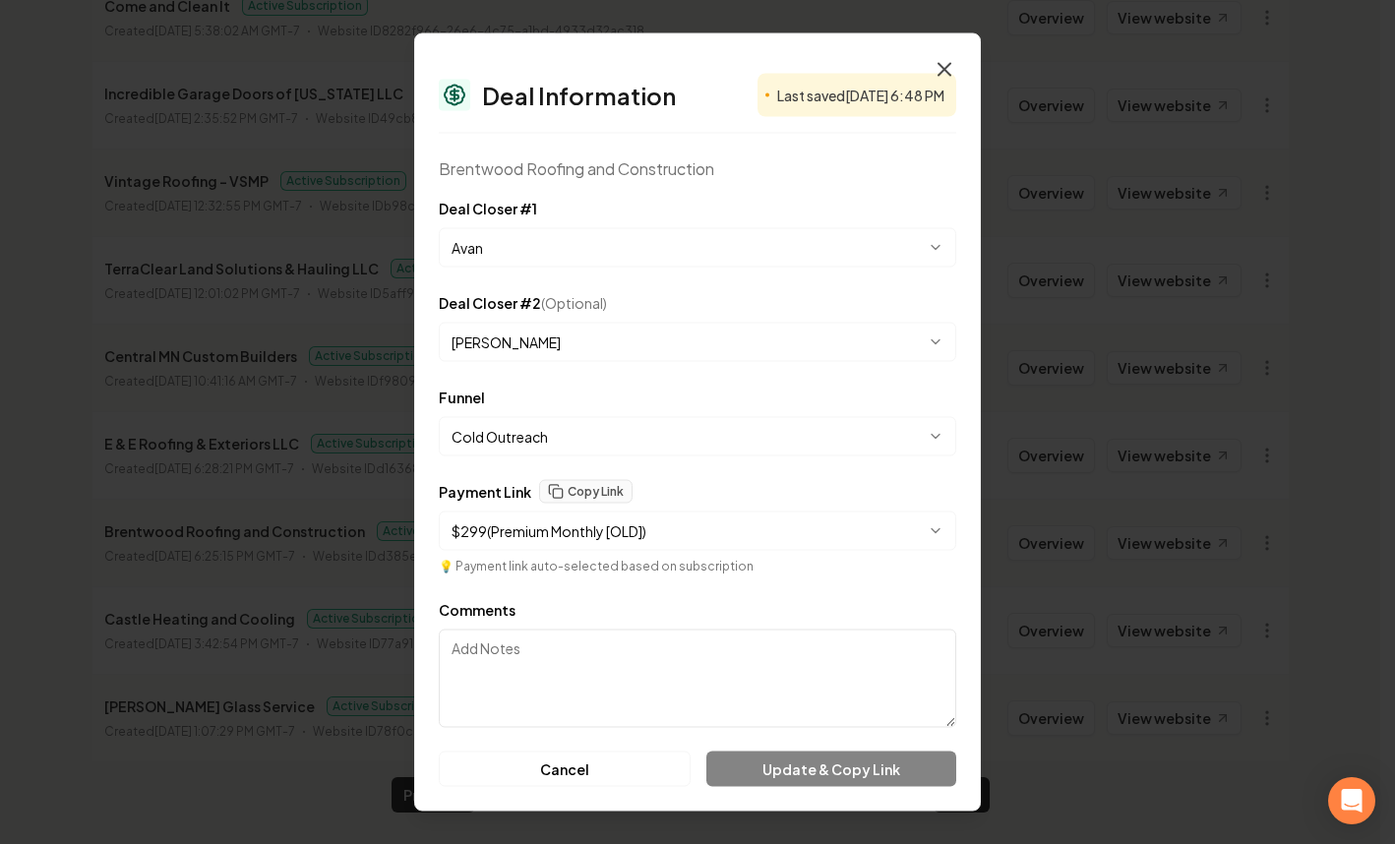
click at [937, 65] on icon "button" at bounding box center [944, 70] width 24 height 24
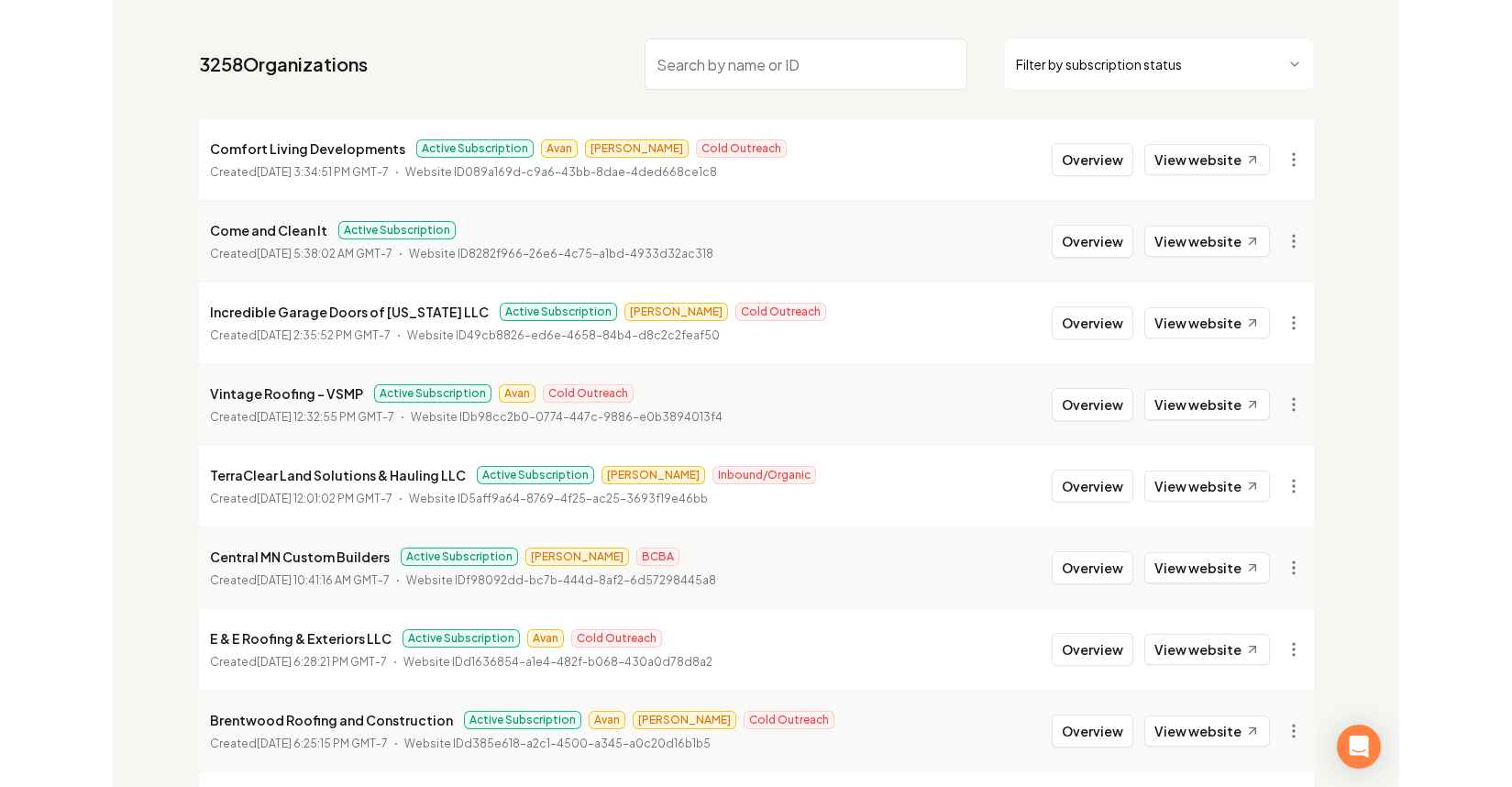
scroll to position [0, 0]
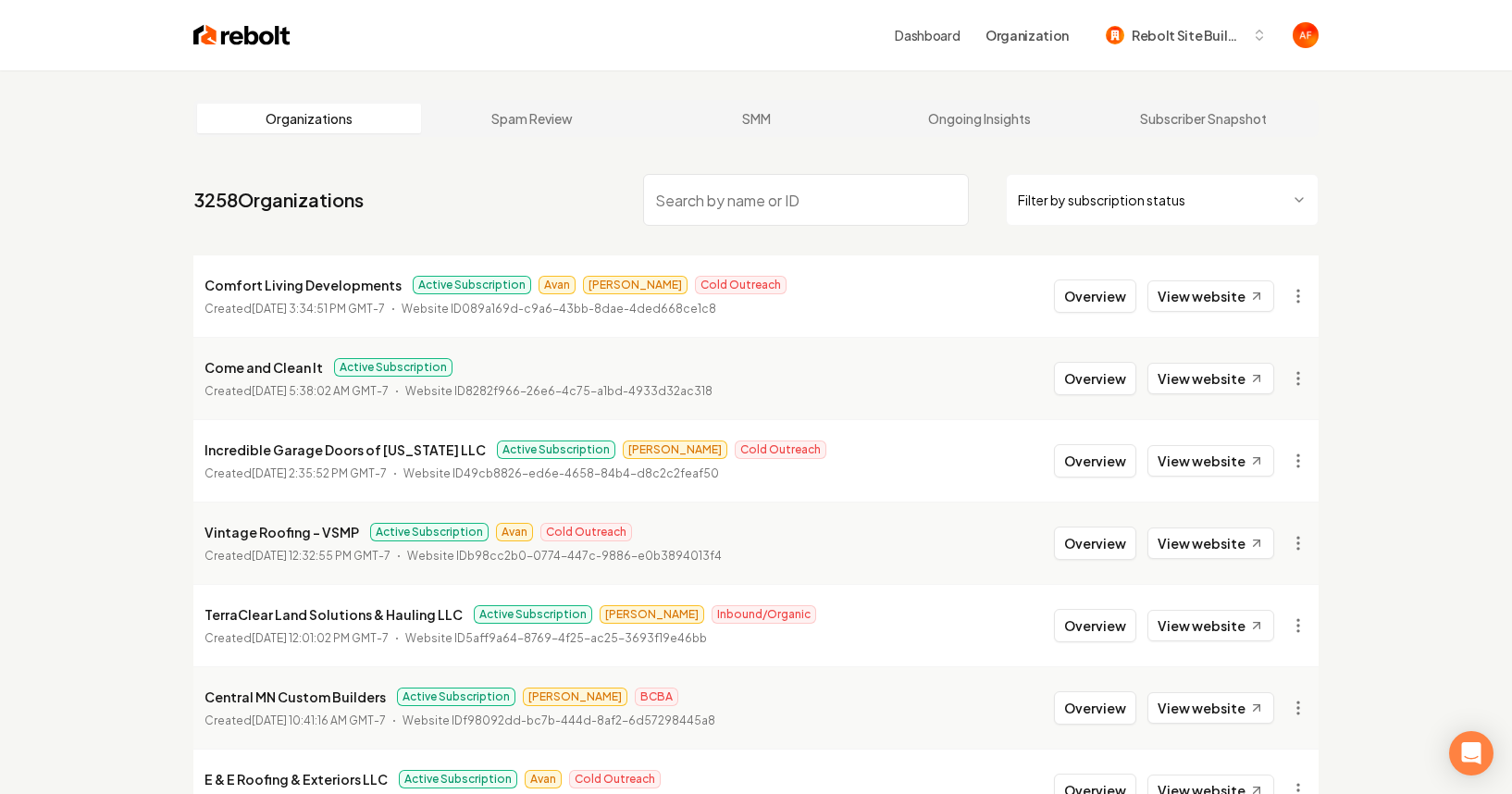
click at [793, 200] on input "search" at bounding box center [806, 199] width 326 height 52
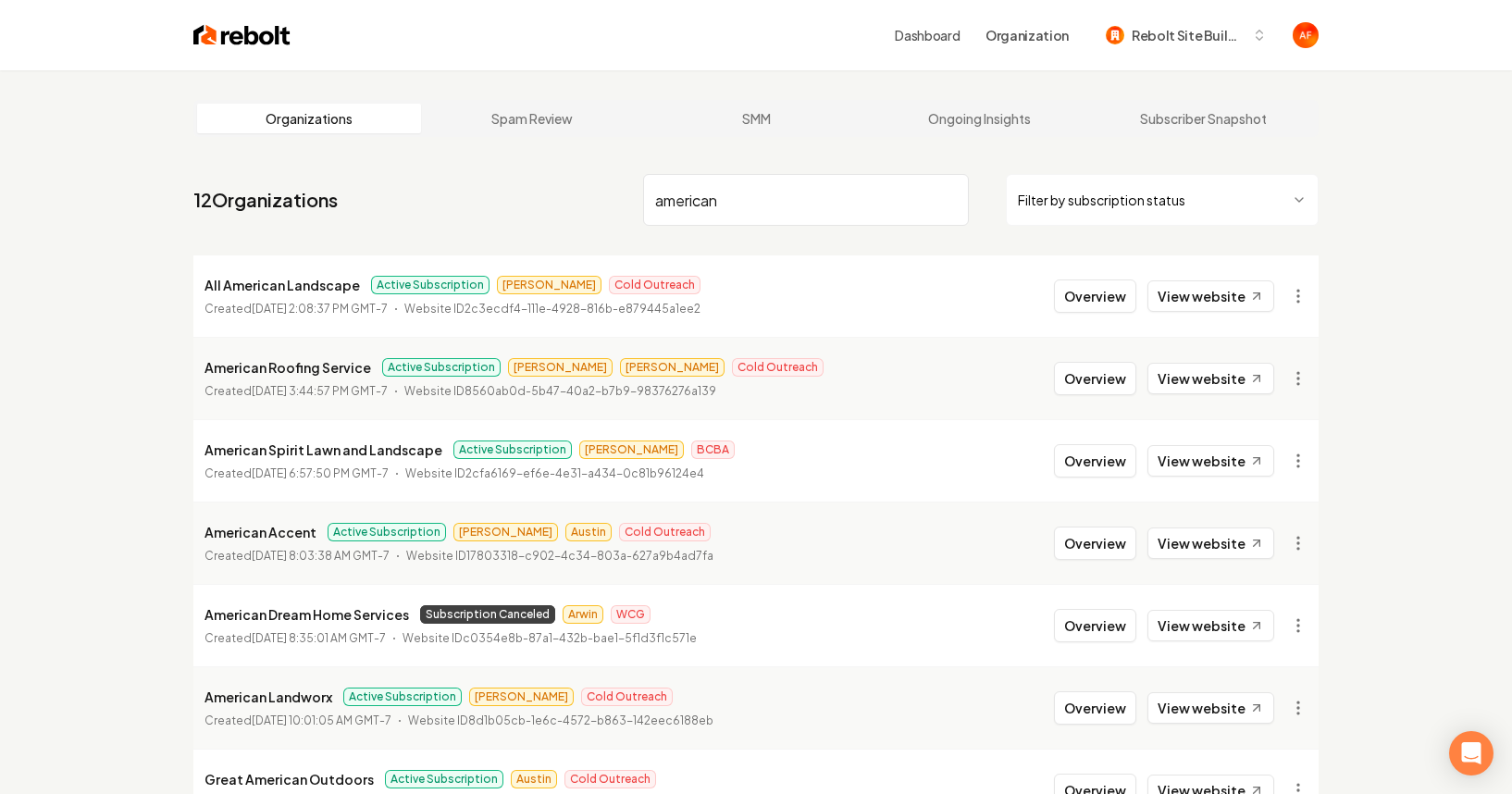
click at [913, 206] on input "american" at bounding box center [806, 199] width 326 height 52
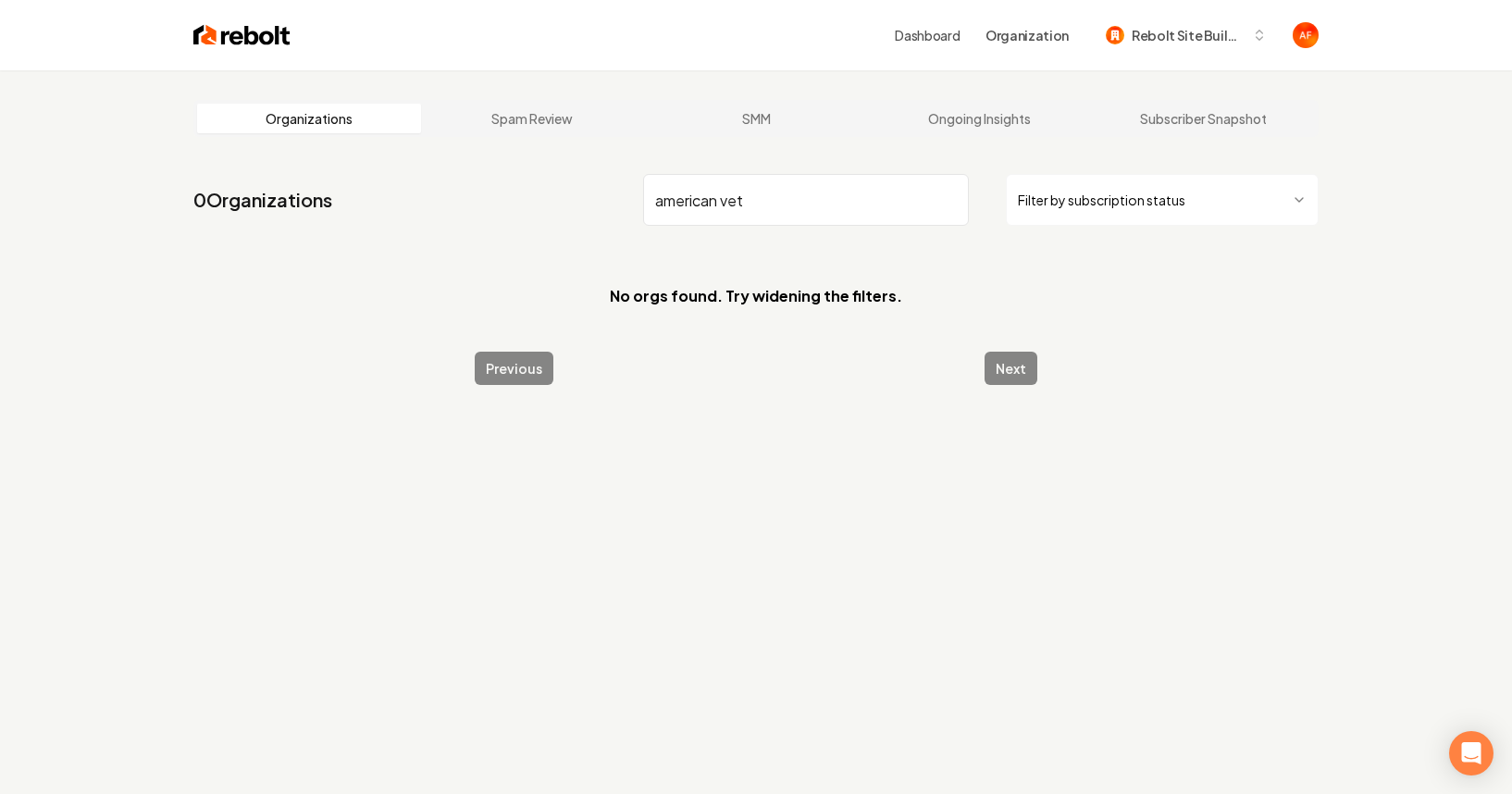
type input "american vet"
click at [207, 44] on img at bounding box center [242, 36] width 97 height 26
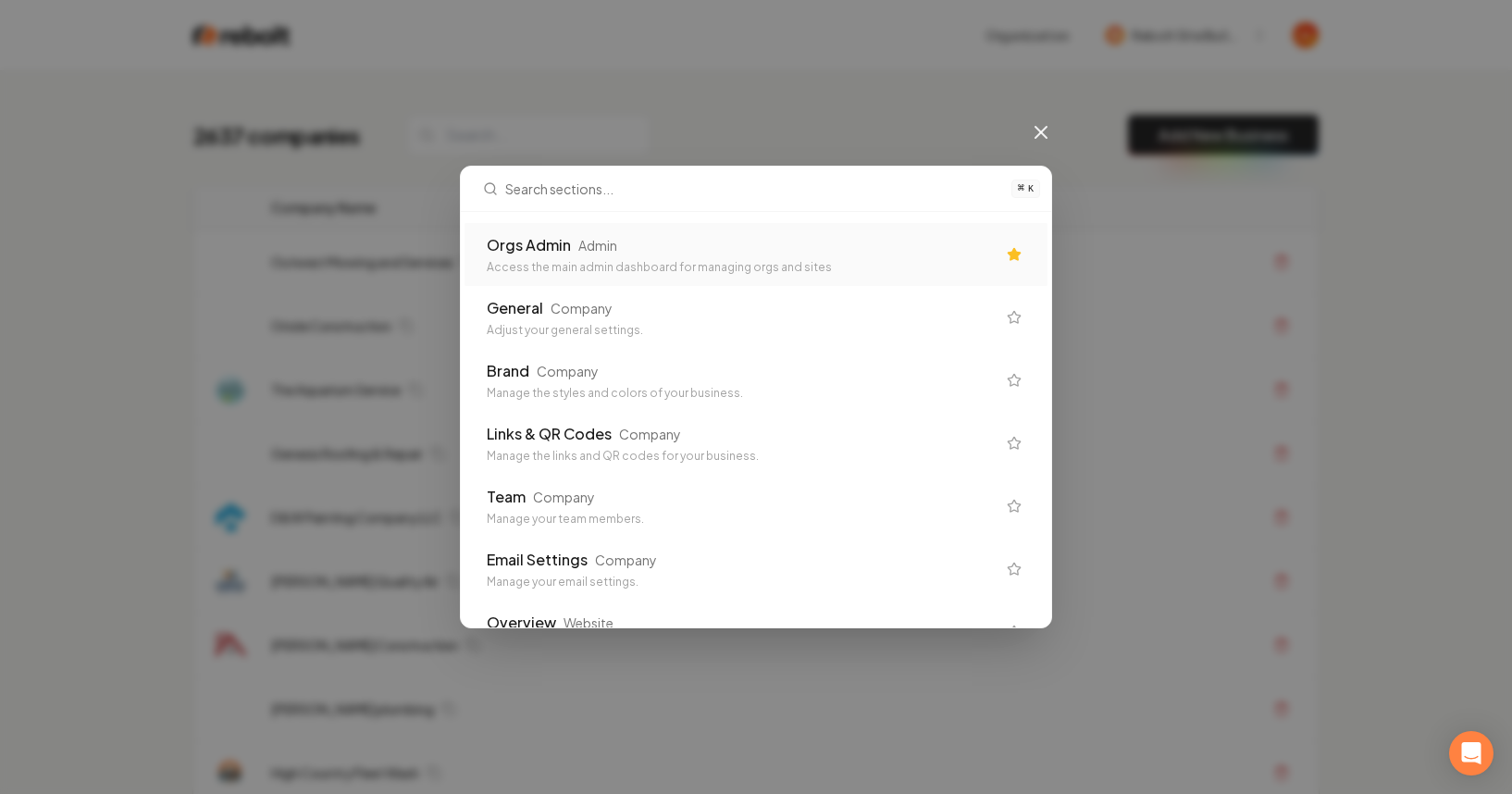
click at [639, 247] on div "Orgs Admin Admin" at bounding box center [740, 246] width 509 height 23
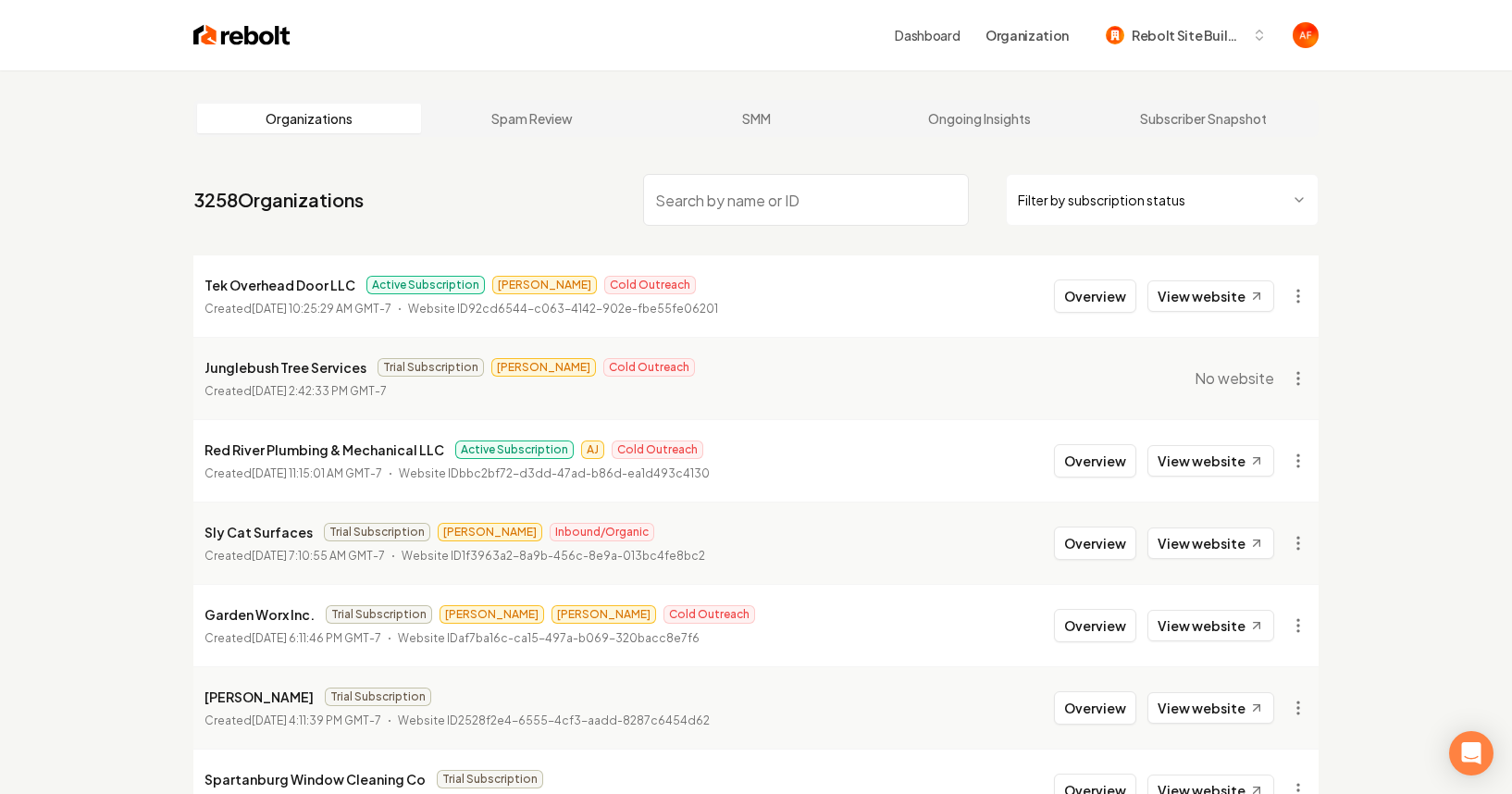
click at [761, 214] on input "search" at bounding box center [806, 199] width 326 height 52
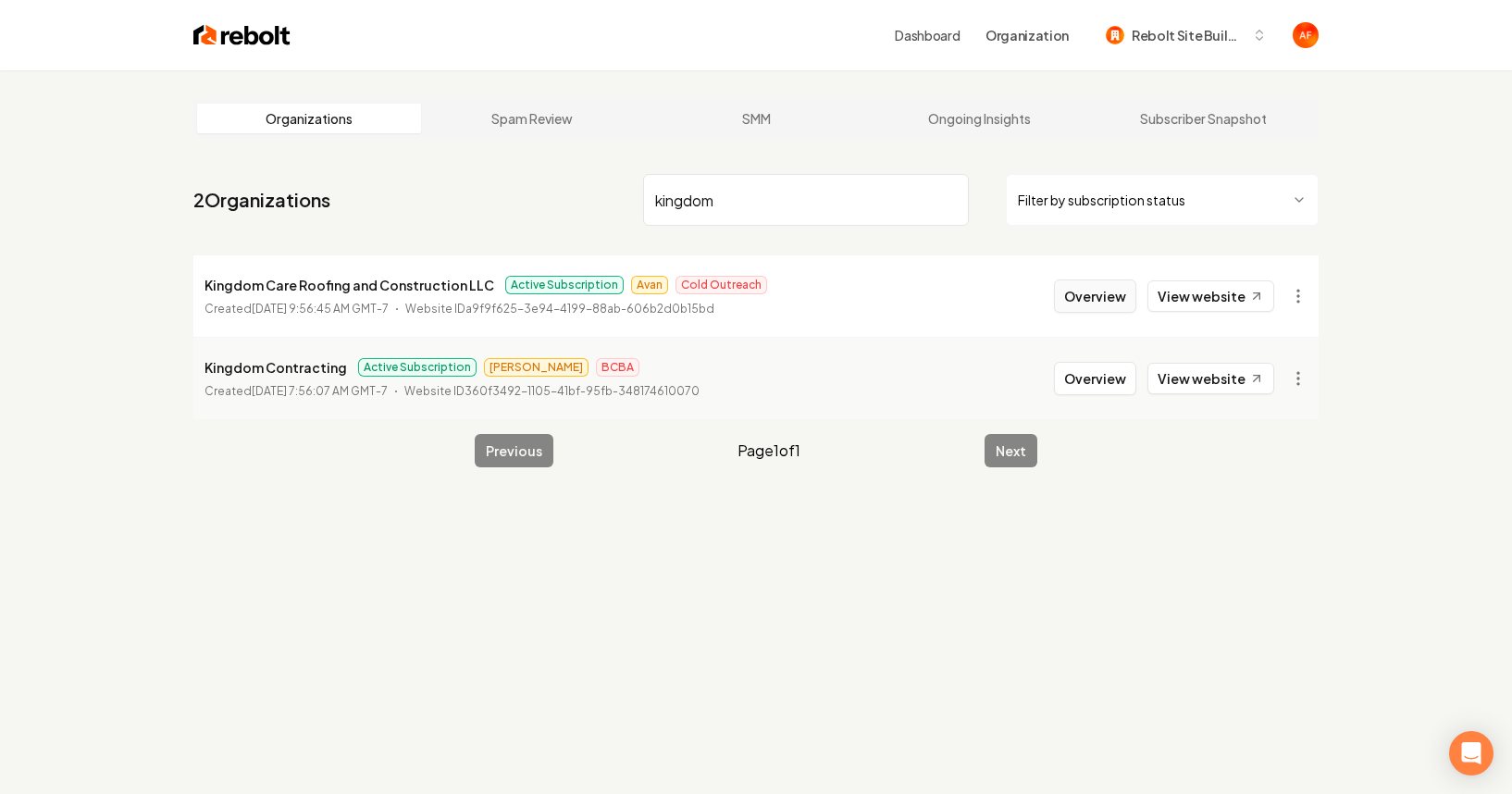
type input "kingdom"
click at [1075, 291] on button "Overview" at bounding box center [1095, 295] width 83 height 33
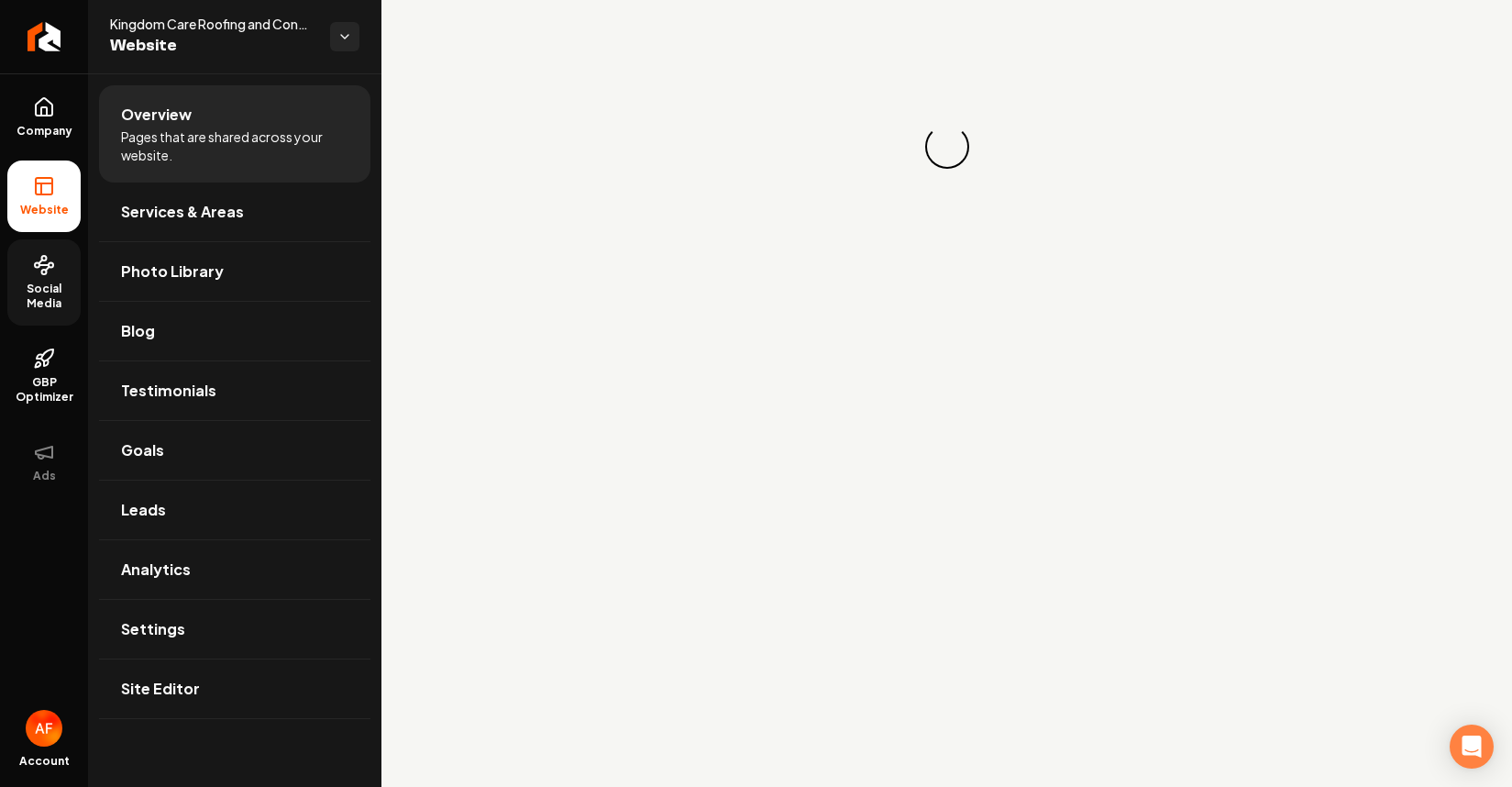
click at [58, 250] on link "Social Media" at bounding box center [44, 283] width 74 height 86
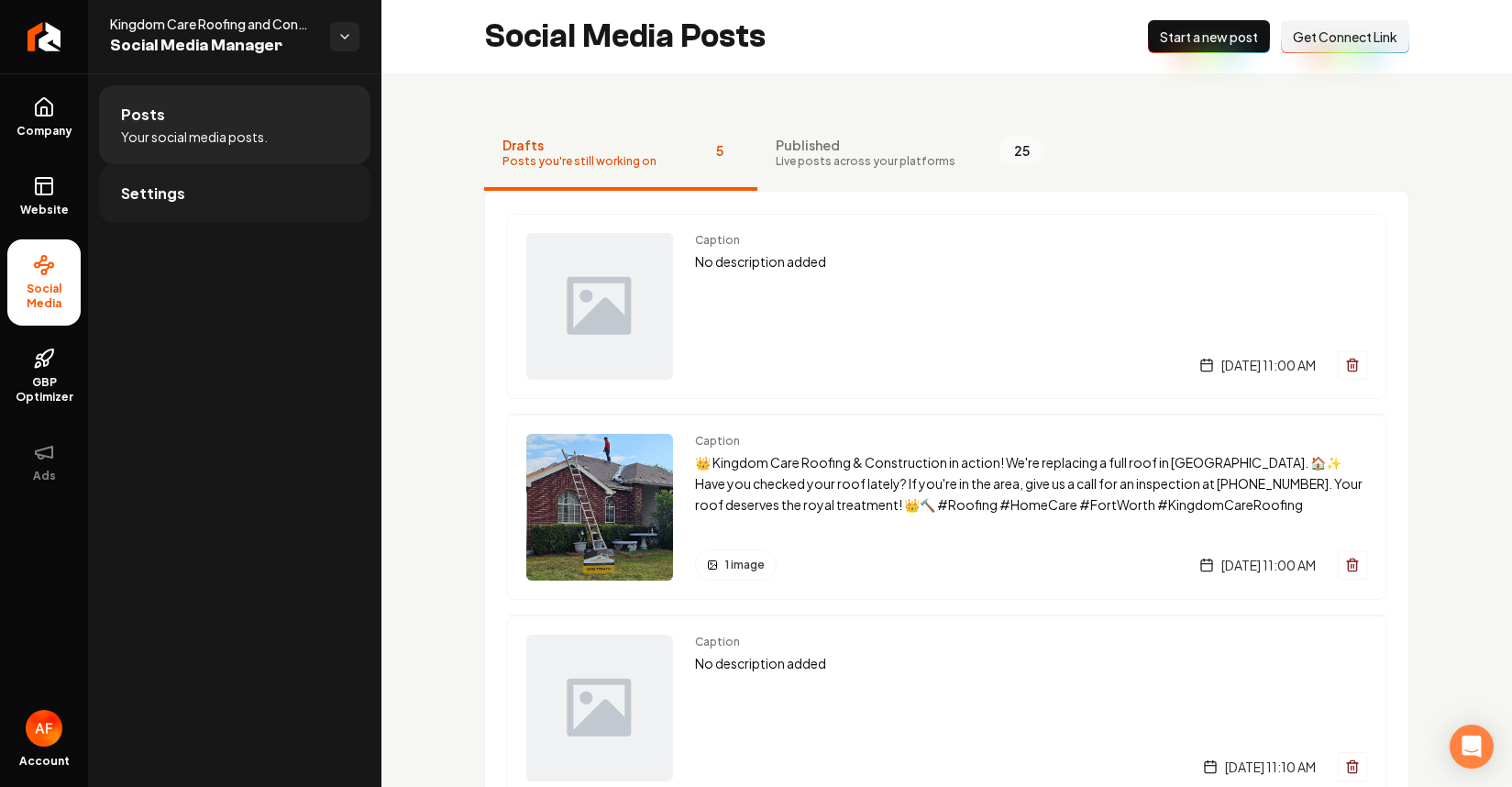
click at [235, 195] on link "Settings" at bounding box center [234, 193] width 271 height 59
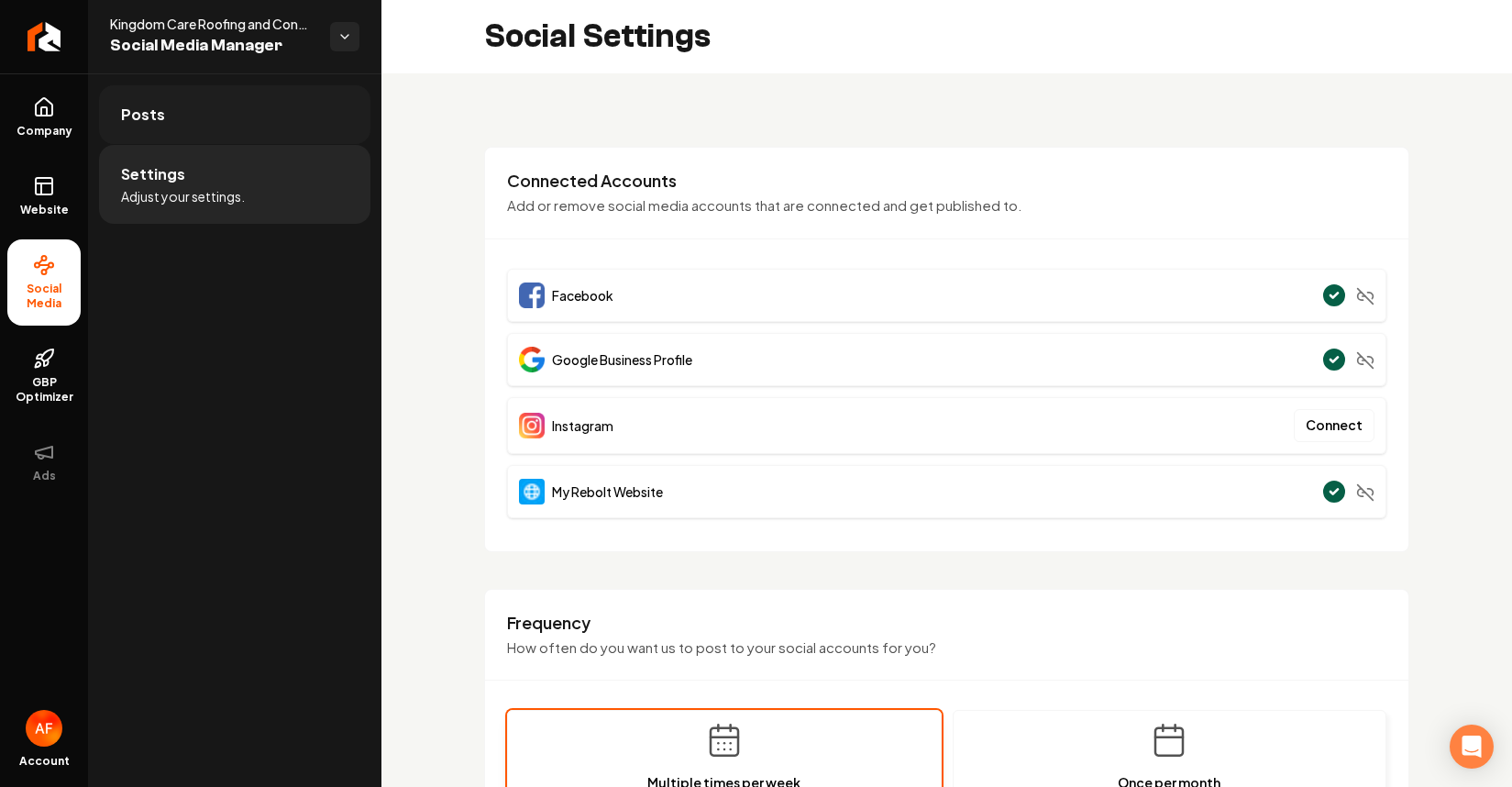
click at [253, 122] on link "Posts" at bounding box center [234, 114] width 271 height 59
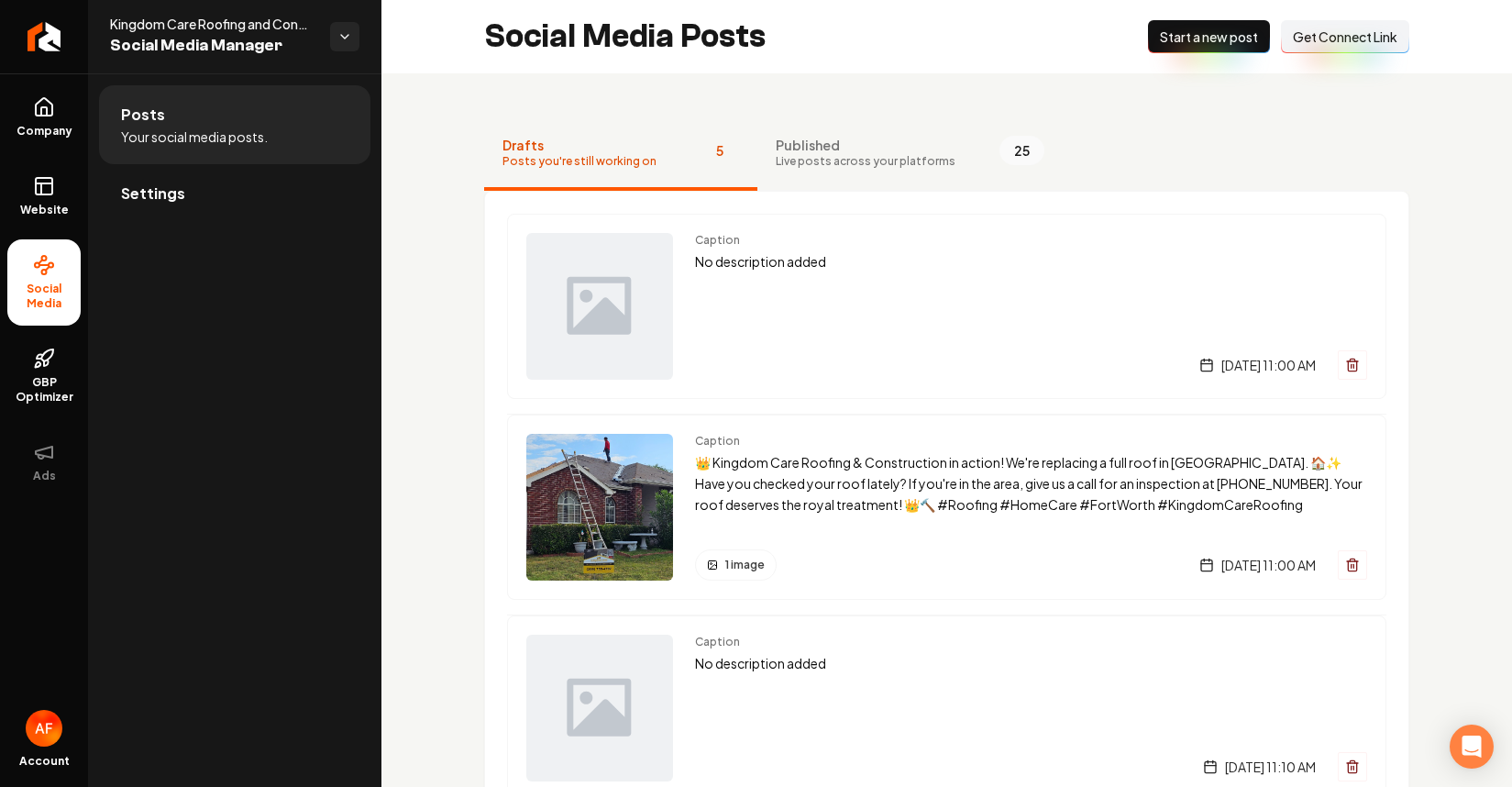
click at [1285, 40] on span "Get Connect Link" at bounding box center [1345, 37] width 104 height 19
